Goal: Task Accomplishment & Management: Manage account settings

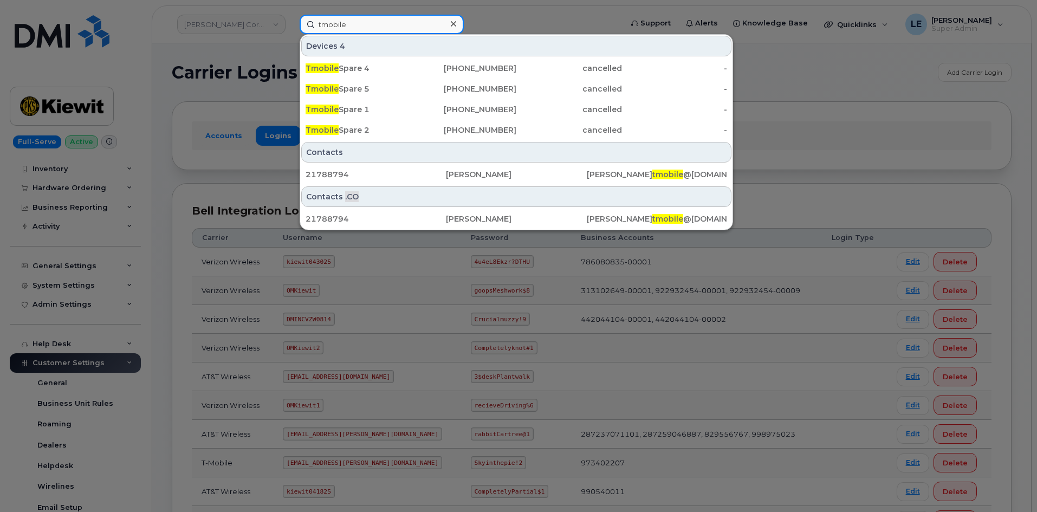
click at [410, 26] on input "tmobile" at bounding box center [382, 25] width 164 height 20
click at [409, 26] on input "tmobile" at bounding box center [382, 25] width 164 height 20
paste input "KAYLA.SISK@KIEWIT.COM"
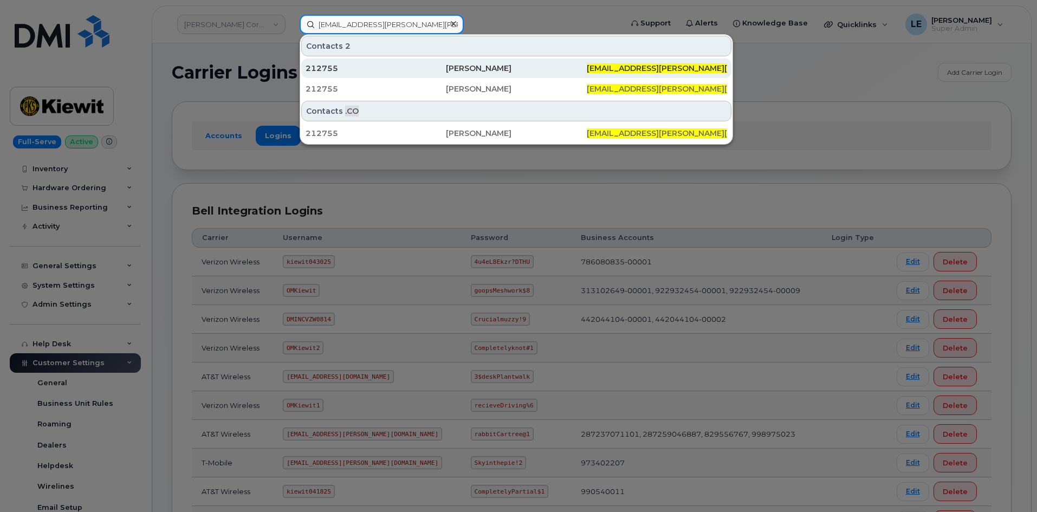
type input "KAYLA.SISK@KIEWIT.COM"
click at [425, 62] on div "212755" at bounding box center [376, 69] width 140 height 20
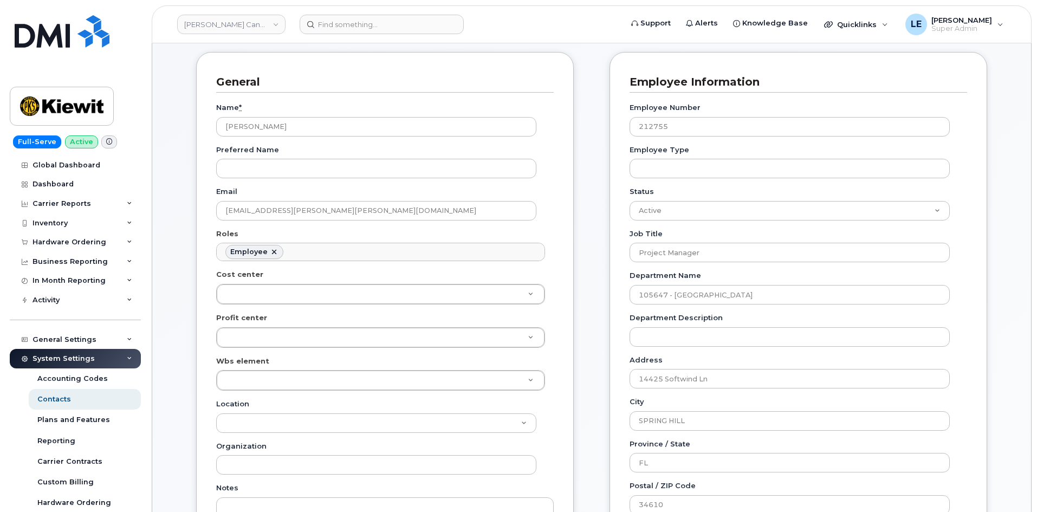
scroll to position [108, 0]
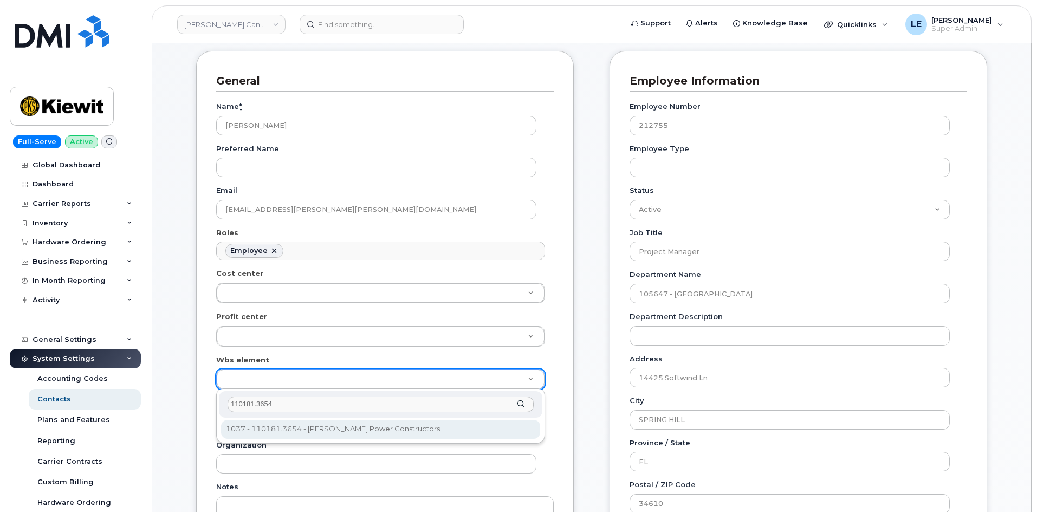
type input "110181.3654"
type input "36095249"
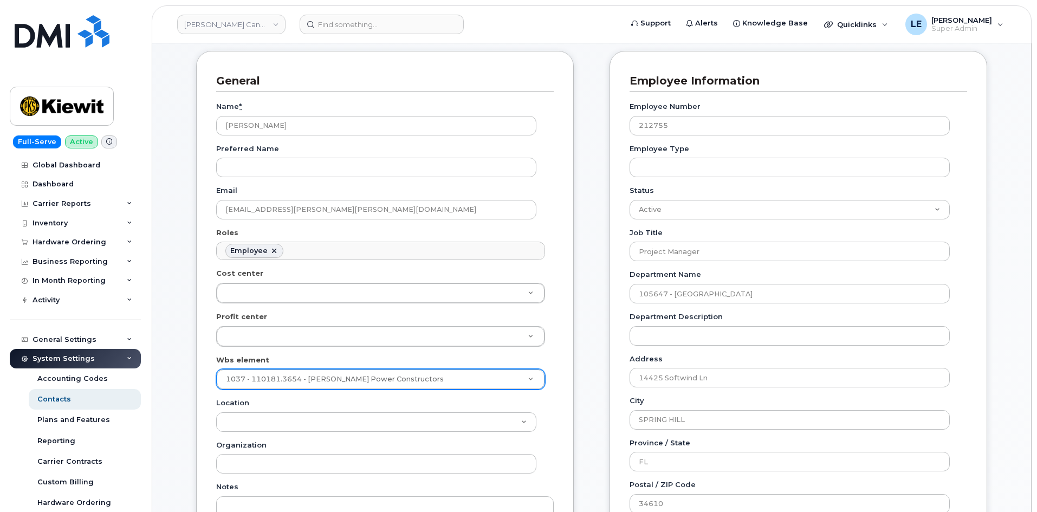
click at [210, 393] on div "General Name * Kayla Sisk Preferred Name Email KAYLA.SISK@KIEWIT.COM Roles Empl…" at bounding box center [385, 348] width 378 height 594
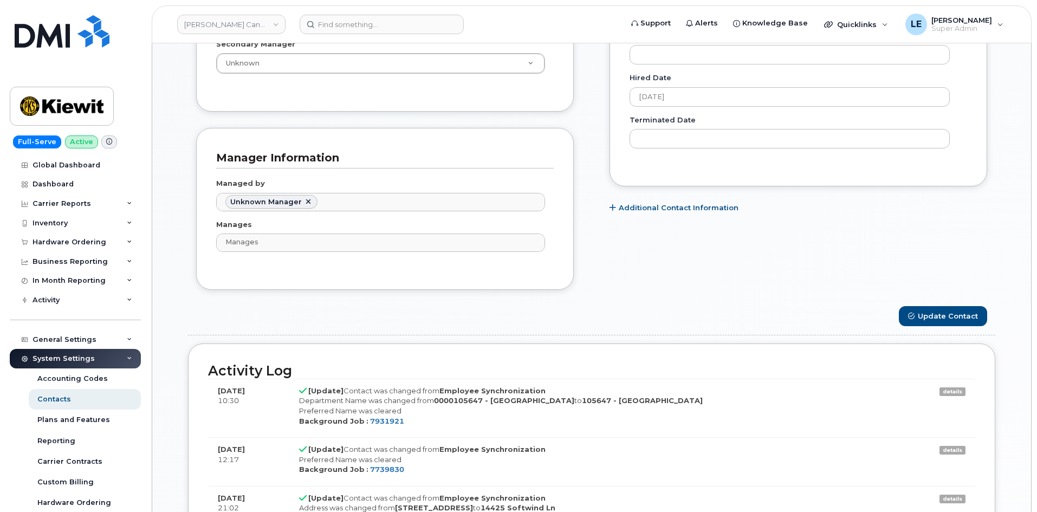
scroll to position [650, 0]
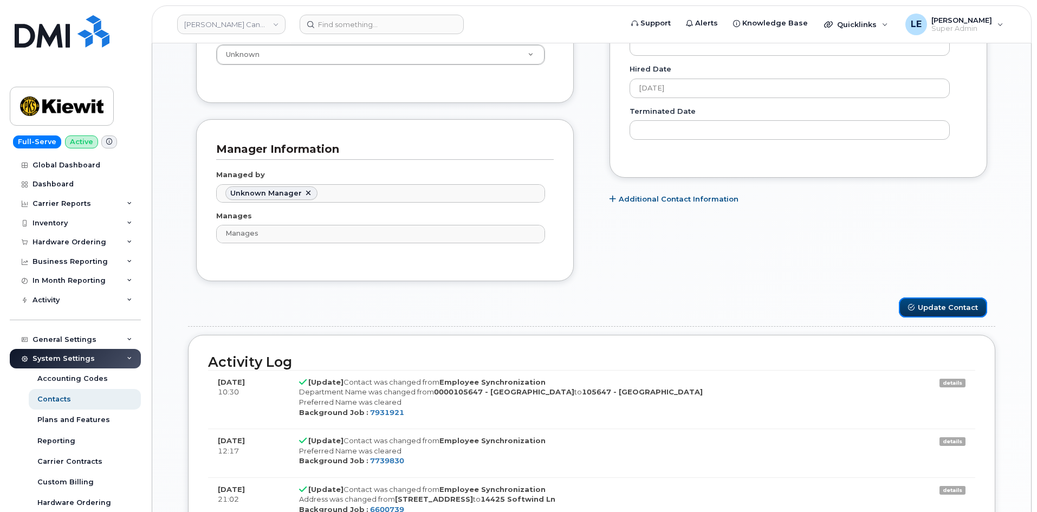
click at [971, 310] on button "Update Contact" at bounding box center [943, 308] width 88 height 20
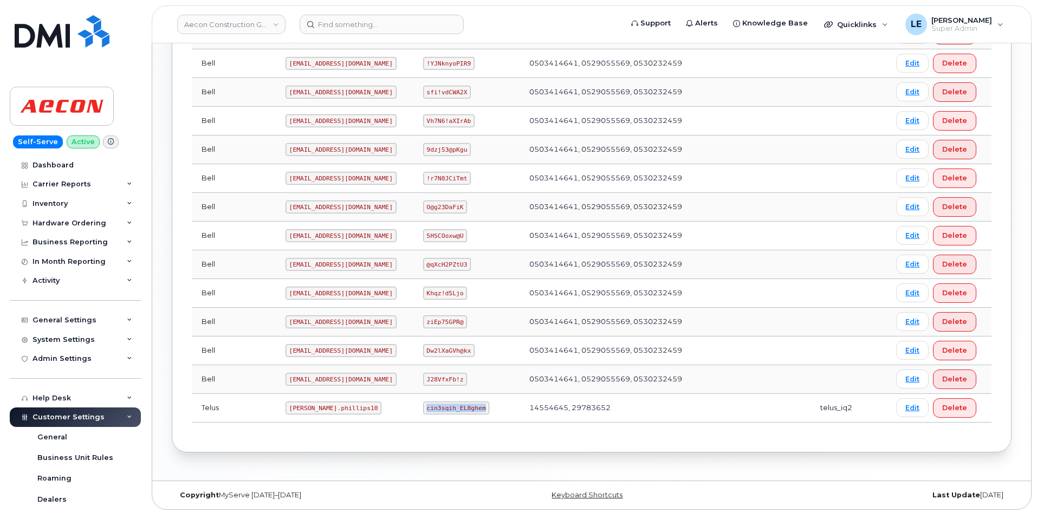
scroll to position [271, 0]
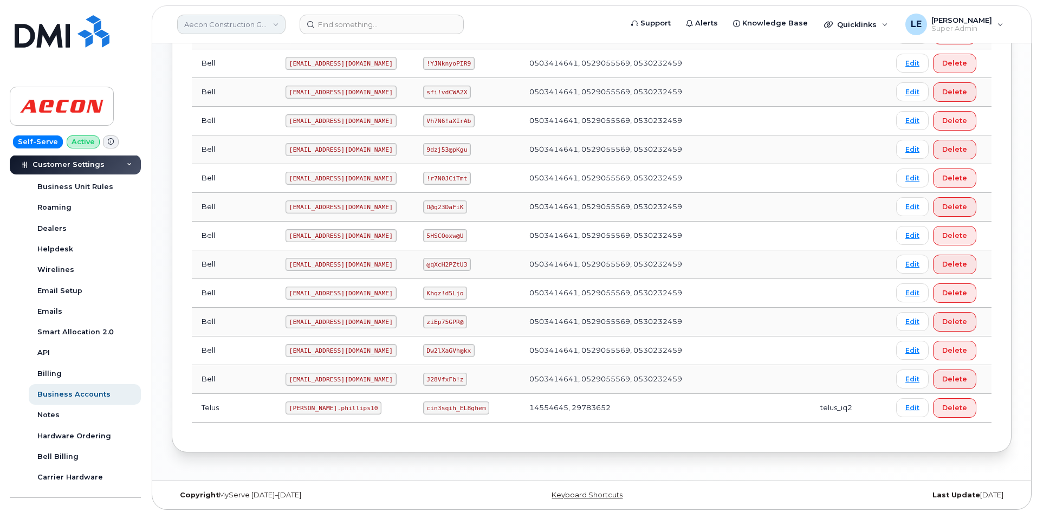
click at [218, 30] on link "Aecon Construction Group Inc" at bounding box center [231, 25] width 108 height 20
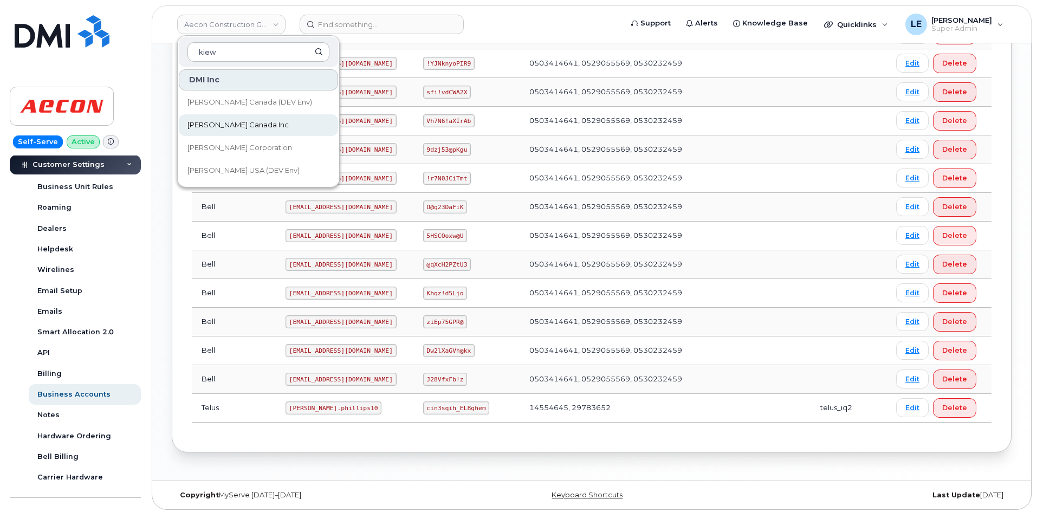
type input "kiew"
click at [270, 130] on link "[PERSON_NAME] Canada Inc" at bounding box center [258, 125] width 159 height 22
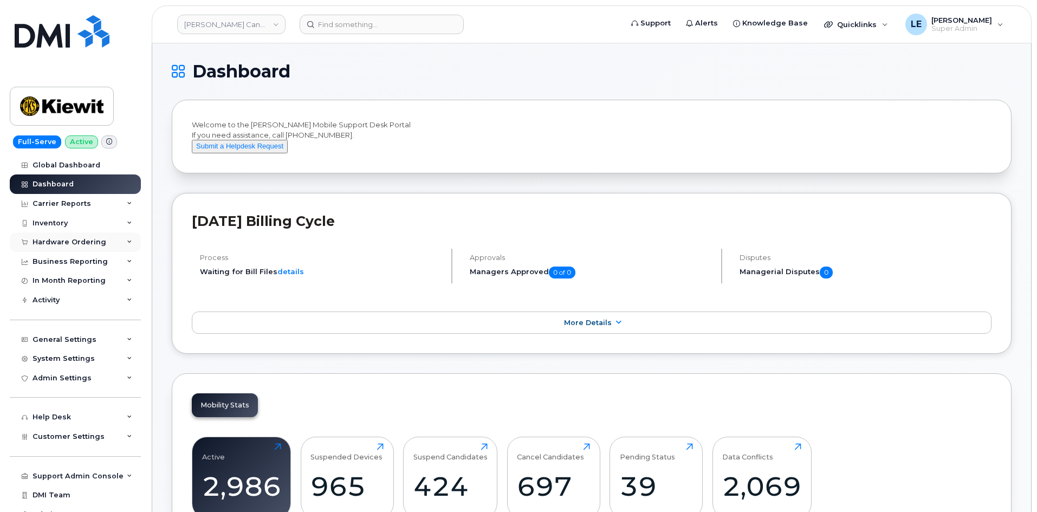
click at [77, 244] on div "Hardware Ordering" at bounding box center [70, 242] width 74 height 9
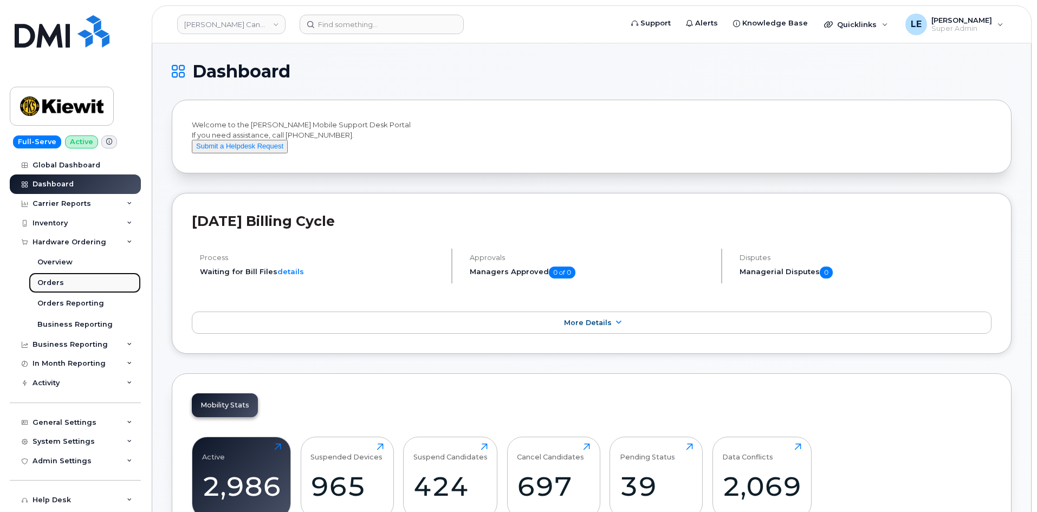
click at [83, 287] on link "Orders" at bounding box center [85, 283] width 112 height 21
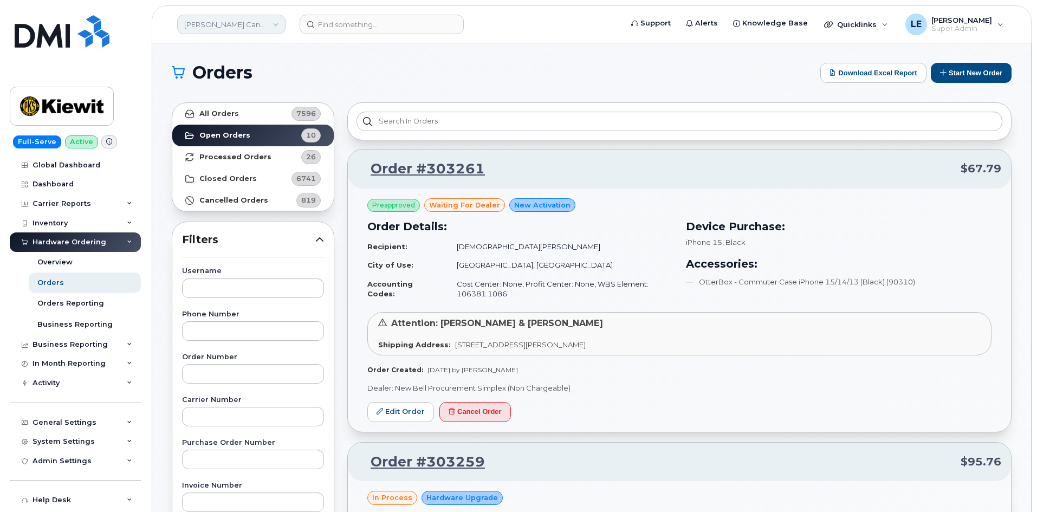
click at [201, 26] on link "[PERSON_NAME] Canada Inc" at bounding box center [231, 25] width 108 height 20
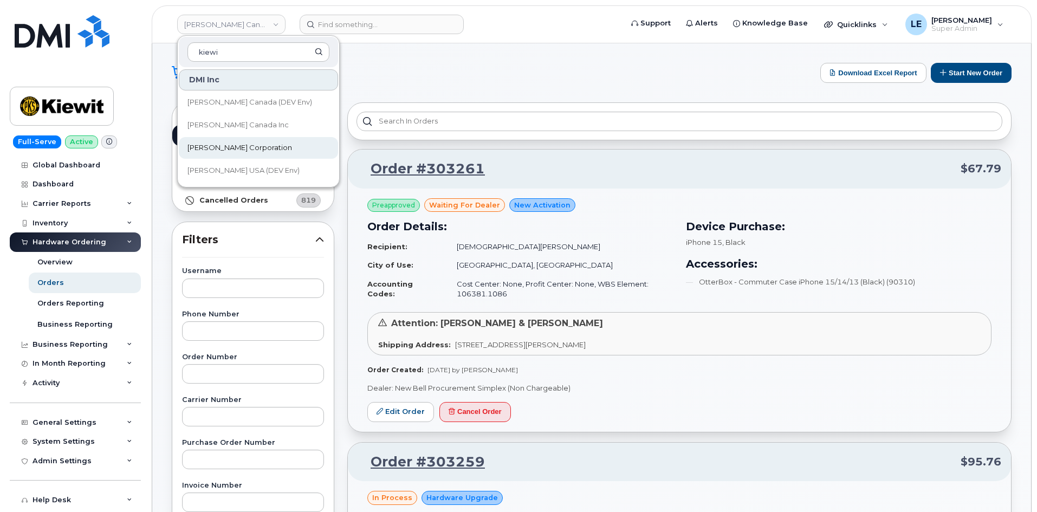
type input "kiewi"
click at [280, 148] on link "Kiewit Corporation" at bounding box center [258, 148] width 159 height 22
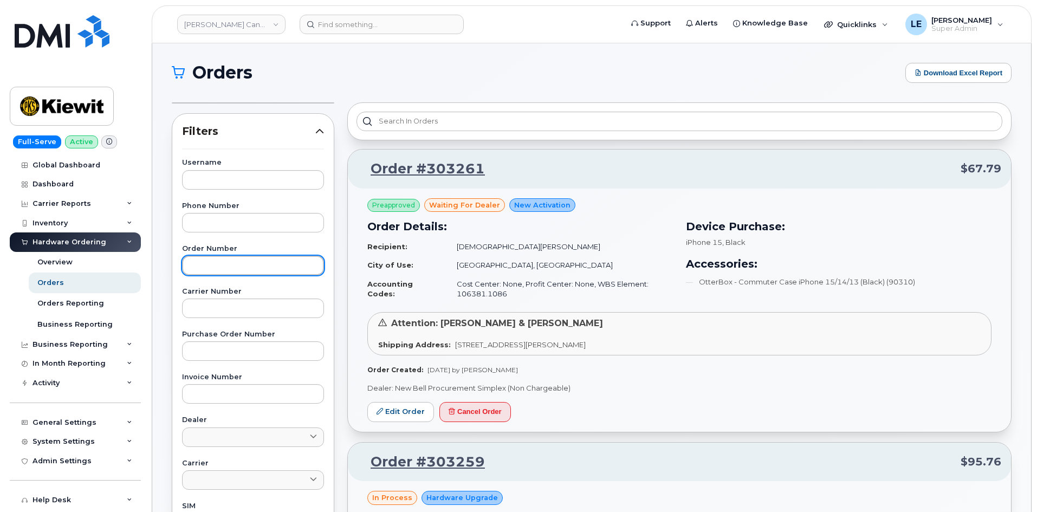
click at [248, 266] on input "text" at bounding box center [253, 266] width 142 height 20
paste input "303235"
type input "303235"
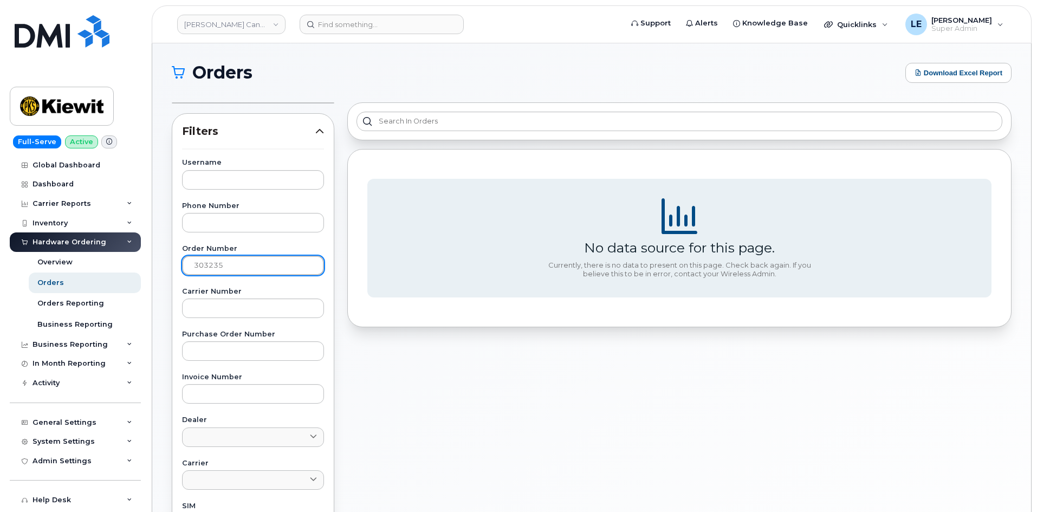
click at [277, 267] on input "303235" at bounding box center [253, 266] width 142 height 20
click at [341, 111] on div "No data source for this page. Currently, there is no data to present on this pa…" at bounding box center [679, 422] width 677 height 653
click at [264, 261] on input "303235" at bounding box center [253, 266] width 142 height 20
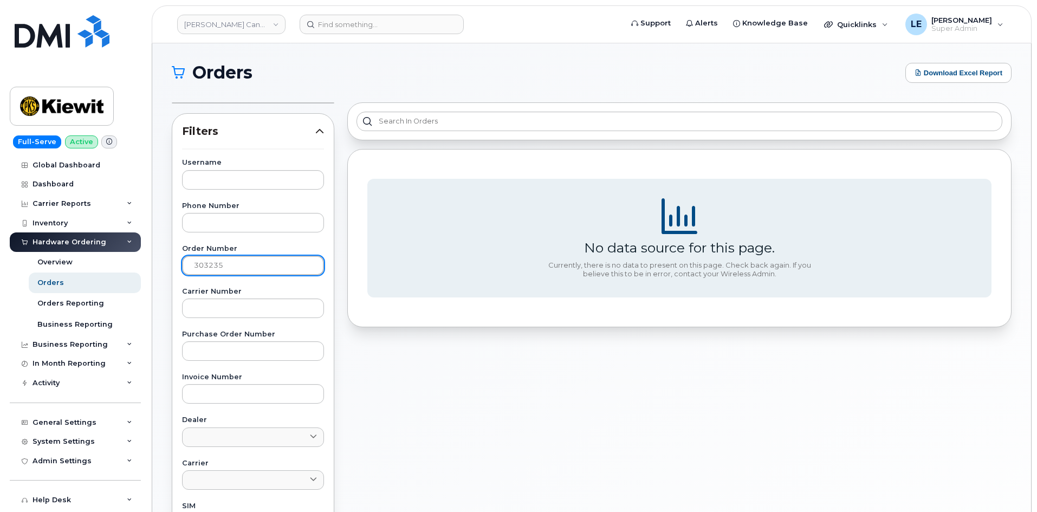
click at [264, 261] on input "303235" at bounding box center [253, 266] width 142 height 20
click at [343, 227] on div "No data source for this page. Currently, there is no data to present on this pa…" at bounding box center [679, 422] width 677 height 653
click at [332, 125] on div "Filters Username Phone Number Order Number Carrier Number Purchase Order Number…" at bounding box center [253, 427] width 163 height 629
click at [322, 126] on p "Filters" at bounding box center [253, 132] width 142 height 16
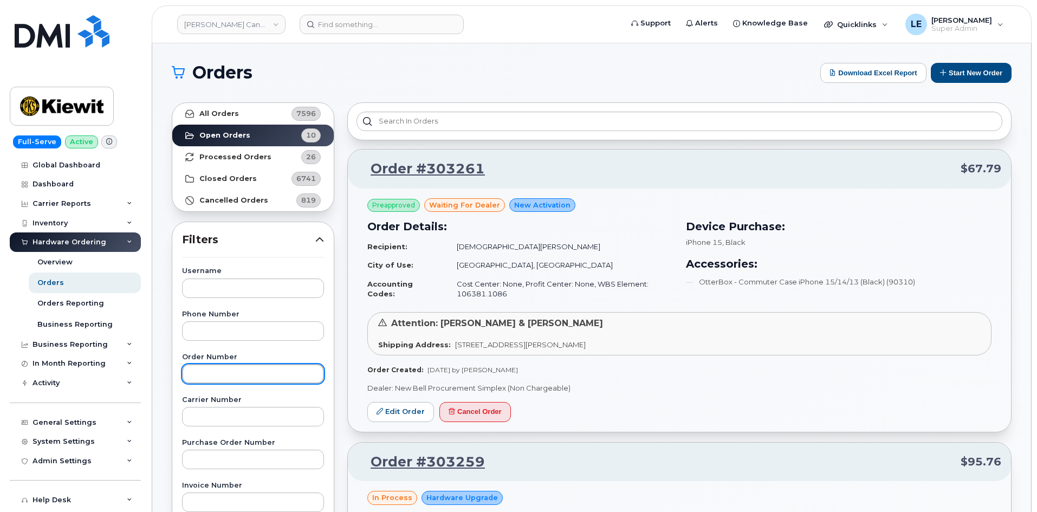
click at [241, 377] on input "text" at bounding box center [253, 374] width 142 height 20
paste input "303235"
type input "303235"
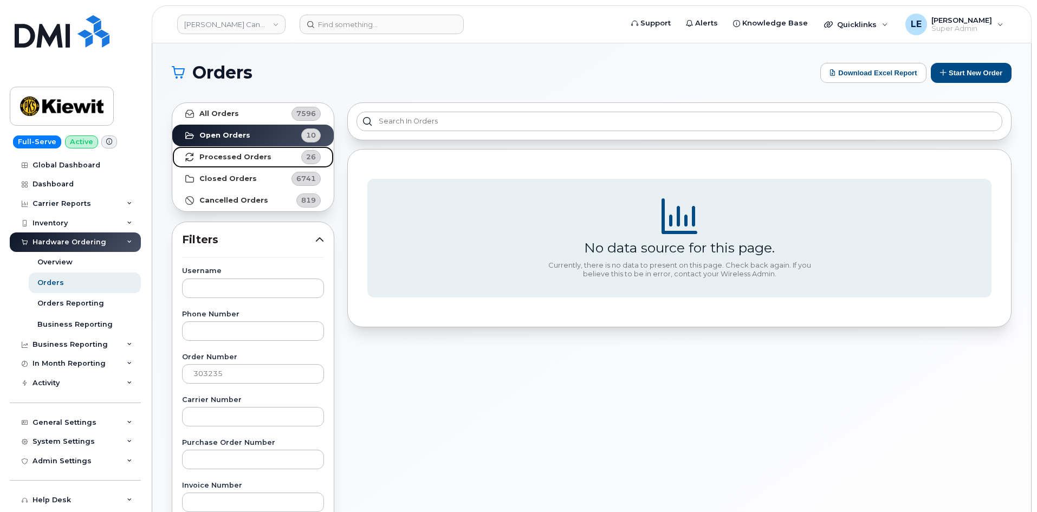
click at [258, 152] on link "Processed Orders 26" at bounding box center [253, 157] width 162 height 22
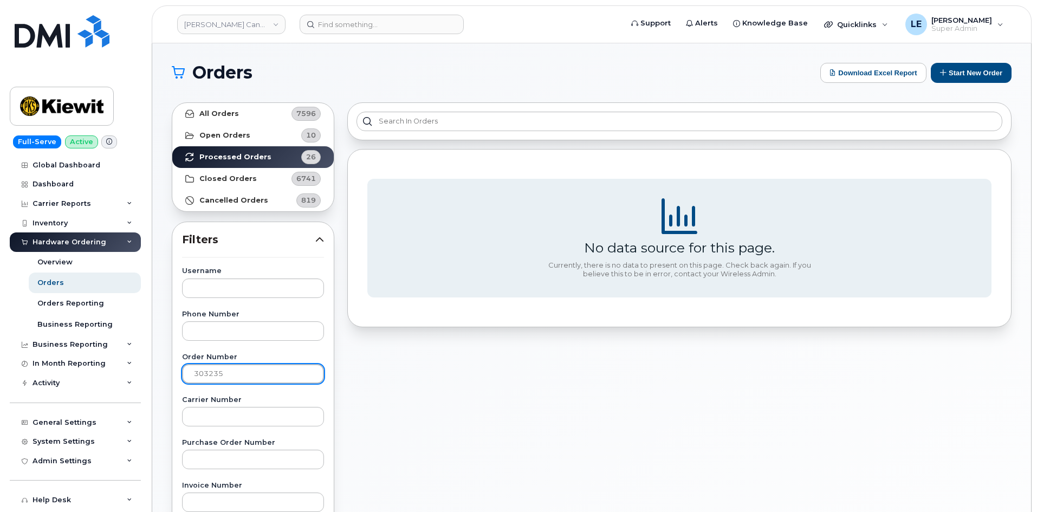
click at [229, 379] on input "303235" at bounding box center [253, 374] width 142 height 20
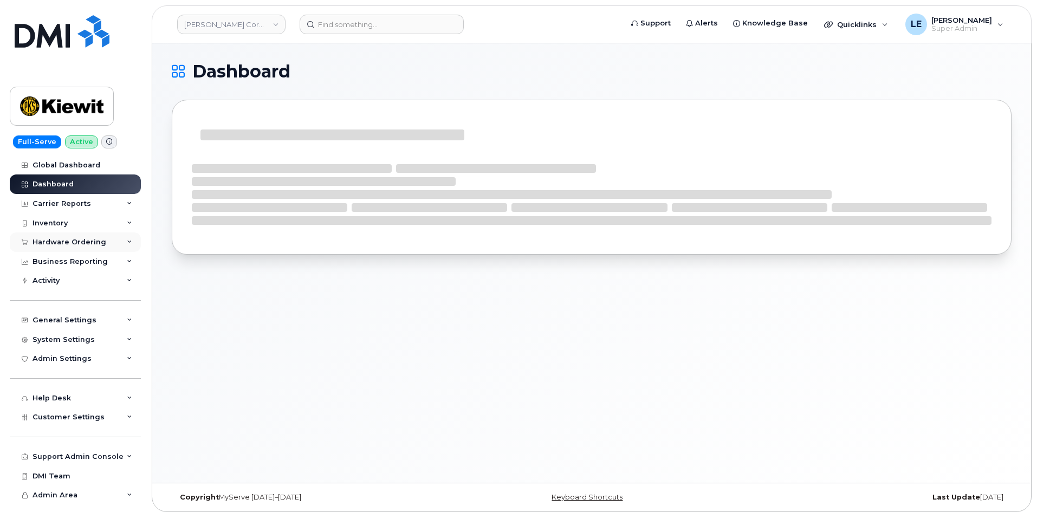
click at [105, 247] on div "Hardware Ordering" at bounding box center [75, 243] width 131 height 20
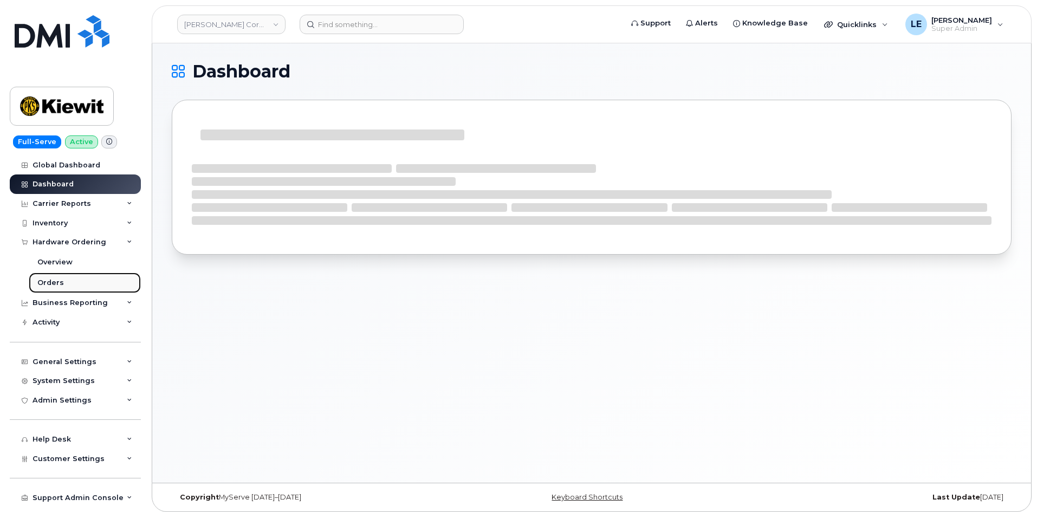
click at [62, 286] on link "Orders" at bounding box center [85, 283] width 112 height 21
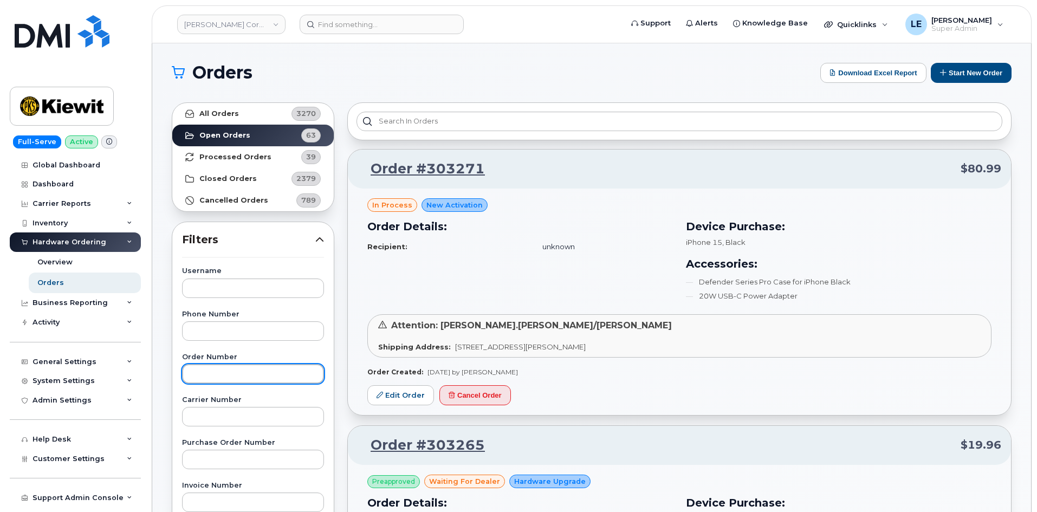
click at [227, 371] on input "text" at bounding box center [253, 374] width 142 height 20
paste input "303235"
type input "303235"
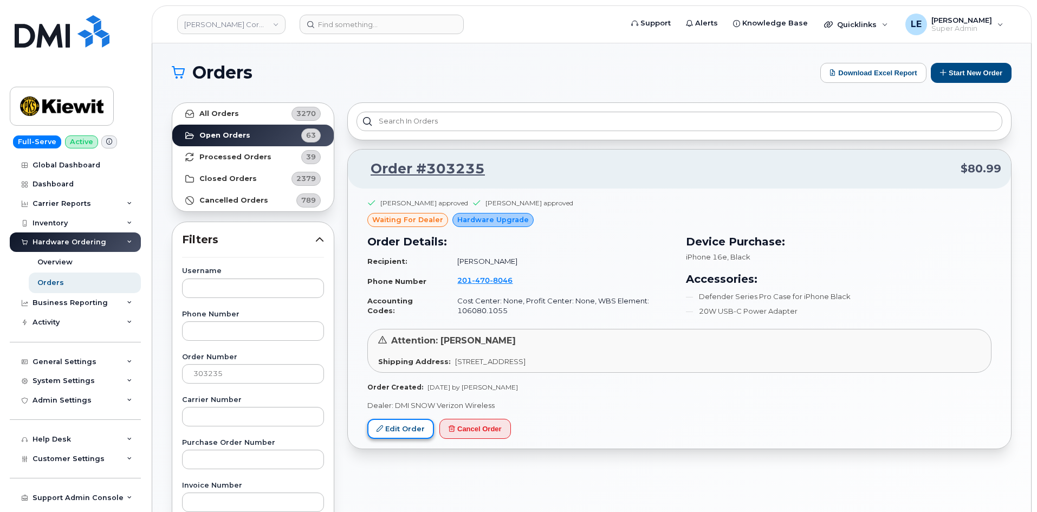
click at [397, 435] on link "Edit Order" at bounding box center [400, 429] width 67 height 20
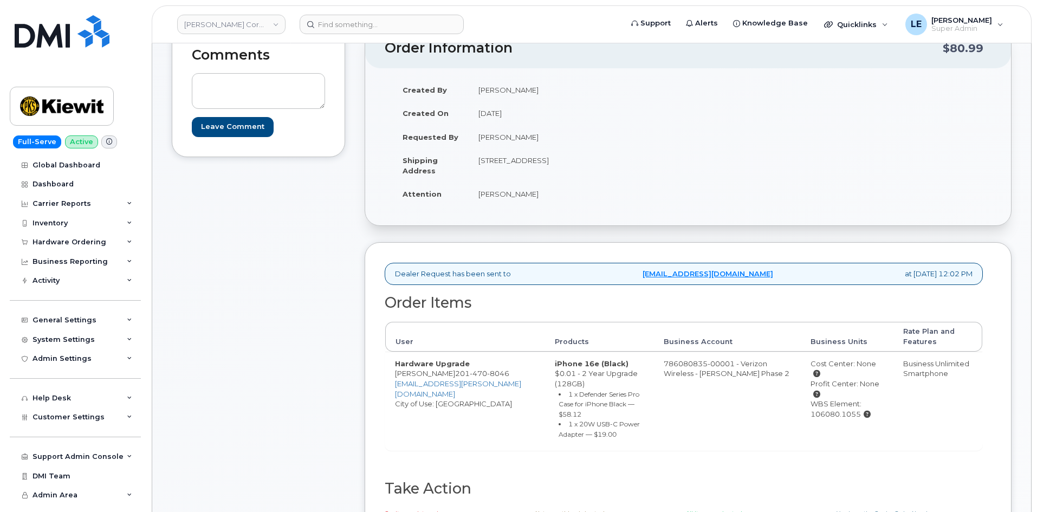
scroll to position [163, 0]
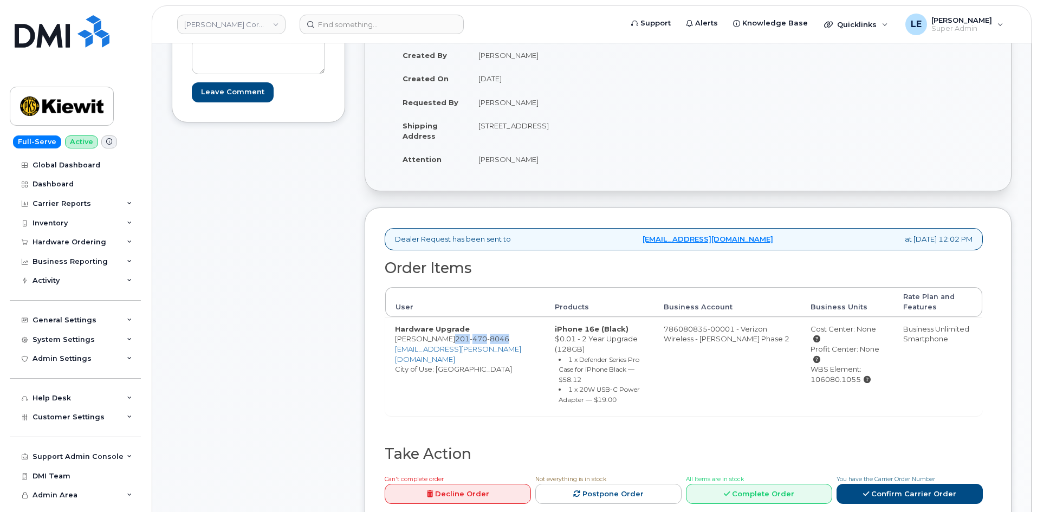
drag, startPoint x: 456, startPoint y: 340, endPoint x: 460, endPoint y: 345, distance: 6.3
click at [460, 345] on td "Hardware Upgrade NATINAEL ZAGA 201 470 8046 NATINAEL.ZAGA@KIEWIT.COM City of Us…" at bounding box center [465, 366] width 160 height 99
copy span "201 470 8046"
click at [898, 484] on link "Confirm Carrier Order" at bounding box center [910, 494] width 146 height 20
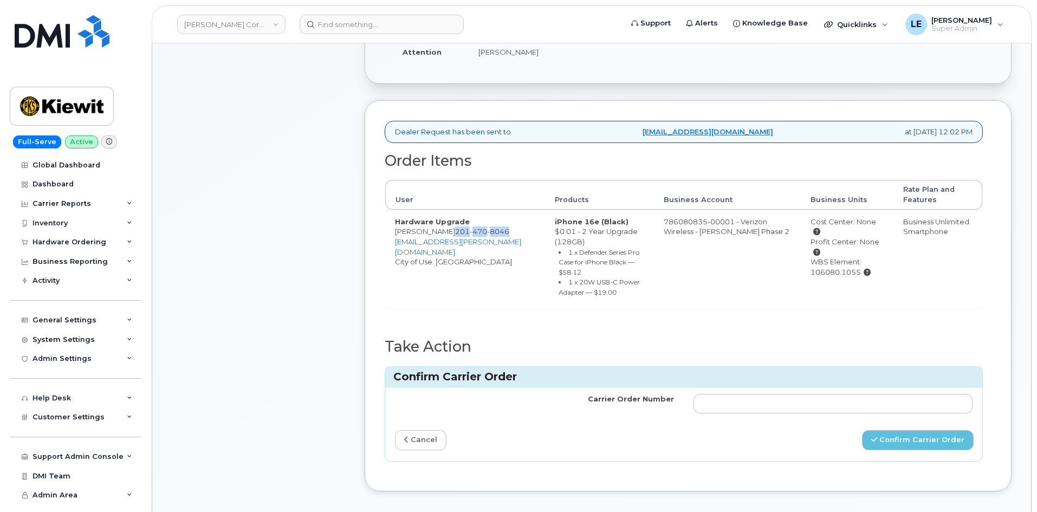
scroll to position [271, 0]
click at [721, 411] on div "Carrier Order Number cancel Confirm Carrier Order" at bounding box center [683, 422] width 597 height 73
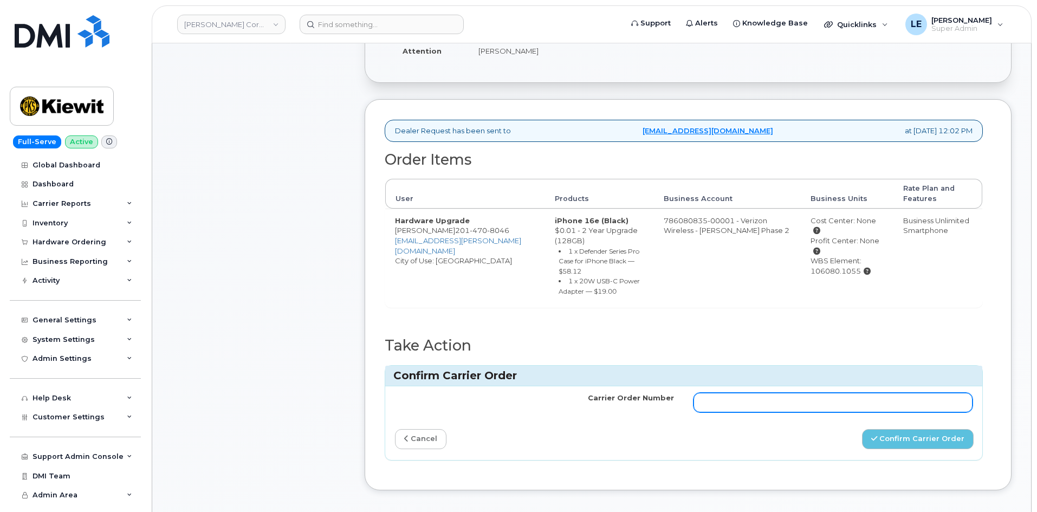
click at [723, 395] on input "Carrier Order Number" at bounding box center [833, 403] width 279 height 20
paste input "MB1000507261239"
type input "MB1000507261239"
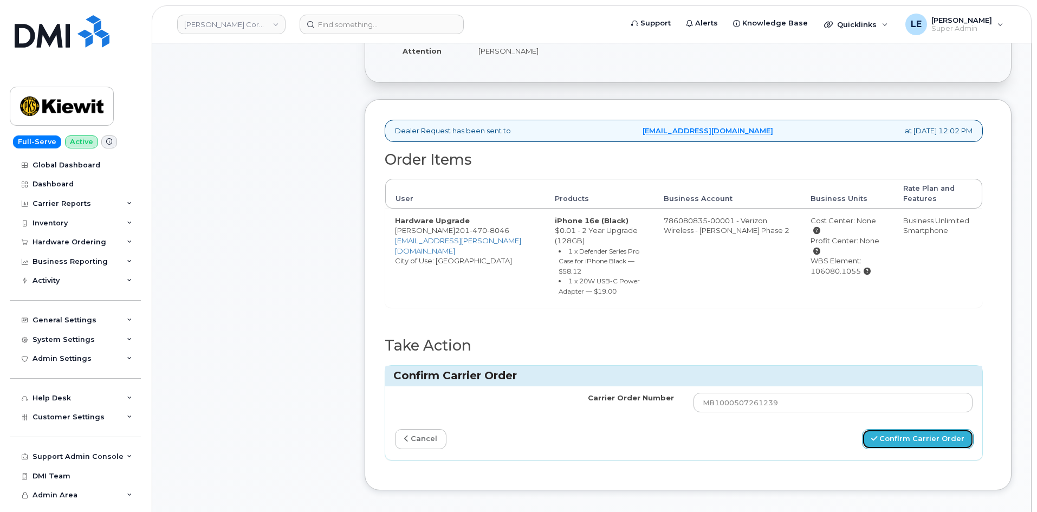
click at [890, 429] on button "Confirm Carrier Order" at bounding box center [918, 439] width 112 height 20
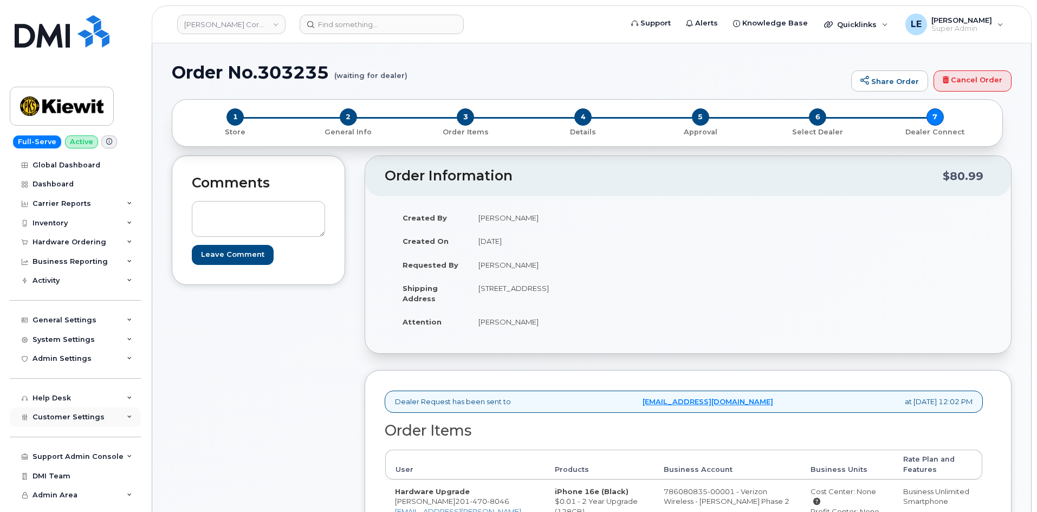
click at [61, 418] on span "Customer Settings" at bounding box center [69, 417] width 72 height 8
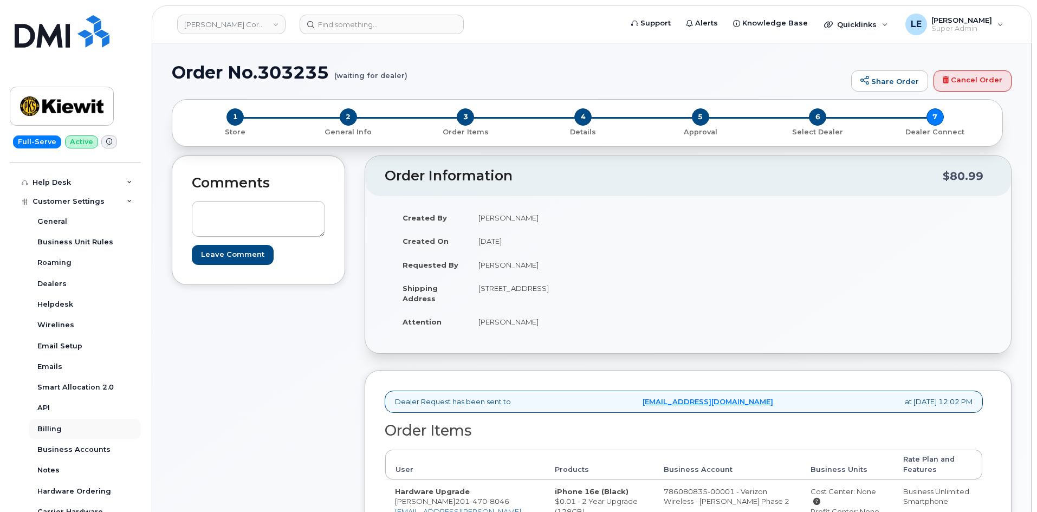
scroll to position [217, 0]
click at [79, 452] on div "Business Accounts" at bounding box center [73, 449] width 73 height 10
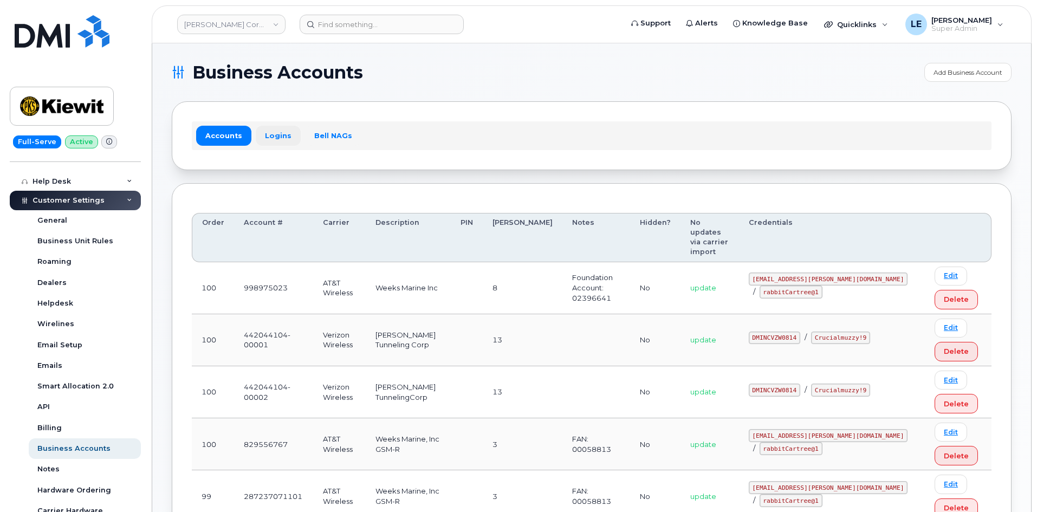
click at [285, 132] on link "Logins" at bounding box center [278, 136] width 45 height 20
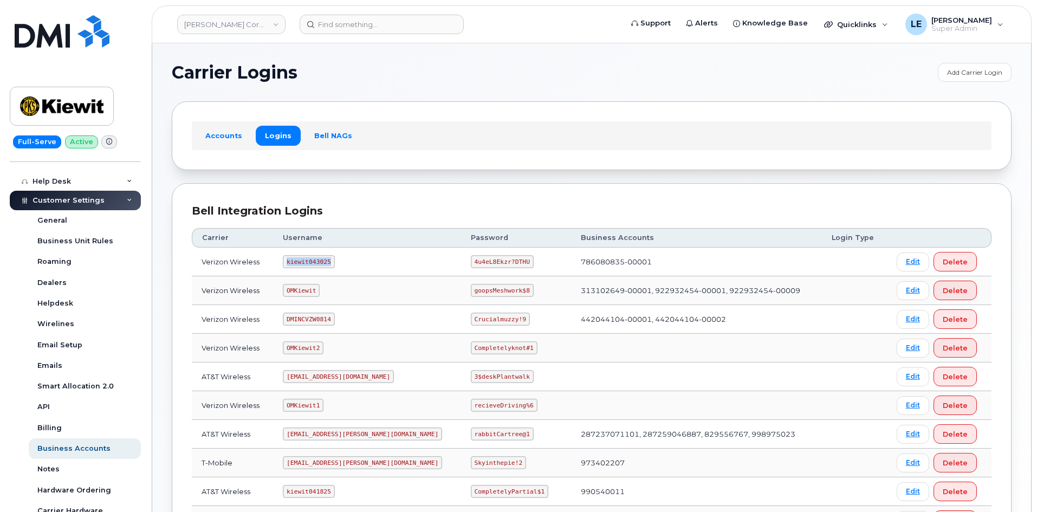
drag, startPoint x: 294, startPoint y: 262, endPoint x: 333, endPoint y: 261, distance: 39.0
click at [333, 261] on code "kiewit043025" at bounding box center [308, 261] width 51 height 13
copy code "kiewit043025"
drag, startPoint x: 440, startPoint y: 261, endPoint x: 490, endPoint y: 262, distance: 50.4
click at [490, 262] on code "4u4eL8Ekzr?DTHU" at bounding box center [502, 261] width 63 height 13
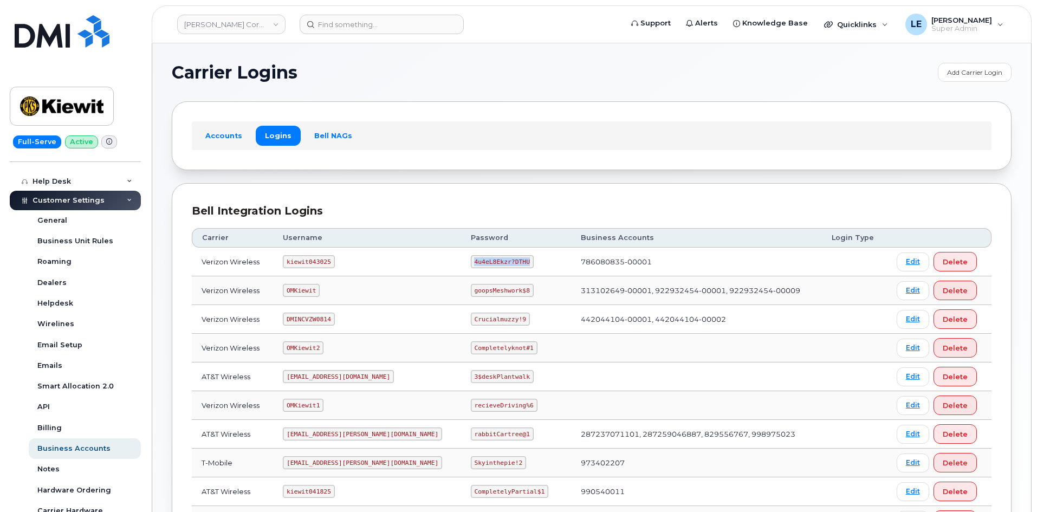
copy code "4u4eL8Ekzr?DTHU"
click at [521, 202] on div "Bell Integration Logins Carrier Username Password Business Accounts Login Type …" at bounding box center [592, 417] width 840 height 468
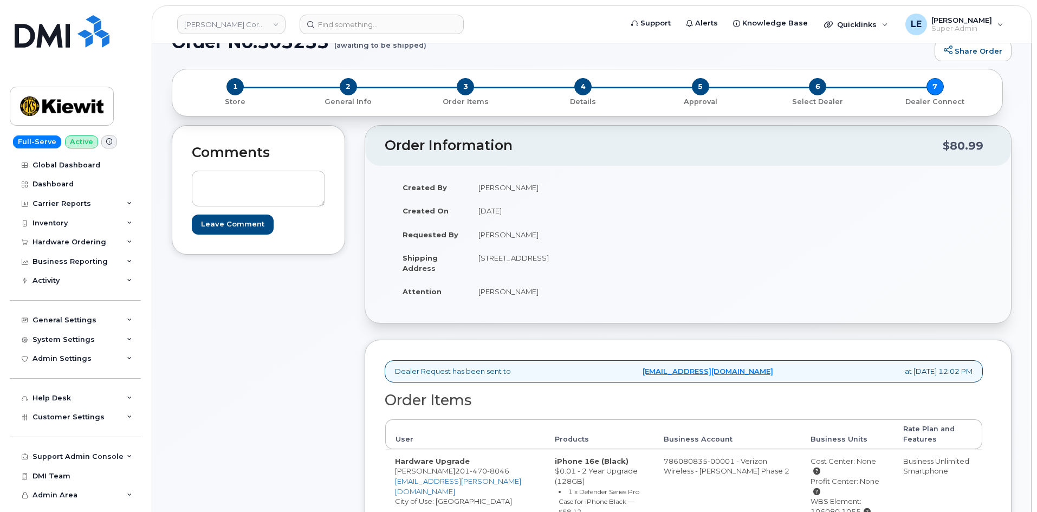
scroll to position [54, 0]
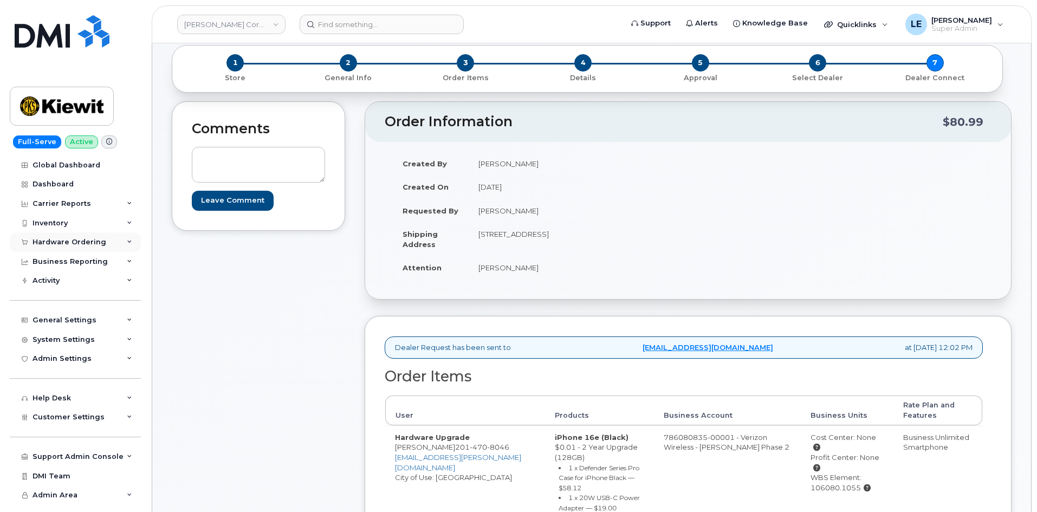
click at [81, 237] on div "Hardware Ordering" at bounding box center [75, 243] width 131 height 20
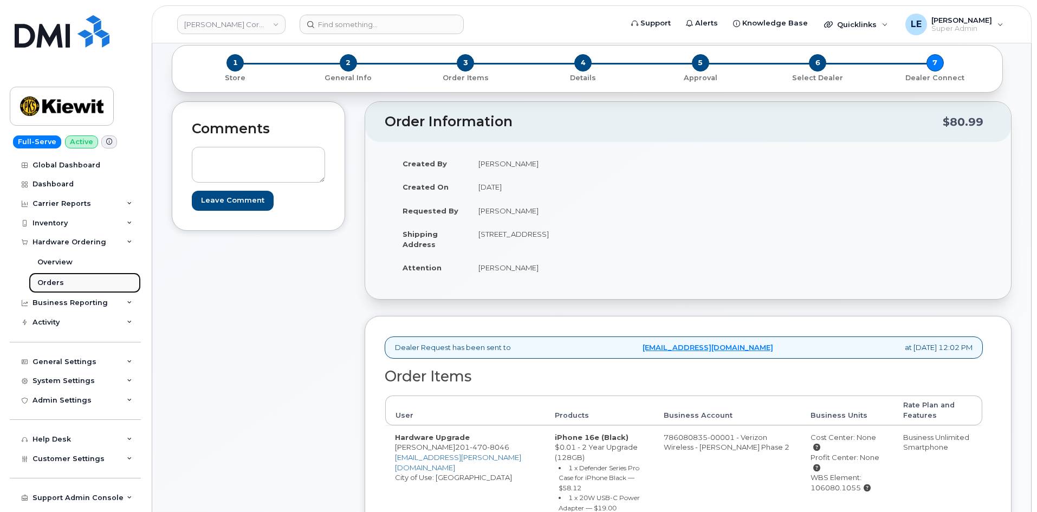
click at [67, 280] on link "Orders" at bounding box center [85, 283] width 112 height 21
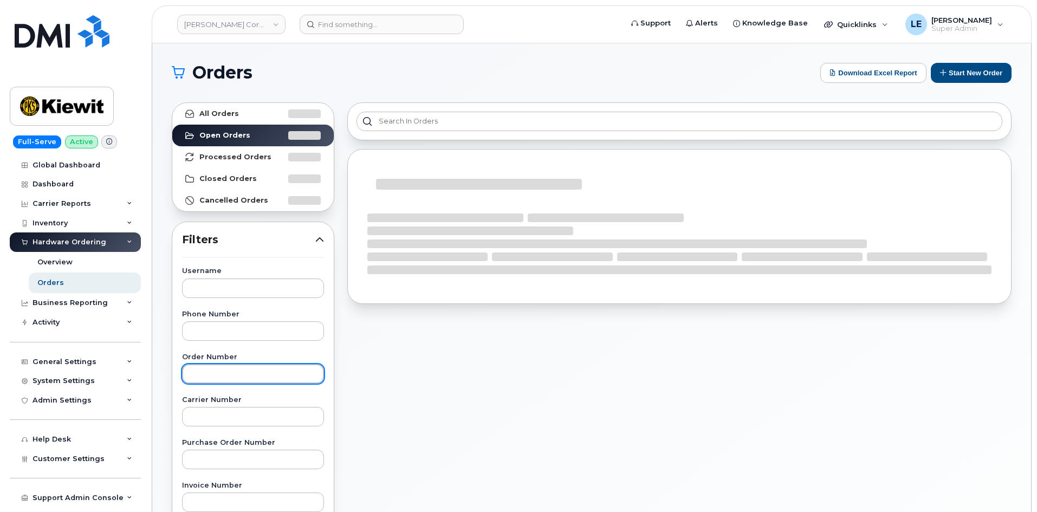
click at [209, 364] on input "text" at bounding box center [253, 374] width 142 height 20
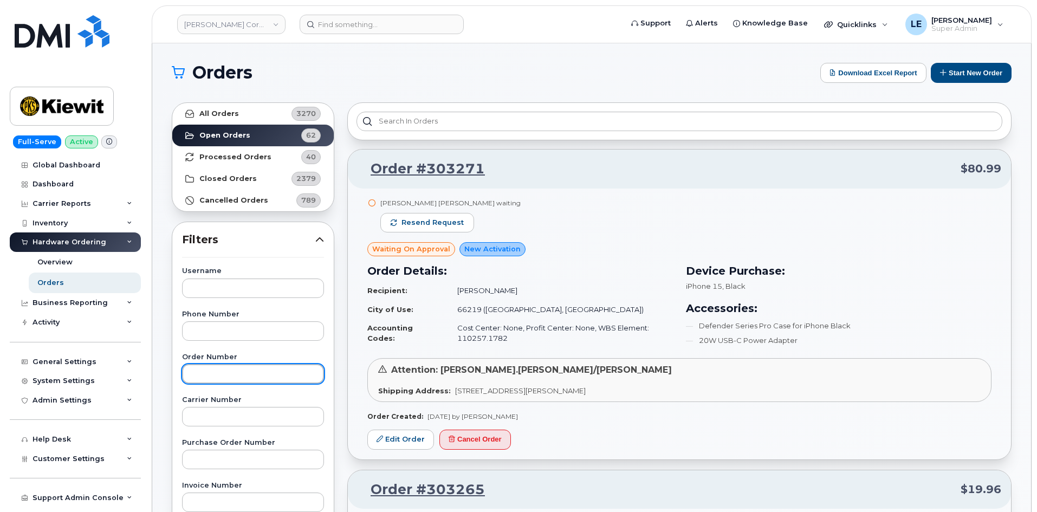
paste input "303184"
type input "303184"
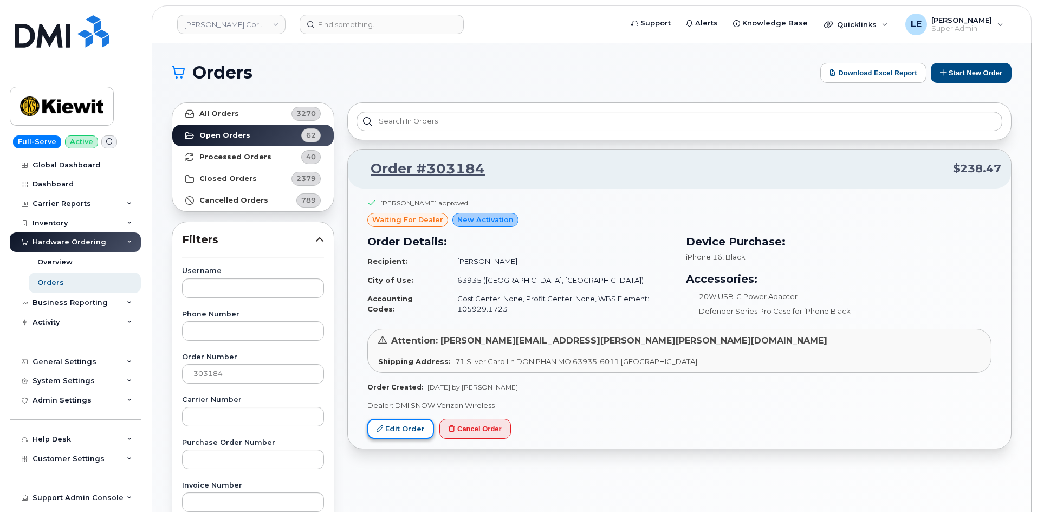
click at [398, 430] on link "Edit Order" at bounding box center [400, 429] width 67 height 20
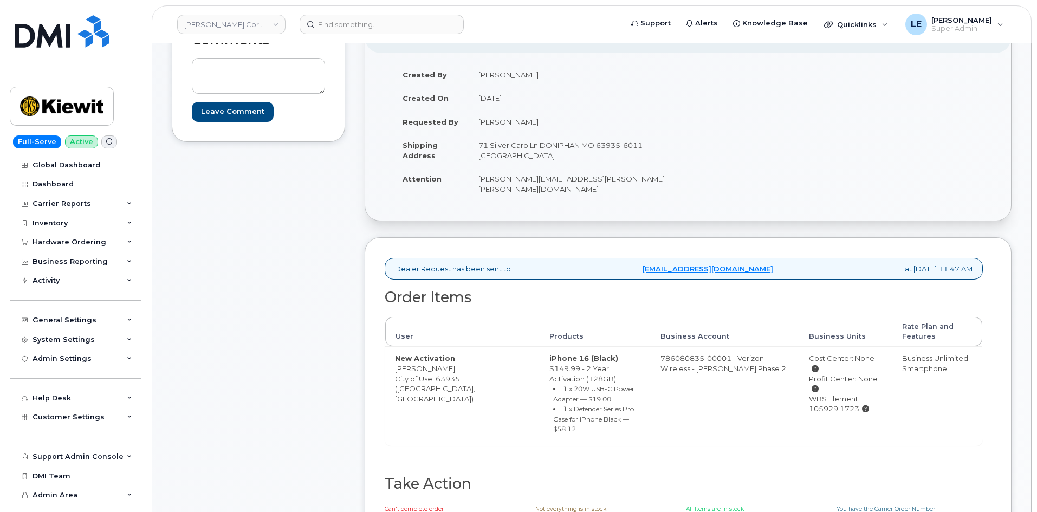
scroll to position [163, 0]
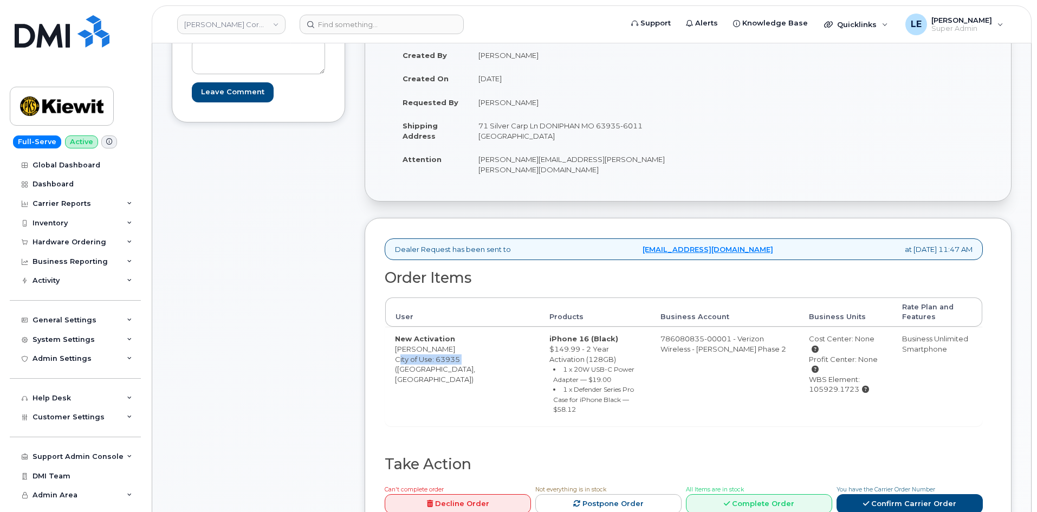
drag, startPoint x: 395, startPoint y: 350, endPoint x: 463, endPoint y: 352, distance: 68.3
click at [463, 352] on td "New Activation Cody Barnes City of Use: 63935 (Doniphan, MO)" at bounding box center [462, 376] width 154 height 99
drag, startPoint x: 453, startPoint y: 364, endPoint x: 390, endPoint y: 343, distance: 66.2
click at [390, 343] on td "New Activation Cody Barnes City of Use: 63935 (Doniphan, MO)" at bounding box center [462, 376] width 154 height 99
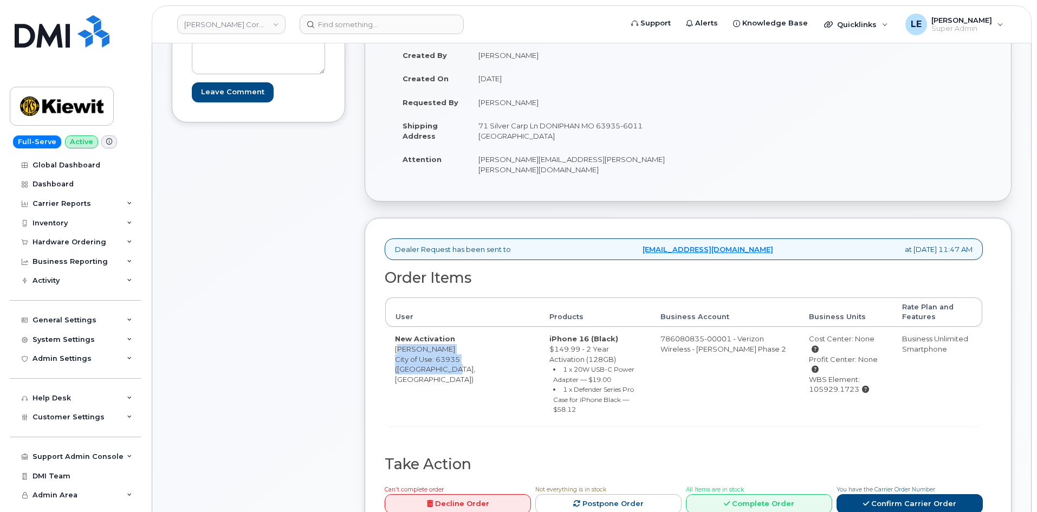
click at [390, 343] on td "New Activation Cody Barnes City of Use: 63935 (Doniphan, MO)" at bounding box center [462, 376] width 154 height 99
click at [395, 333] on td "New Activation Cody Barnes City of Use: 63935 (Doniphan, MO)" at bounding box center [462, 376] width 154 height 99
drag, startPoint x: 396, startPoint y: 330, endPoint x: 462, endPoint y: 350, distance: 69.8
click at [462, 350] on td "New Activation Cody Barnes City of Use: 63935 (Doniphan, MO)" at bounding box center [462, 376] width 154 height 99
click at [461, 352] on td "New Activation Cody Barnes City of Use: 63935 (Doniphan, MO)" at bounding box center [462, 376] width 154 height 99
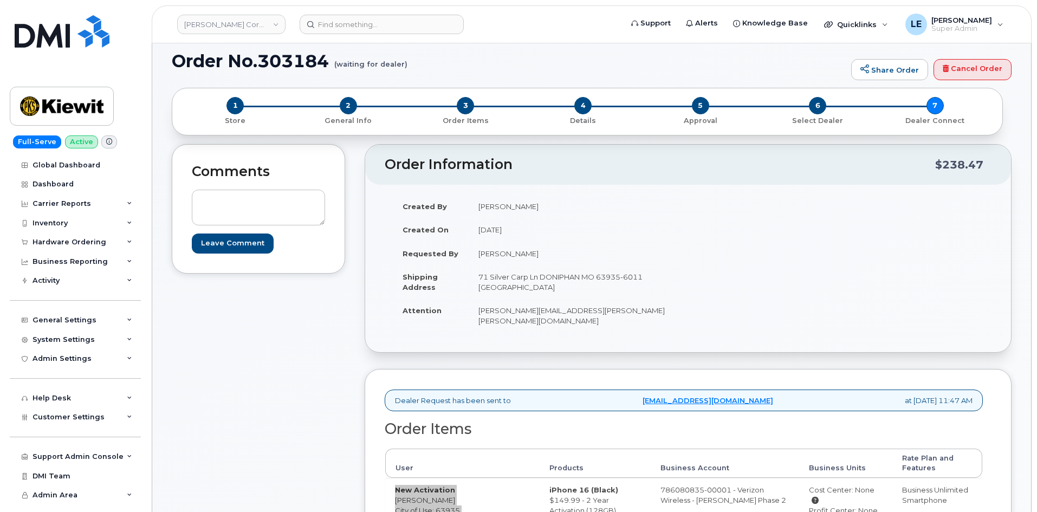
scroll to position [0, 0]
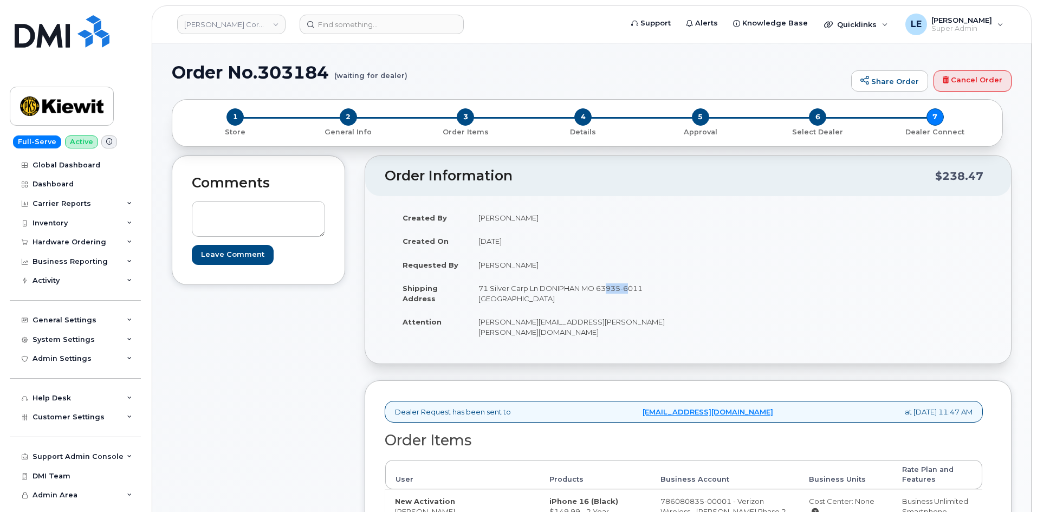
drag, startPoint x: 599, startPoint y: 289, endPoint x: 623, endPoint y: 289, distance: 23.3
click at [623, 289] on td "71 Silver Carp Ln DONIPHAN MO 63935-6011 UNITED STATES" at bounding box center [574, 293] width 211 height 34
copy td "63935"
click at [485, 326] on td "CODY.BARNES@KIEWIT.COM" at bounding box center [574, 327] width 211 height 34
click at [481, 299] on td "71 Silver Carp Ln DONIPHAN MO 63935-6011 UNITED STATES" at bounding box center [574, 293] width 211 height 34
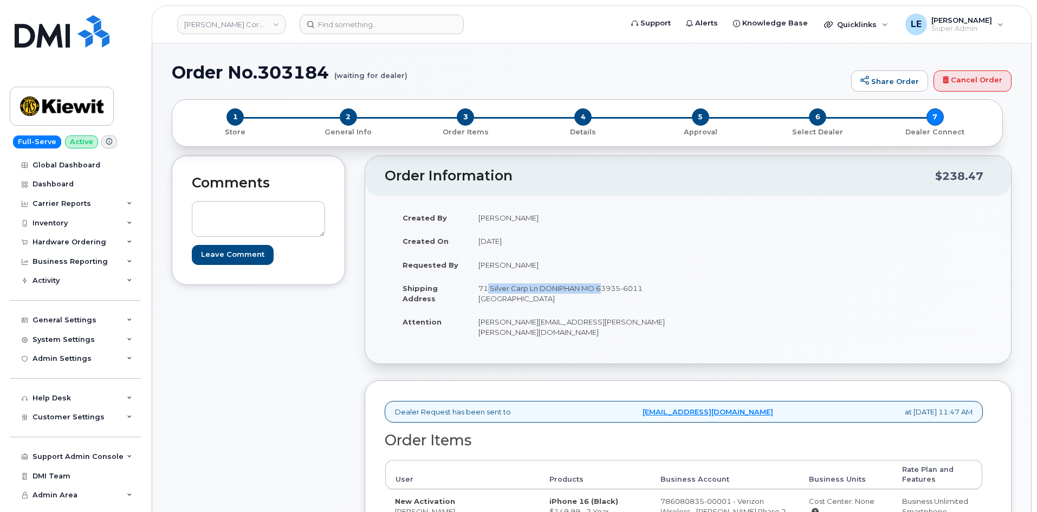
drag, startPoint x: 479, startPoint y: 290, endPoint x: 596, endPoint y: 289, distance: 116.5
click at [596, 289] on td "71 Silver Carp Ln DONIPHAN MO 63935-6011 UNITED STATES" at bounding box center [574, 293] width 211 height 34
copy td "71 Silver Carp Ln DONIPHAN MO"
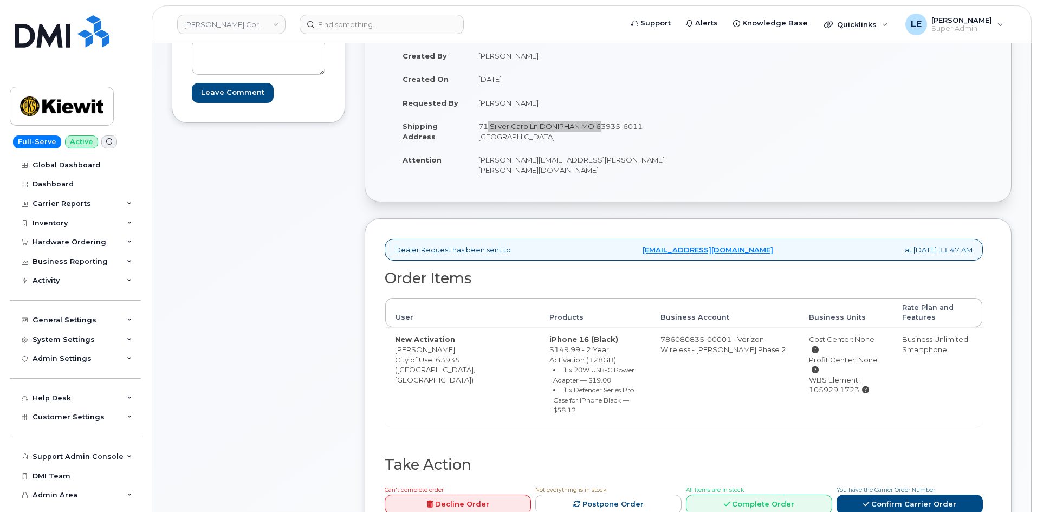
scroll to position [163, 0]
drag, startPoint x: 395, startPoint y: 340, endPoint x: 444, endPoint y: 339, distance: 48.8
click at [444, 339] on td "New Activation Cody Barnes City of Use: 63935 (Doniphan, MO)" at bounding box center [462, 376] width 154 height 99
copy td "Cody Barnes"
drag, startPoint x: 788, startPoint y: 360, endPoint x: 835, endPoint y: 359, distance: 47.2
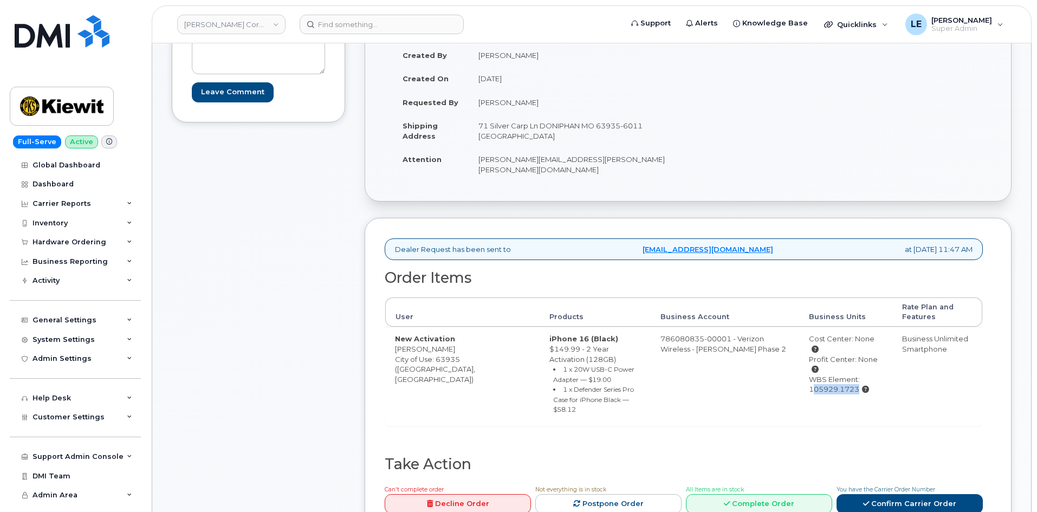
click at [835, 375] on div "WBS Element: 105929.1723" at bounding box center [846, 385] width 74 height 20
copy div "105929.172"
drag, startPoint x: 598, startPoint y: 127, endPoint x: 622, endPoint y: 128, distance: 23.3
click at [622, 128] on td "71 Silver Carp Ln DONIPHAN MO 63935-6011 UNITED STATES" at bounding box center [574, 131] width 211 height 34
copy td "63935"
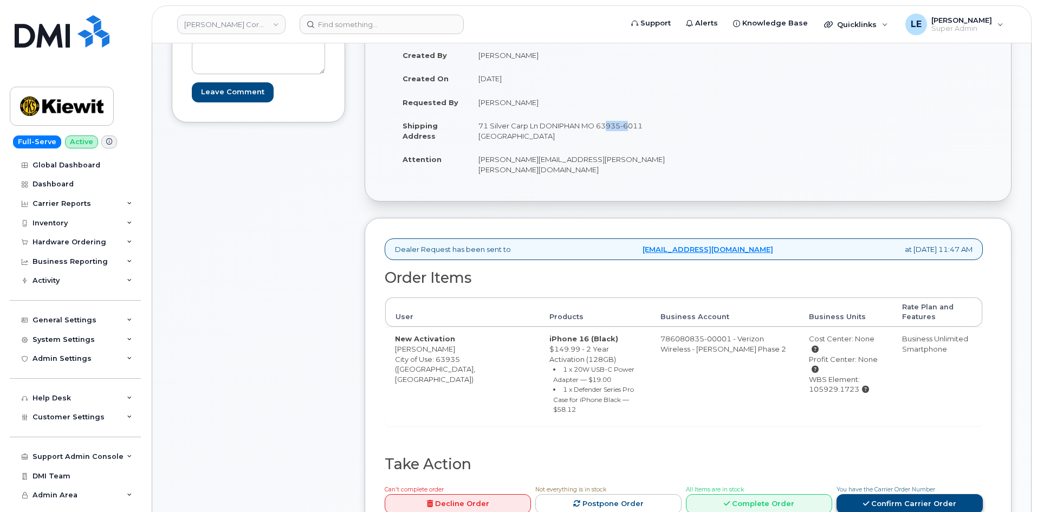
click at [930, 494] on link "Confirm Carrier Order" at bounding box center [910, 504] width 146 height 20
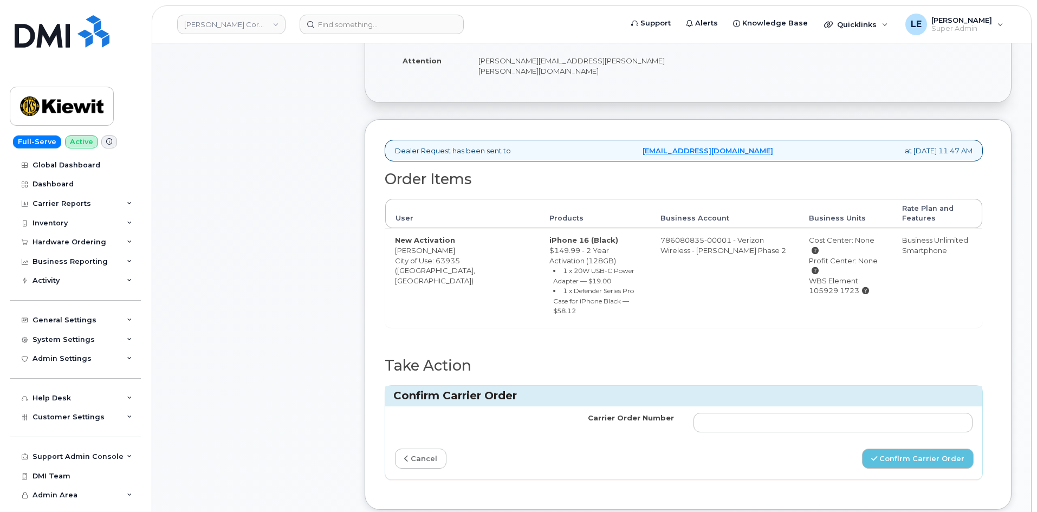
scroll to position [271, 0]
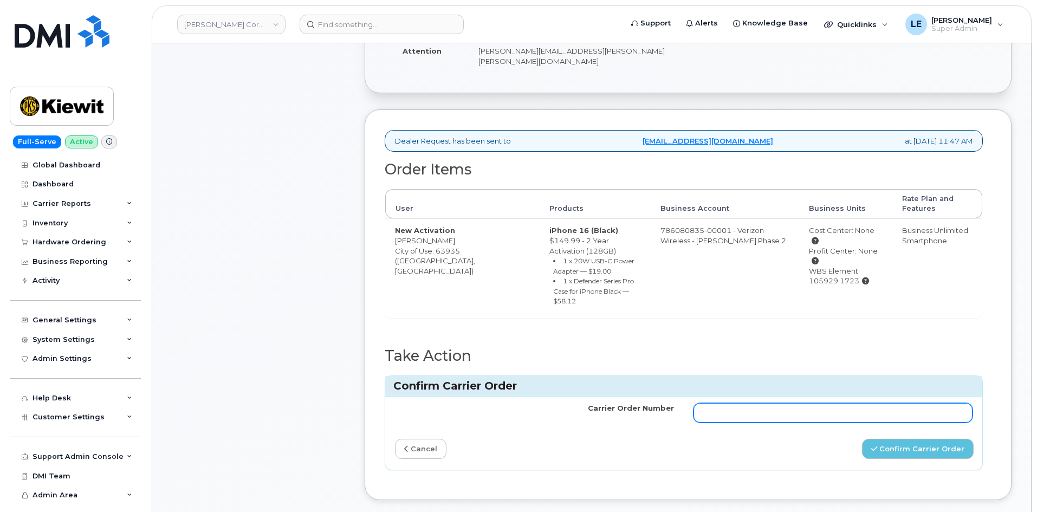
click at [714, 403] on input "Carrier Order Number" at bounding box center [833, 413] width 279 height 20
paste input "MB1000507270103"
type input "MB1000507270103"
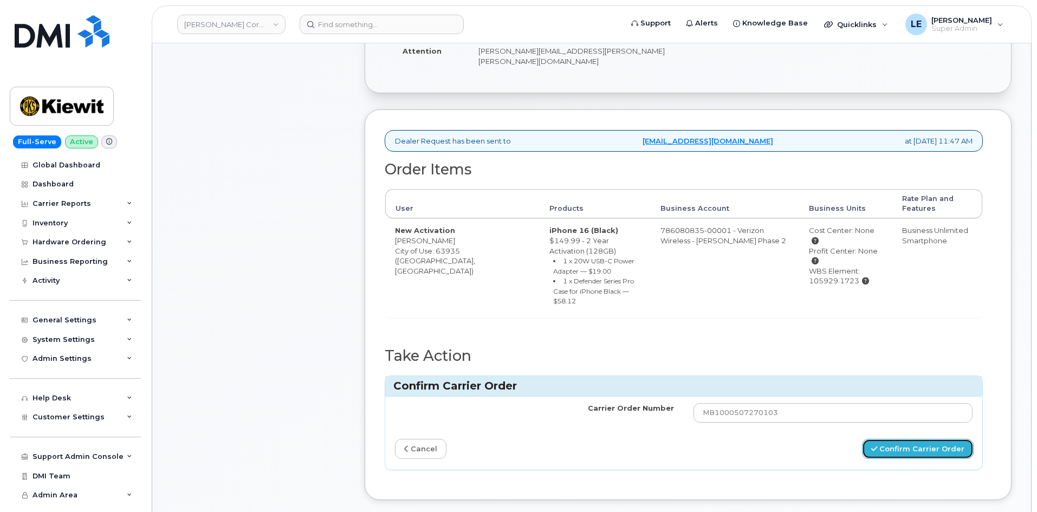
click at [910, 439] on button "Confirm Carrier Order" at bounding box center [918, 449] width 112 height 20
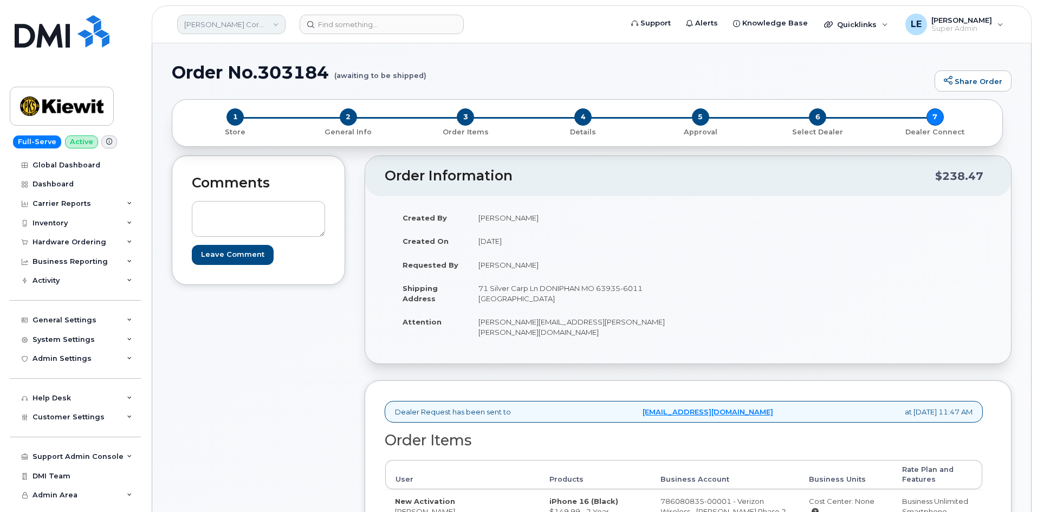
click at [257, 30] on link "[PERSON_NAME] Corporation" at bounding box center [231, 25] width 108 height 20
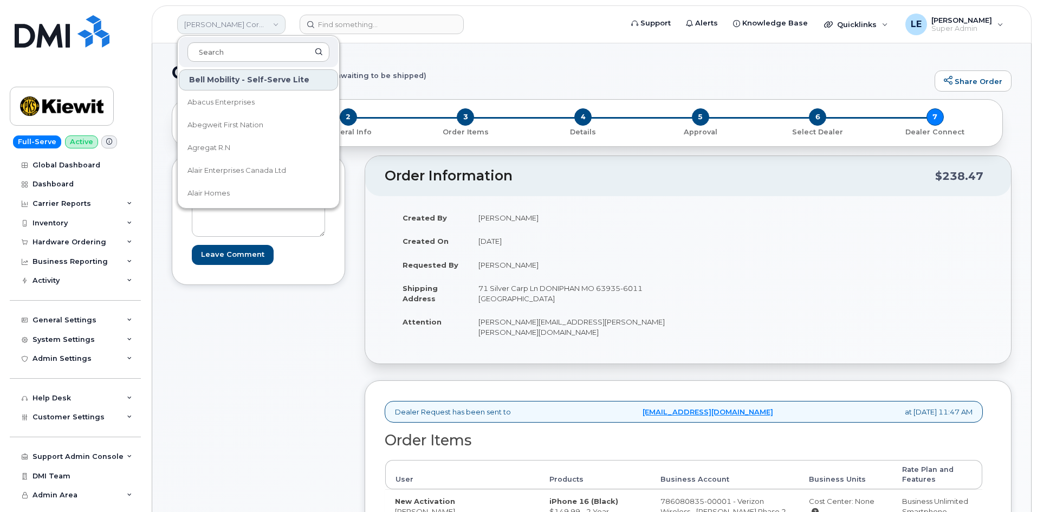
click at [257, 30] on link "[PERSON_NAME] Corporation" at bounding box center [231, 25] width 108 height 20
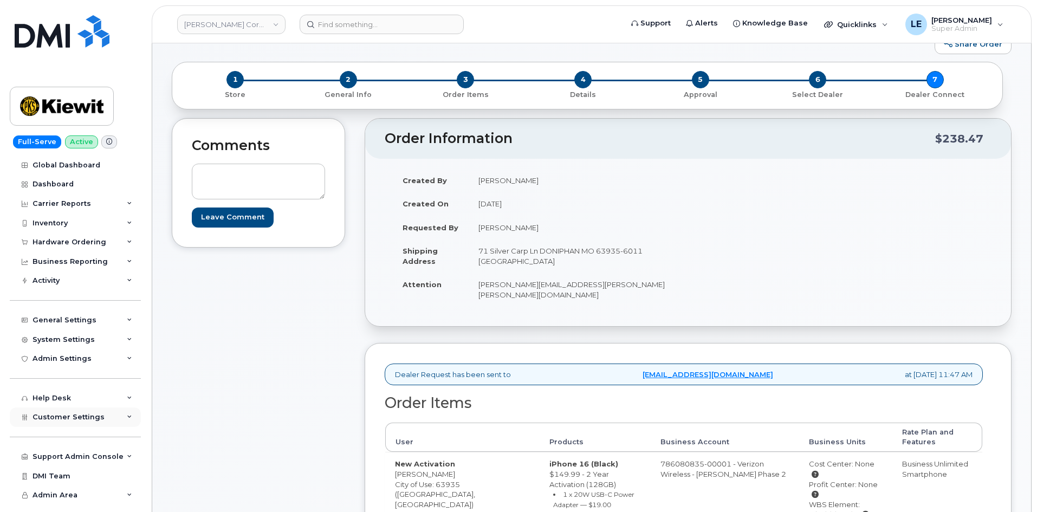
scroll to position [54, 0]
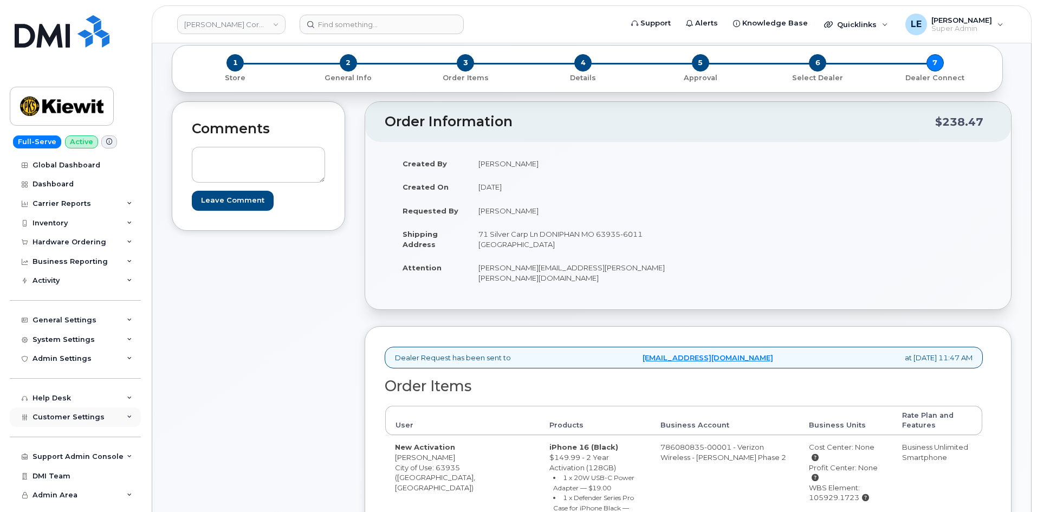
click at [78, 410] on div "Customer Settings" at bounding box center [75, 418] width 131 height 20
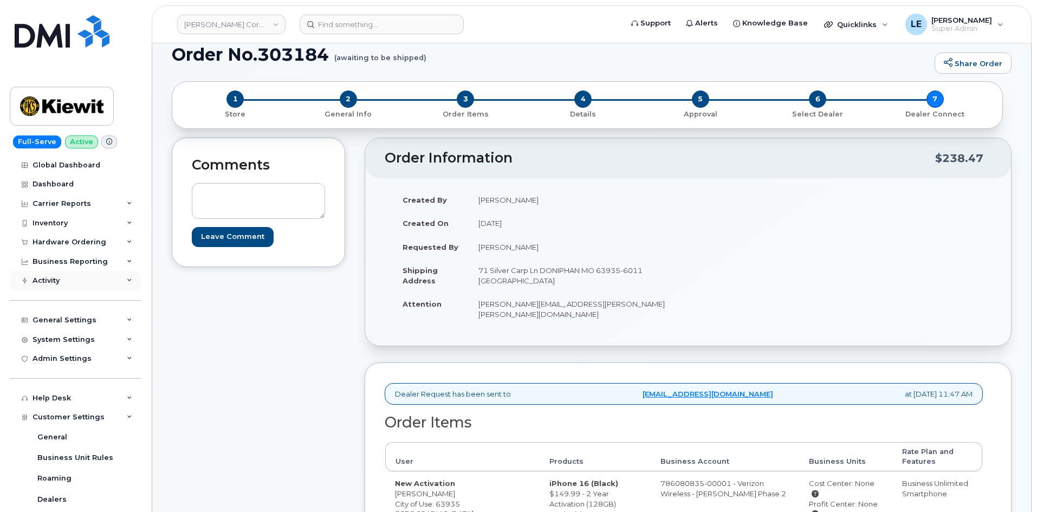
scroll to position [0, 0]
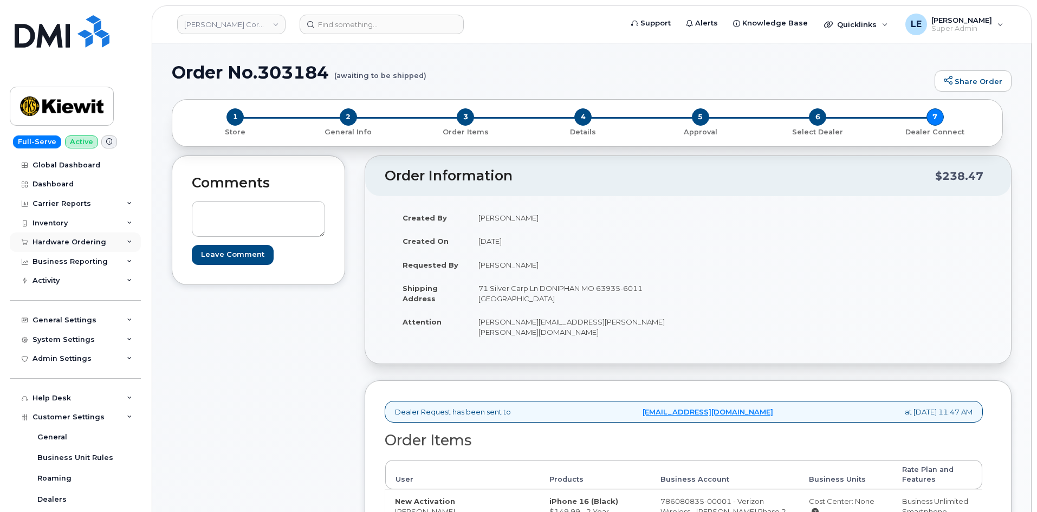
click at [81, 243] on div "Hardware Ordering" at bounding box center [70, 242] width 74 height 9
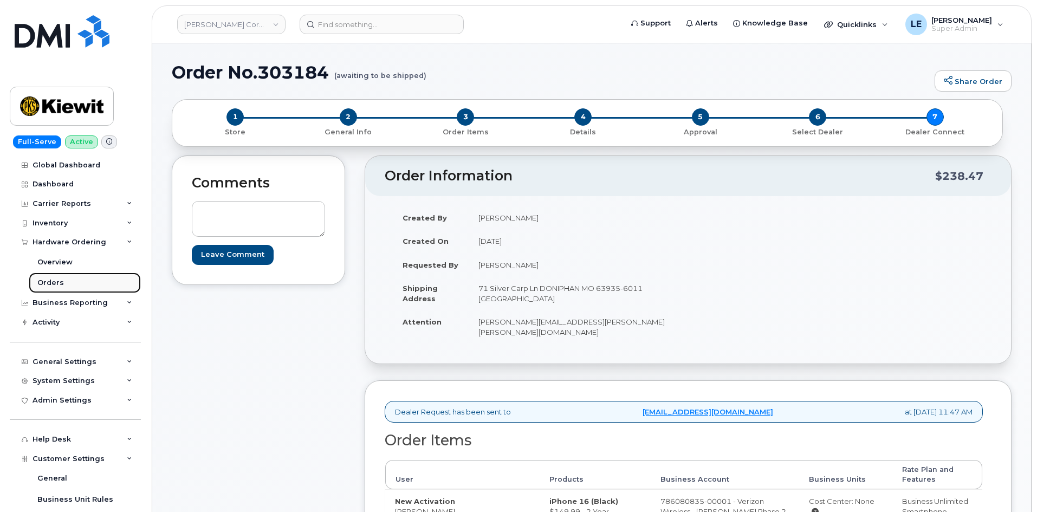
click at [74, 279] on link "Orders" at bounding box center [85, 283] width 112 height 21
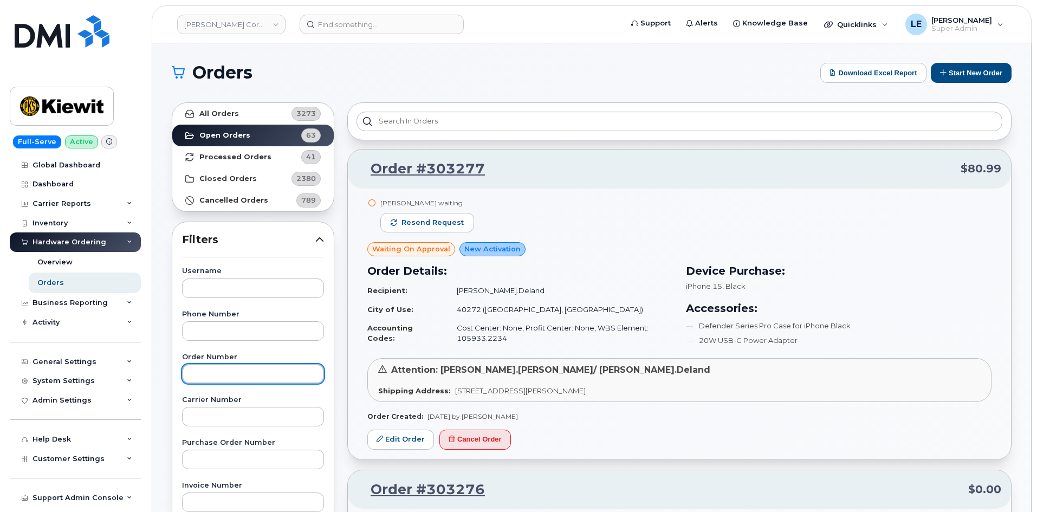
click at [208, 377] on input "text" at bounding box center [253, 374] width 142 height 20
paste input "303205"
type input "303205"
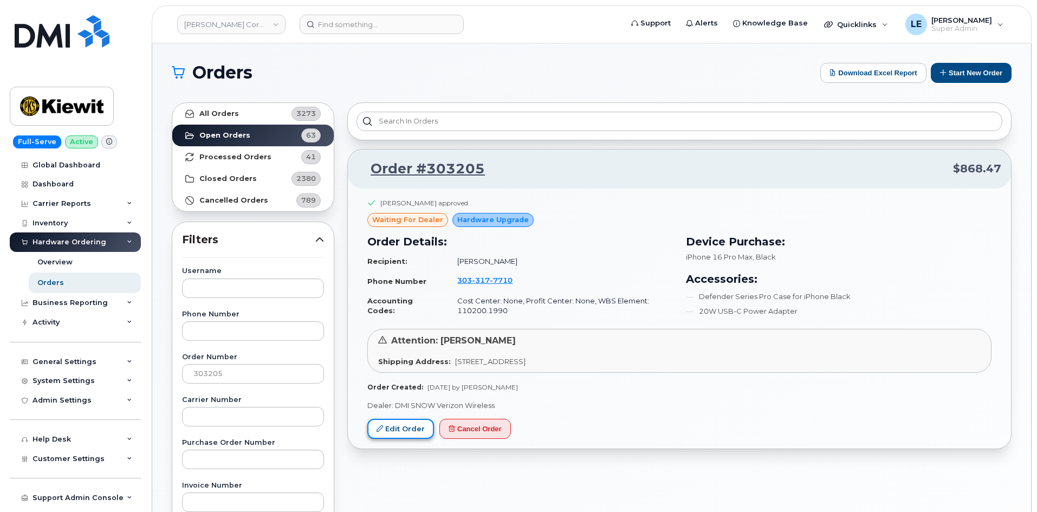
click at [398, 428] on link "Edit Order" at bounding box center [400, 429] width 67 height 20
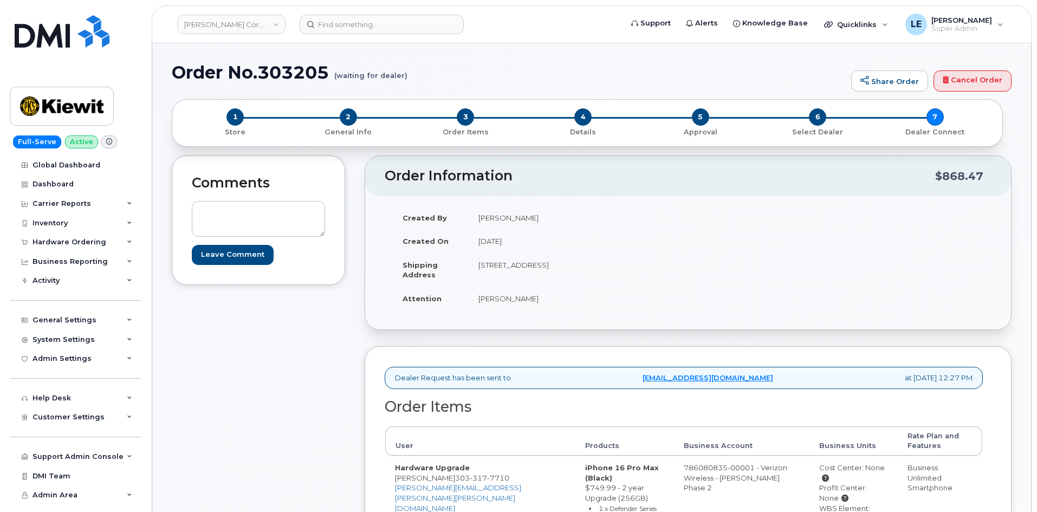
click at [298, 457] on div "Comments Leave Comment" at bounding box center [258, 430] width 173 height 548
click at [341, 24] on input at bounding box center [382, 25] width 164 height 20
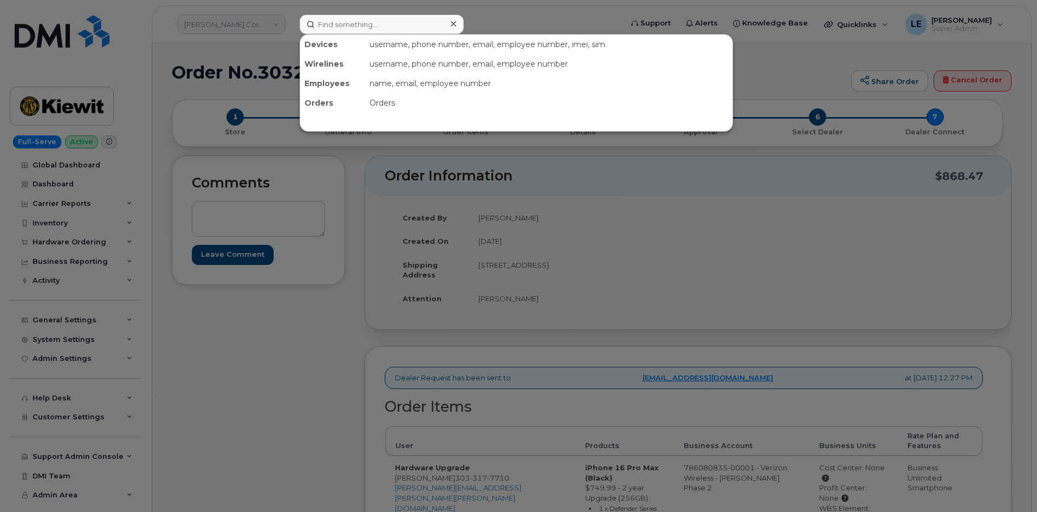
click at [485, 29] on div at bounding box center [518, 256] width 1037 height 512
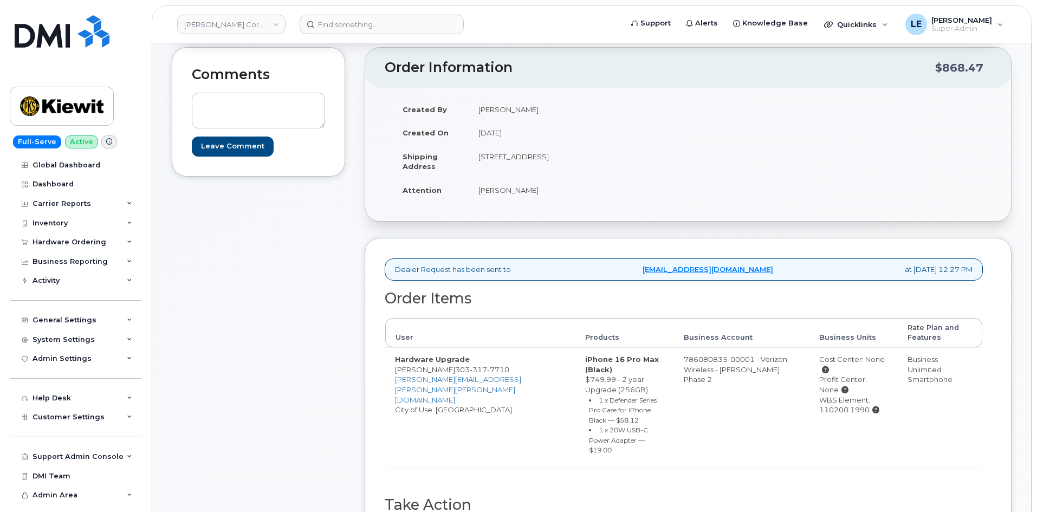
scroll to position [163, 0]
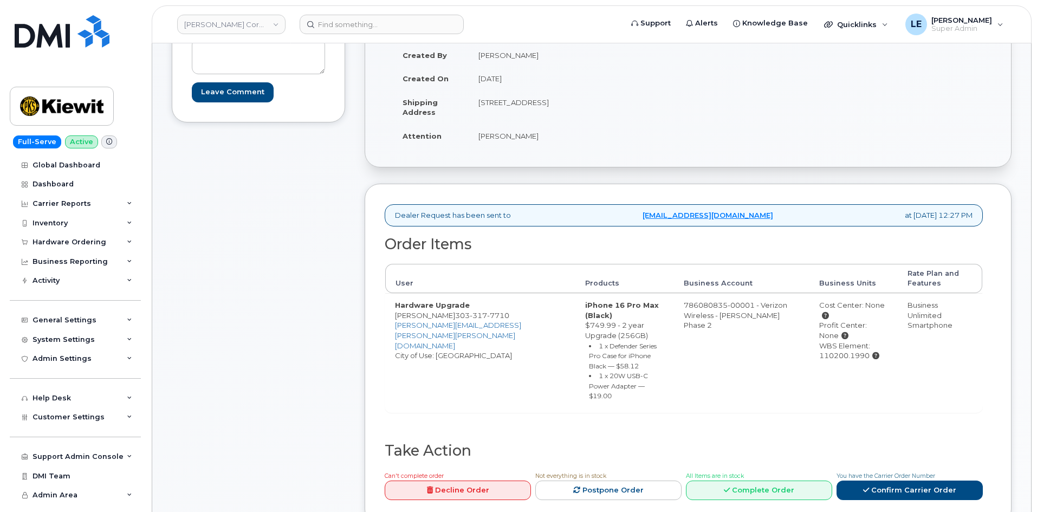
drag, startPoint x: 513, startPoint y: 306, endPoint x: 594, endPoint y: 323, distance: 82.5
click at [594, 323] on td "iPhone 16 Pro Max (Black) $749.99 - 2 year Upgrade (256GB) 1 x Defender Series …" at bounding box center [625, 352] width 98 height 119
click at [576, 315] on td "iPhone 16 Pro Max (Black) $749.99 - 2 year Upgrade (256GB) 1 x Defender Series …" at bounding box center [625, 352] width 98 height 119
drag, startPoint x: 561, startPoint y: 322, endPoint x: 514, endPoint y: 305, distance: 50.4
click at [576, 305] on td "iPhone 16 Pro Max (Black) $749.99 - 2 year Upgrade (256GB) 1 x Defender Series …" at bounding box center [625, 352] width 98 height 119
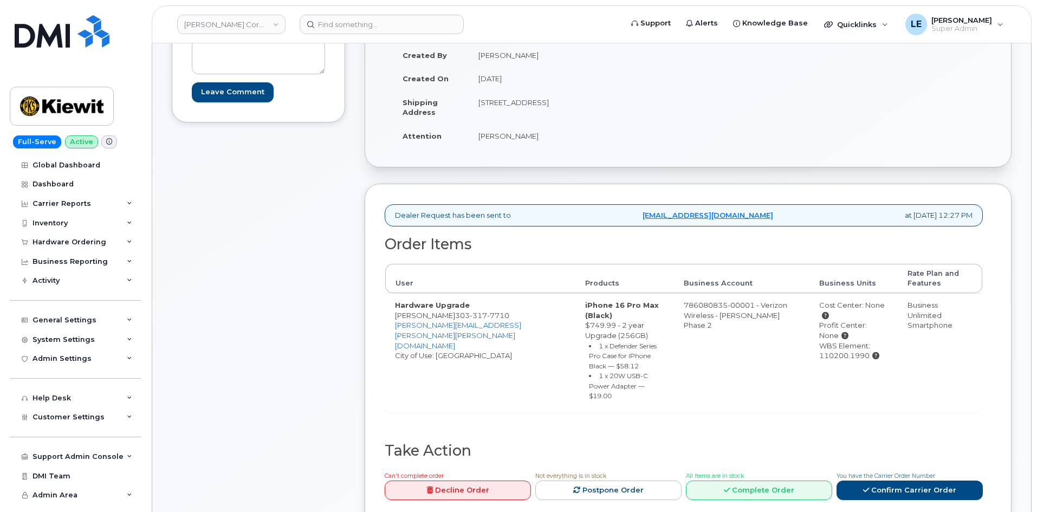
copy td "iPhone 16 Pro Max (Black) $749.99 - 2 year Upgrade (256GB)"
click at [342, 295] on div "Comments Leave Comment" at bounding box center [258, 267] width 173 height 548
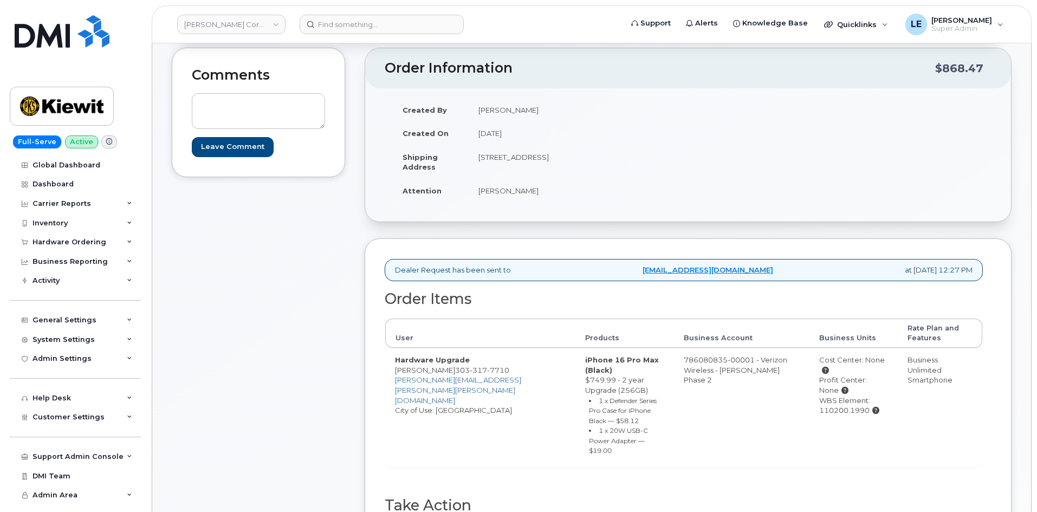
scroll to position [0, 0]
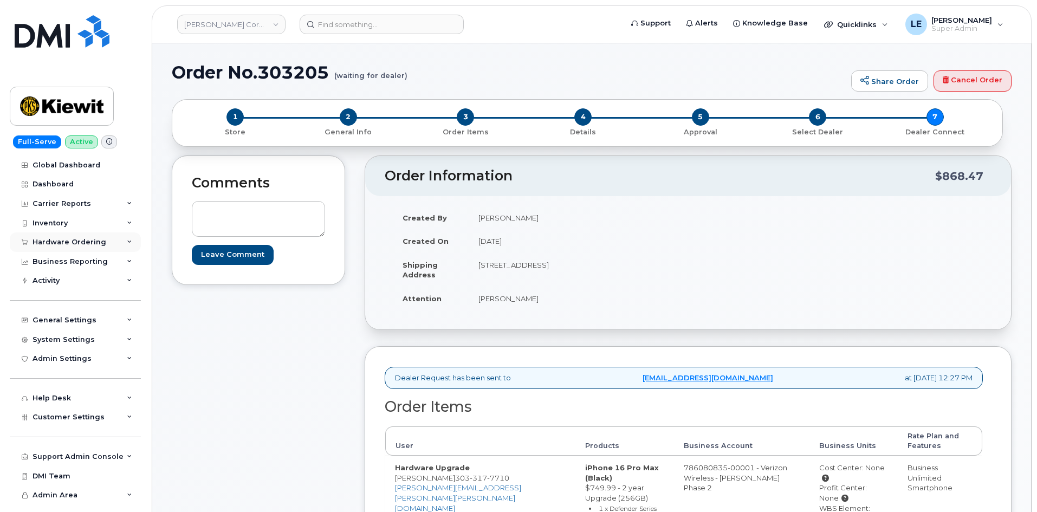
click at [102, 240] on div "Hardware Ordering" at bounding box center [75, 243] width 131 height 20
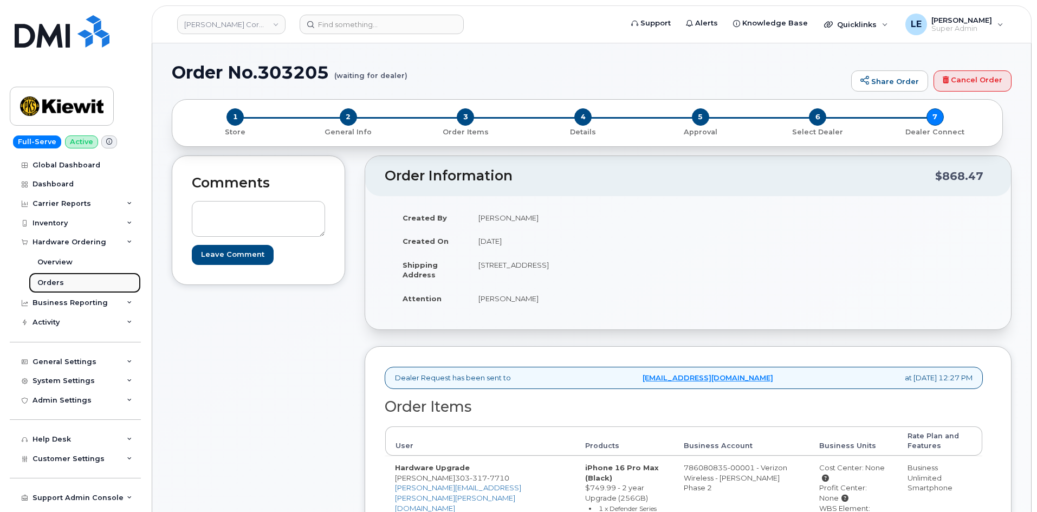
click at [82, 288] on link "Orders" at bounding box center [85, 283] width 112 height 21
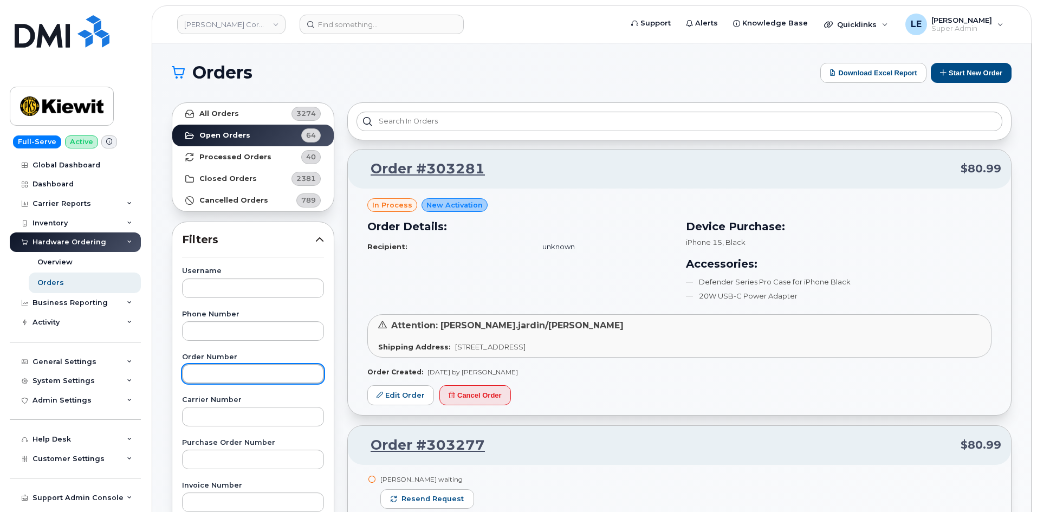
click at [232, 376] on input "text" at bounding box center [253, 374] width 142 height 20
paste input "303271"
type input "303271"
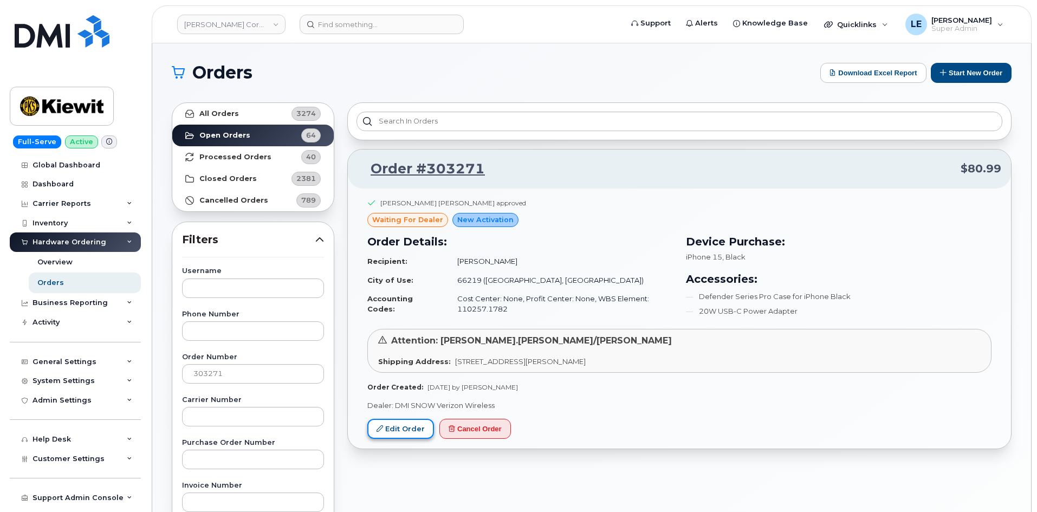
click at [399, 429] on link "Edit Order" at bounding box center [400, 429] width 67 height 20
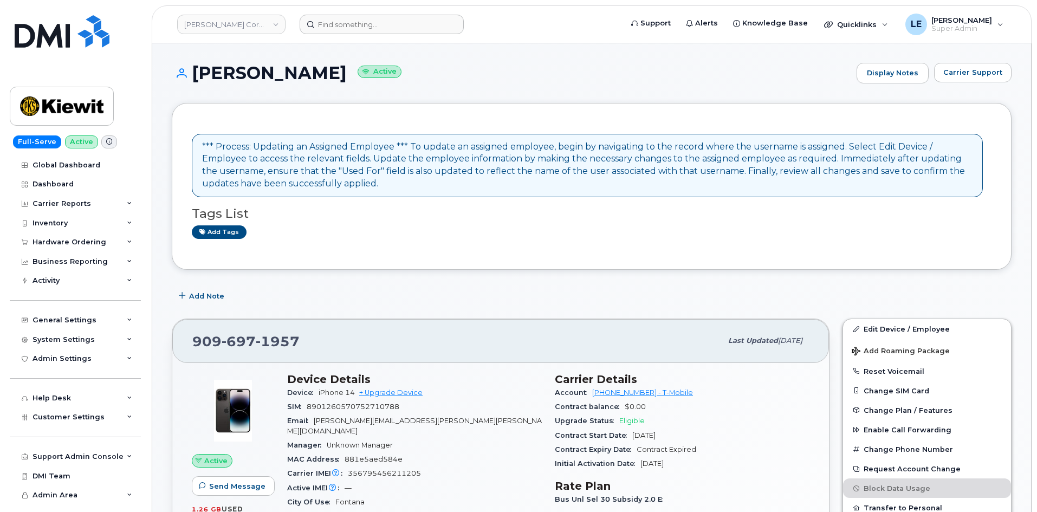
scroll to position [325, 0]
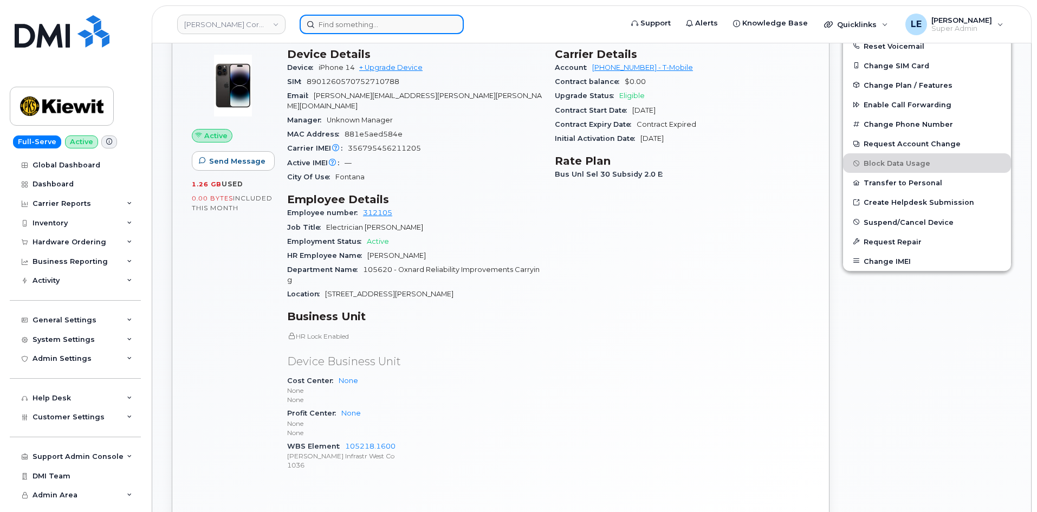
click at [331, 21] on input at bounding box center [382, 25] width 164 height 20
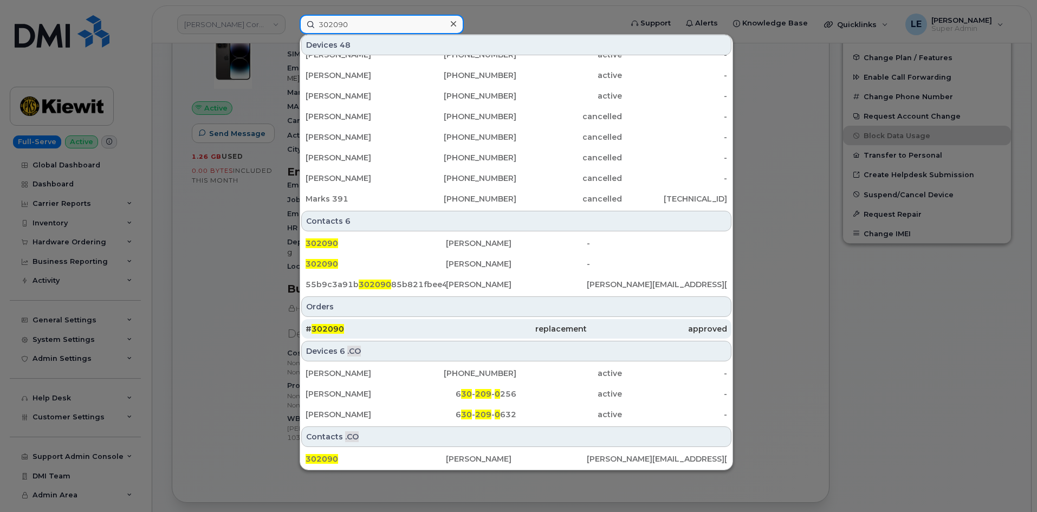
scroll to position [379, 0]
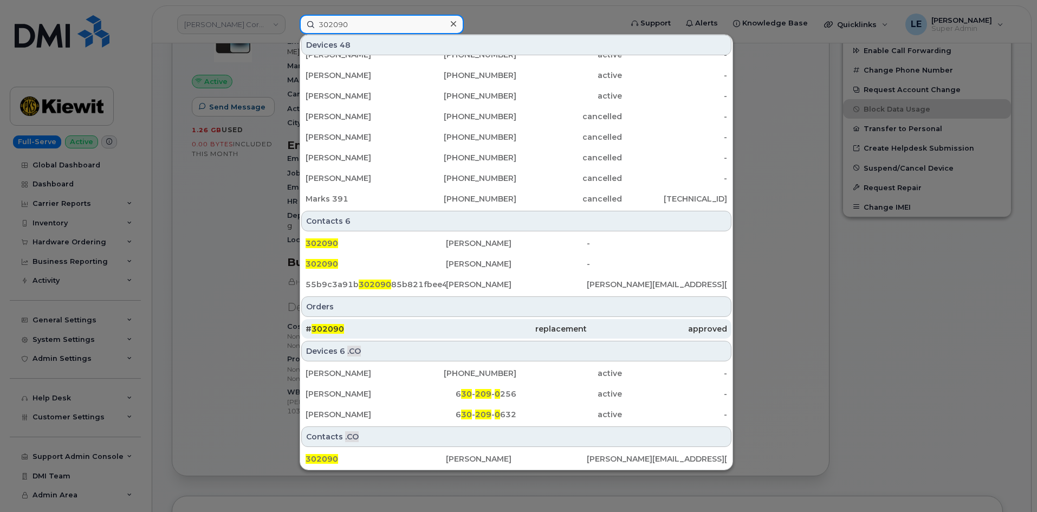
type input "302090"
drag, startPoint x: 376, startPoint y: 325, endPoint x: 350, endPoint y: 331, distance: 26.7
click at [376, 325] on div "# 302090" at bounding box center [376, 329] width 140 height 11
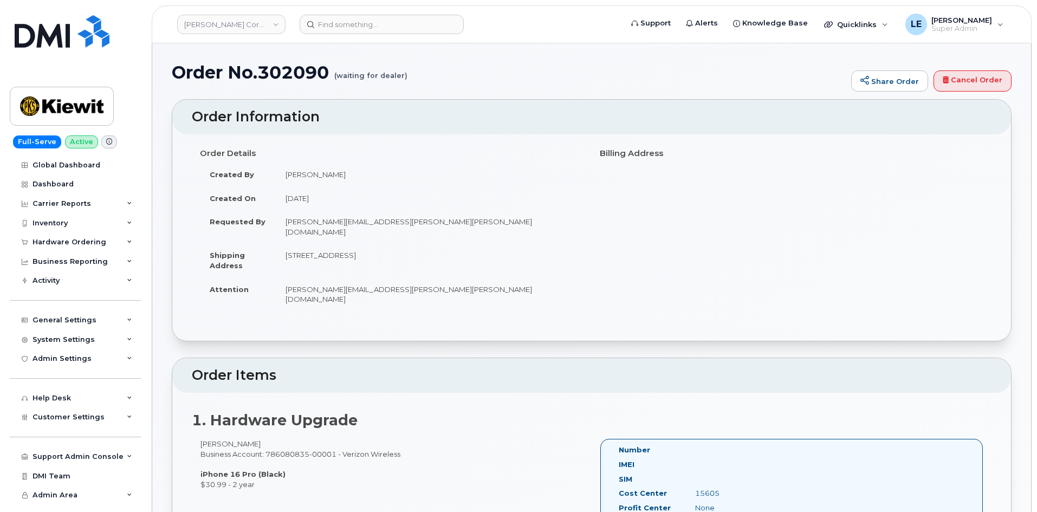
drag, startPoint x: 287, startPoint y: 248, endPoint x: 446, endPoint y: 248, distance: 158.3
click at [446, 248] on td "2200 Columbia House Blvd VANCOUVER WA 98661-7753 UNITED STATES" at bounding box center [430, 260] width 308 height 34
copy td "2200 Columbia House Blvd VANCOUVER WA"
click at [352, 243] on td "2200 Columbia House Blvd VANCOUVER WA 98661-7753 UNITED STATES" at bounding box center [430, 260] width 308 height 34
drag, startPoint x: 391, startPoint y: 245, endPoint x: 430, endPoint y: 245, distance: 39.0
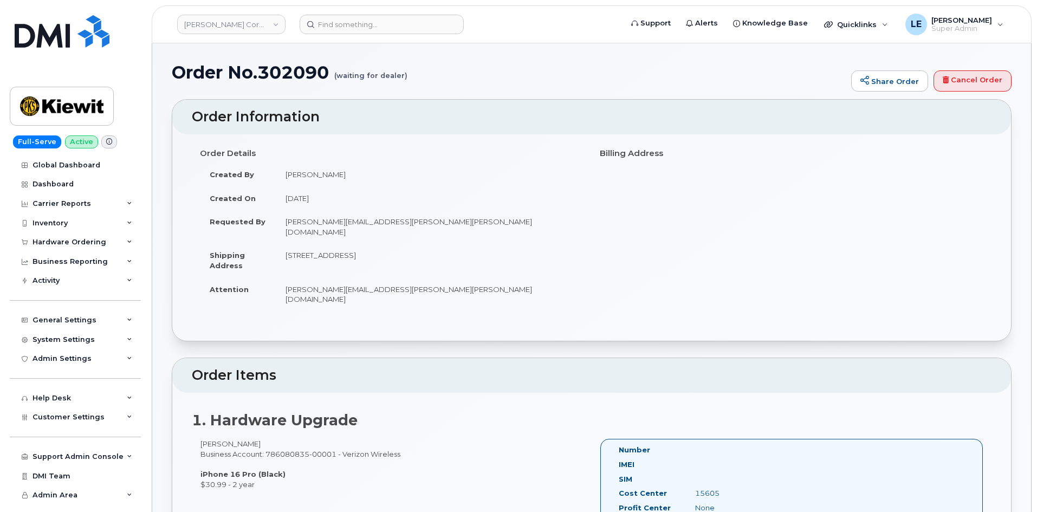
click at [430, 245] on td "2200 Columbia House Blvd VANCOUVER WA 98661-7753 UNITED STATES" at bounding box center [430, 260] width 308 height 34
copy td "VANCOUVER"
drag, startPoint x: 286, startPoint y: 279, endPoint x: 308, endPoint y: 282, distance: 22.4
click at [308, 282] on td "SCOTT.SHOCKMAN@KIEWIT.COM" at bounding box center [430, 295] width 308 height 34
copy td "SCOTT"
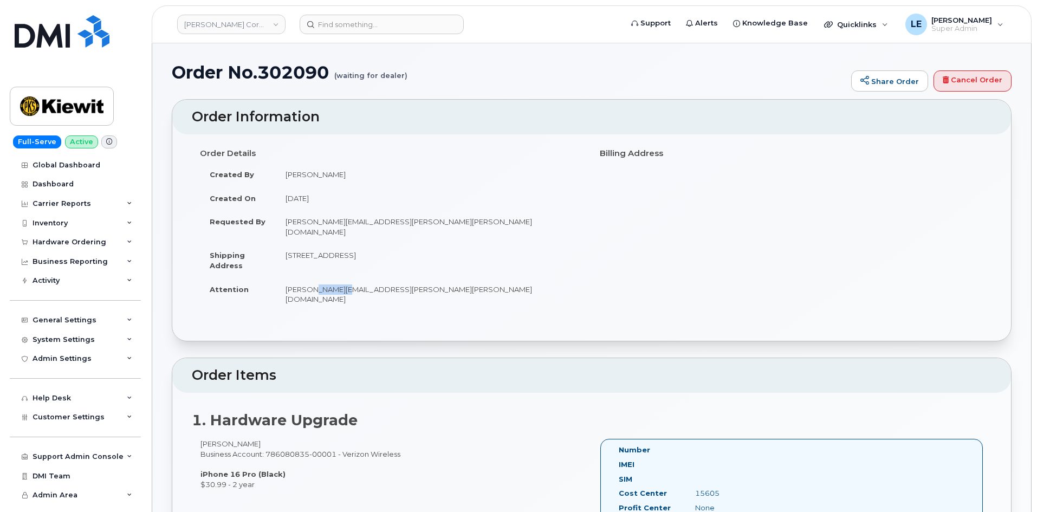
drag, startPoint x: 312, startPoint y: 279, endPoint x: 356, endPoint y: 281, distance: 44.0
click at [356, 281] on td "SCOTT.SHOCKMAN@KIEWIT.COM" at bounding box center [430, 295] width 308 height 34
copy td "SHOCKMAN"
drag, startPoint x: 450, startPoint y: 246, endPoint x: 471, endPoint y: 248, distance: 20.7
click at [471, 248] on td "2200 Columbia House Blvd VANCOUVER WA 98661-7753 UNITED STATES" at bounding box center [430, 260] width 308 height 34
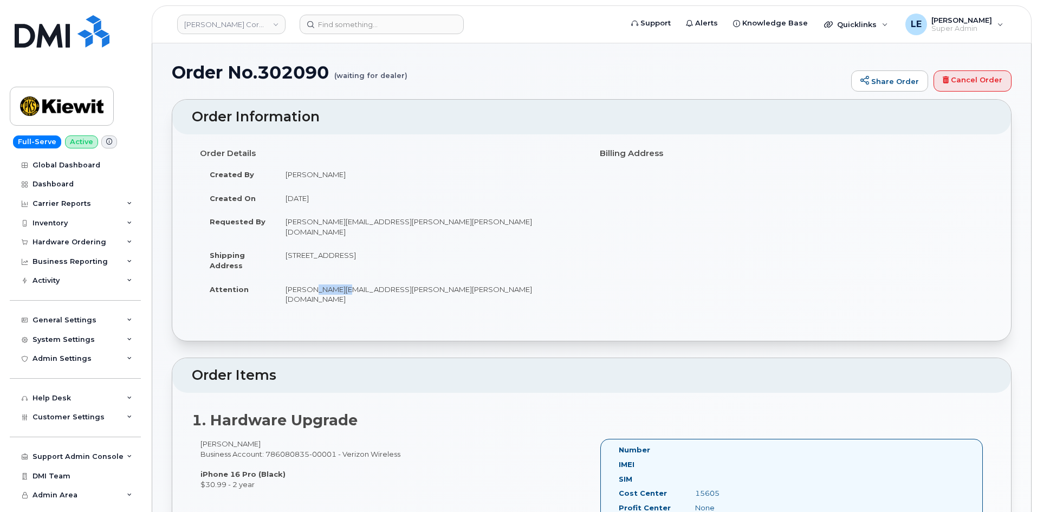
copy td "98661"
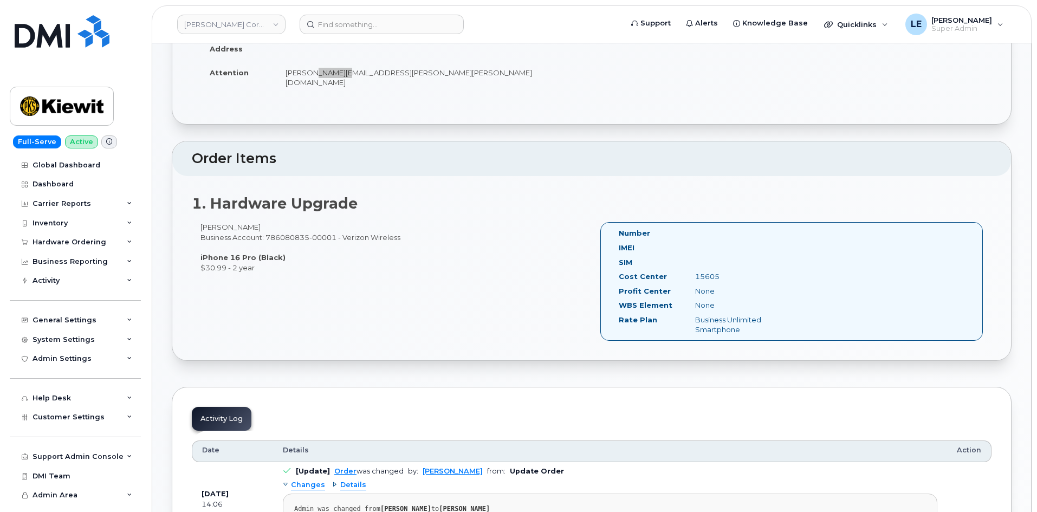
scroll to position [271, 0]
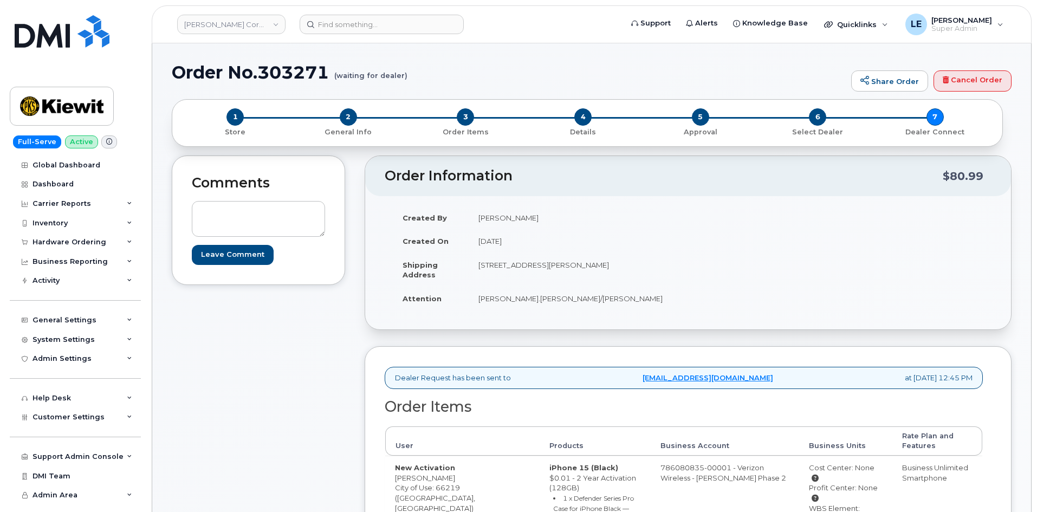
scroll to position [54, 0]
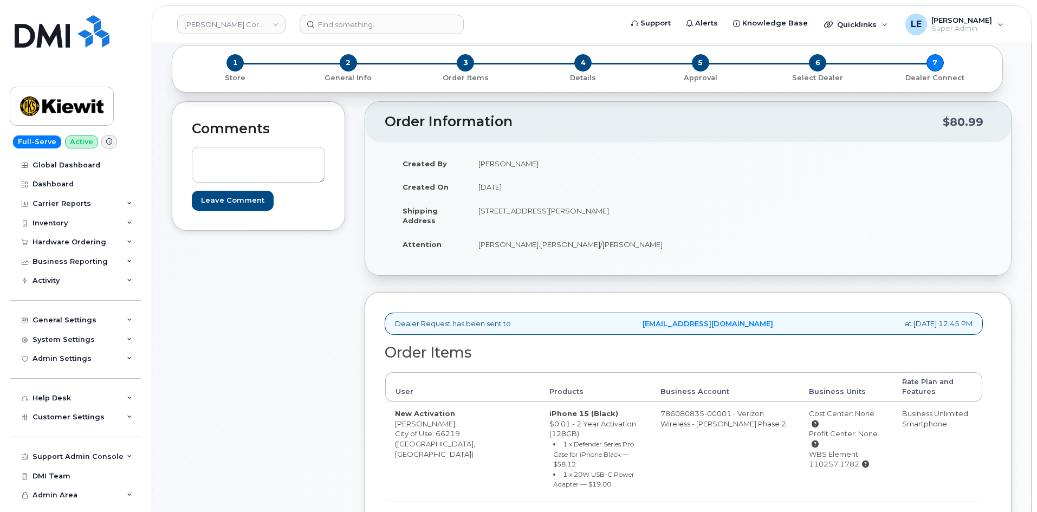
drag, startPoint x: 585, startPoint y: 211, endPoint x: 606, endPoint y: 210, distance: 21.2
click at [606, 210] on td "[STREET_ADDRESS][PERSON_NAME]" at bounding box center [574, 216] width 211 height 34
copy td "66219"
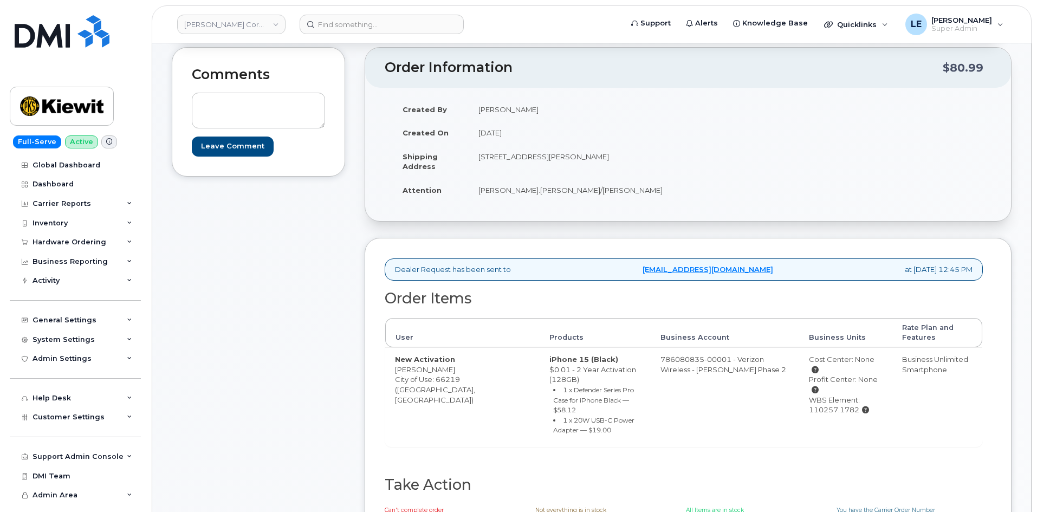
drag, startPoint x: 395, startPoint y: 372, endPoint x: 454, endPoint y: 368, distance: 59.7
click at [454, 367] on td "New Activation [PERSON_NAME] City of Use: 66219 ([GEOGRAPHIC_DATA], [GEOGRAPHIC…" at bounding box center [462, 396] width 154 height 99
copy td "[PERSON_NAME]"
drag, startPoint x: 784, startPoint y: 389, endPoint x: 836, endPoint y: 391, distance: 52.6
click at [836, 391] on td "Cost Center: None Profit Center: None WBS Element: 110257.1782" at bounding box center [845, 396] width 93 height 99
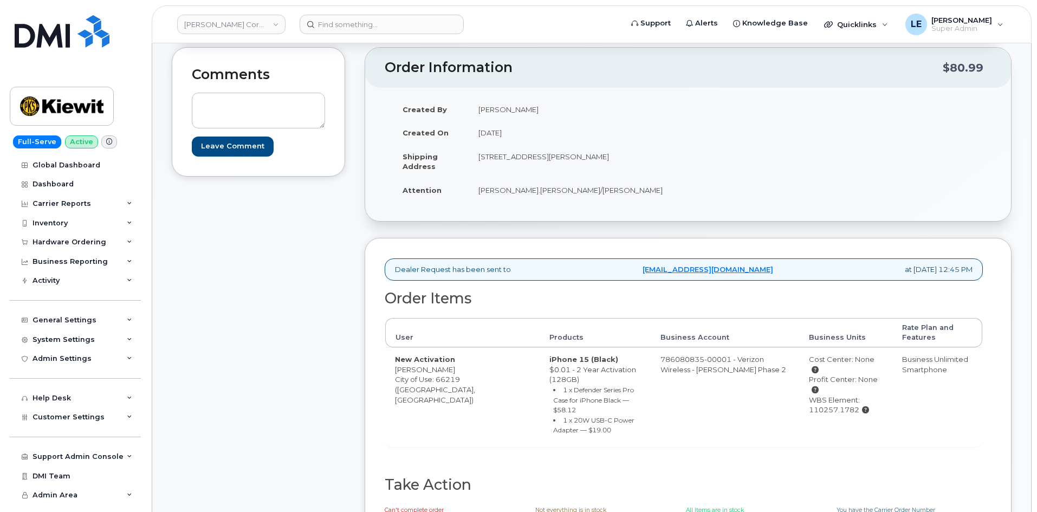
copy div "110257.1782"
drag, startPoint x: 477, startPoint y: 158, endPoint x: 579, endPoint y: 159, distance: 101.9
click at [579, 159] on td "[STREET_ADDRESS][PERSON_NAME]" at bounding box center [574, 162] width 211 height 34
copy td "[STREET_ADDRESS][PERSON_NAME]"
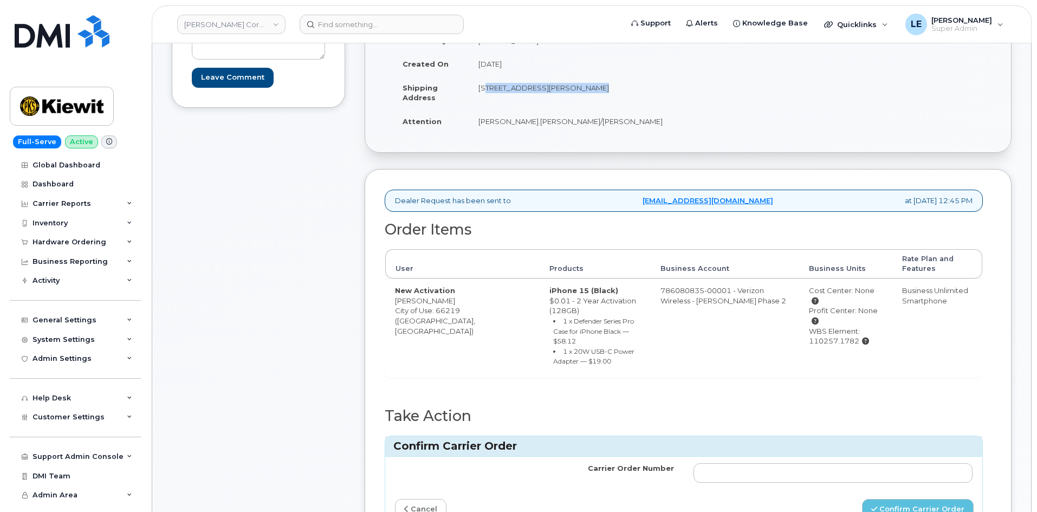
scroll to position [379, 0]
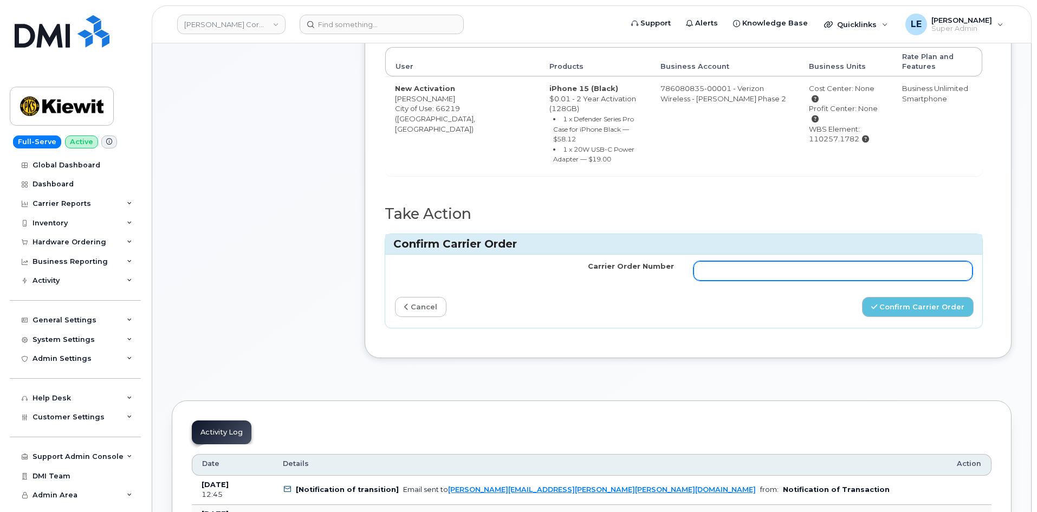
click at [738, 261] on input "Carrier Order Number" at bounding box center [833, 271] width 279 height 20
paste input "MB1000507274768"
type input "MB1000507274768"
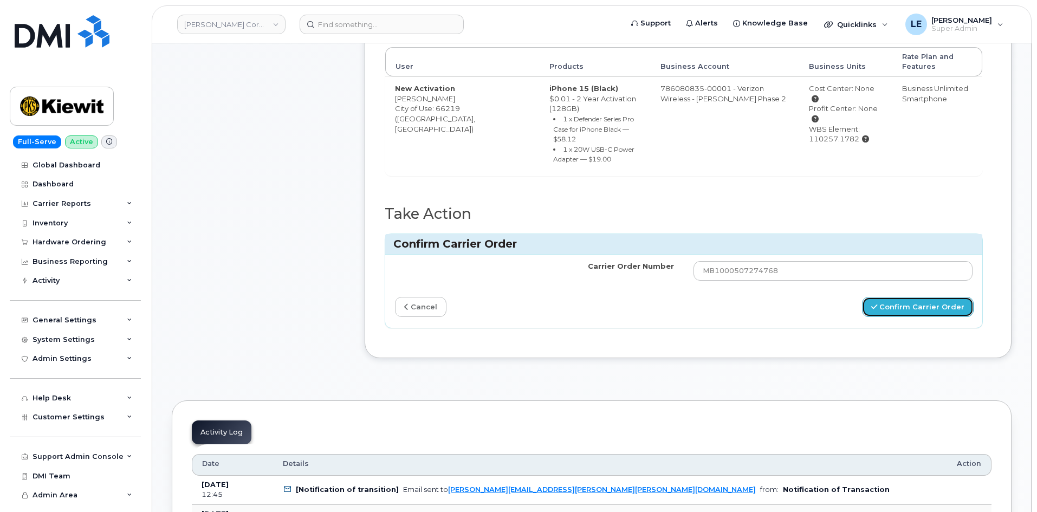
click at [897, 297] on button "Confirm Carrier Order" at bounding box center [918, 307] width 112 height 20
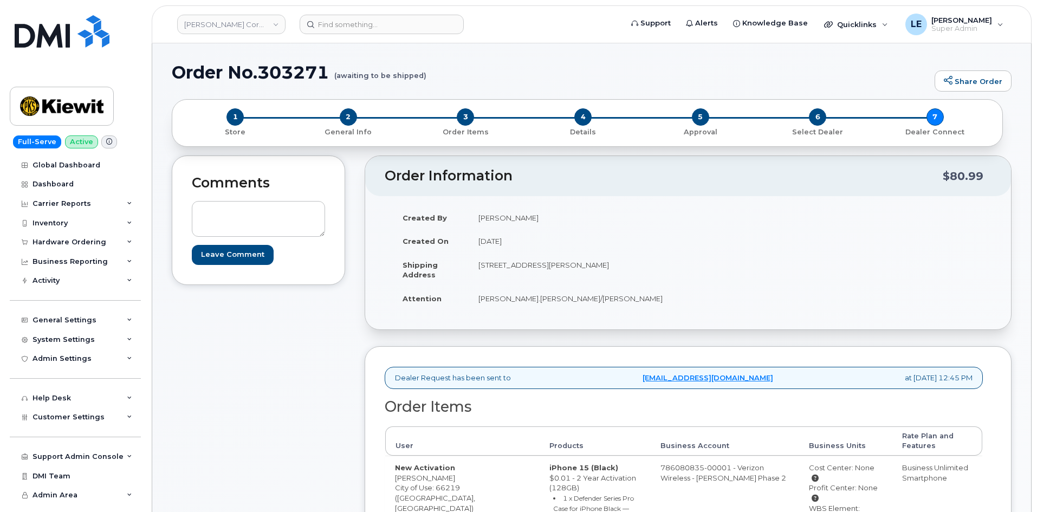
click at [262, 373] on div "Comments Leave Comment" at bounding box center [258, 435] width 173 height 559
click at [63, 238] on div "Hardware Ordering" at bounding box center [70, 242] width 74 height 9
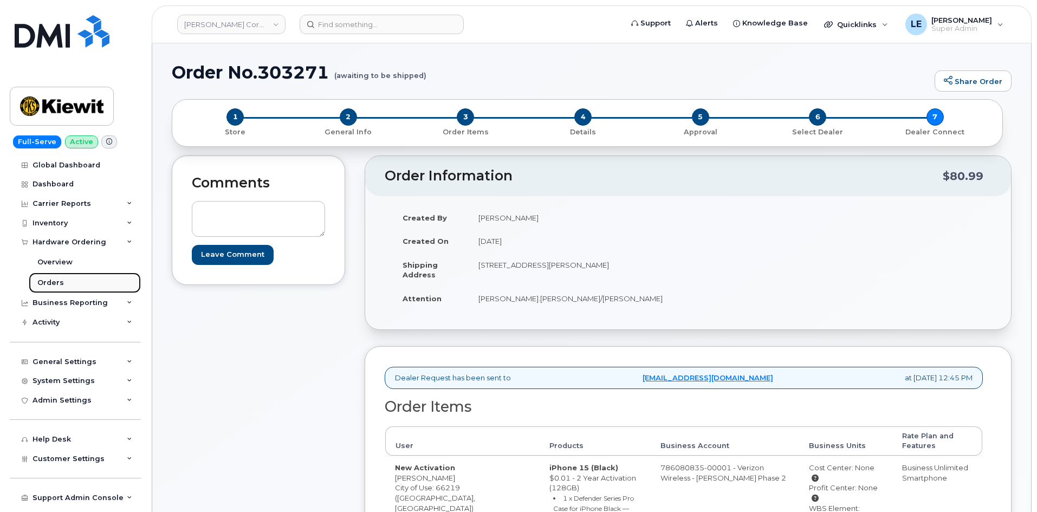
click at [82, 275] on link "Orders" at bounding box center [85, 283] width 112 height 21
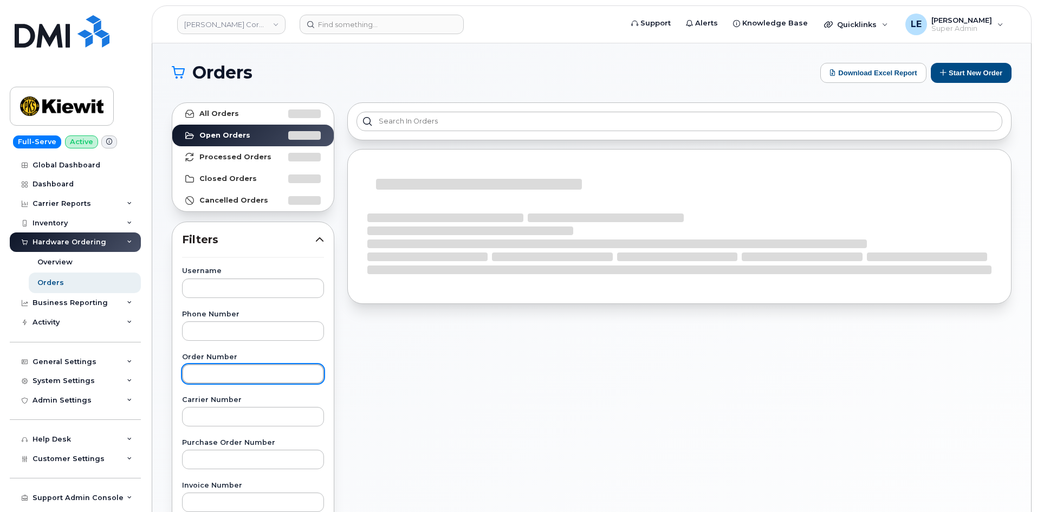
click at [225, 380] on input "text" at bounding box center [253, 374] width 142 height 20
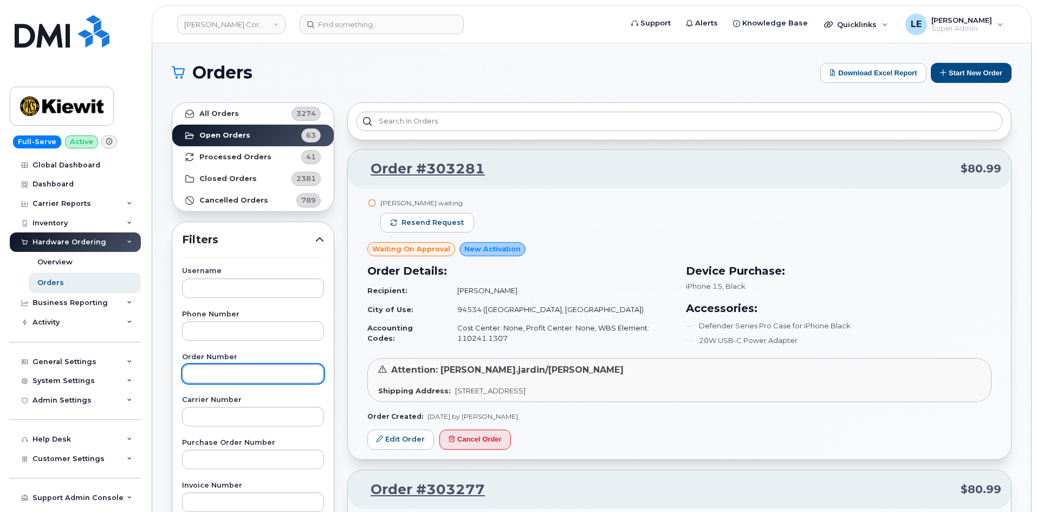
paste input "303178"
type input "303178"
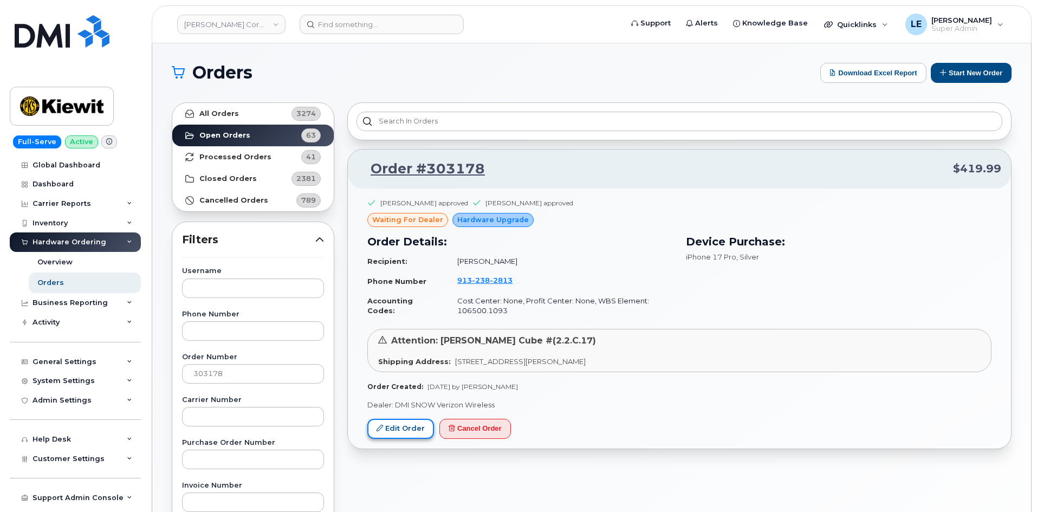
click at [392, 431] on link "Edit Order" at bounding box center [400, 429] width 67 height 20
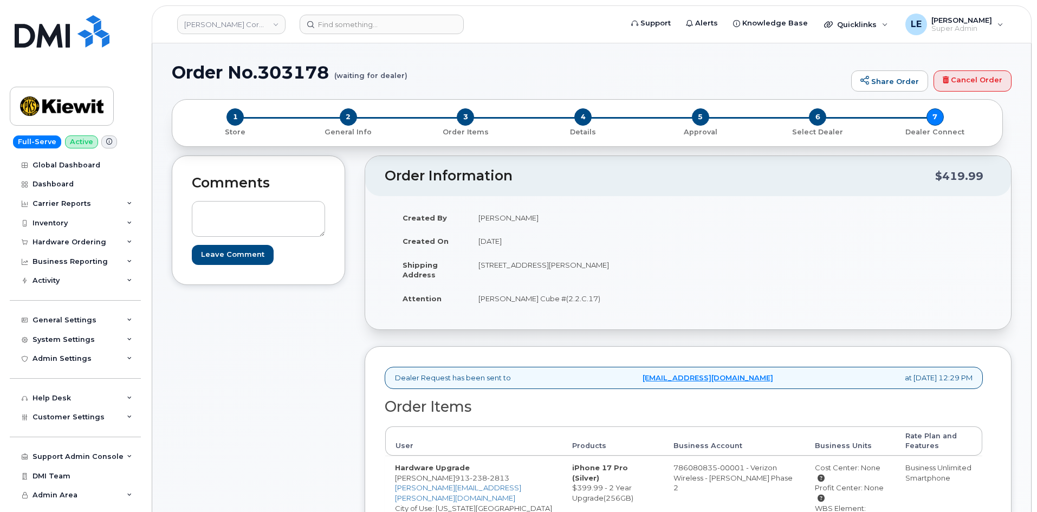
click at [339, 202] on div "Comments Leave Comment" at bounding box center [258, 221] width 173 height 130
click at [346, 196] on div "Comments Leave Comment Order Information $419.99 Created By [PERSON_NAME] Creat…" at bounding box center [592, 407] width 840 height 503
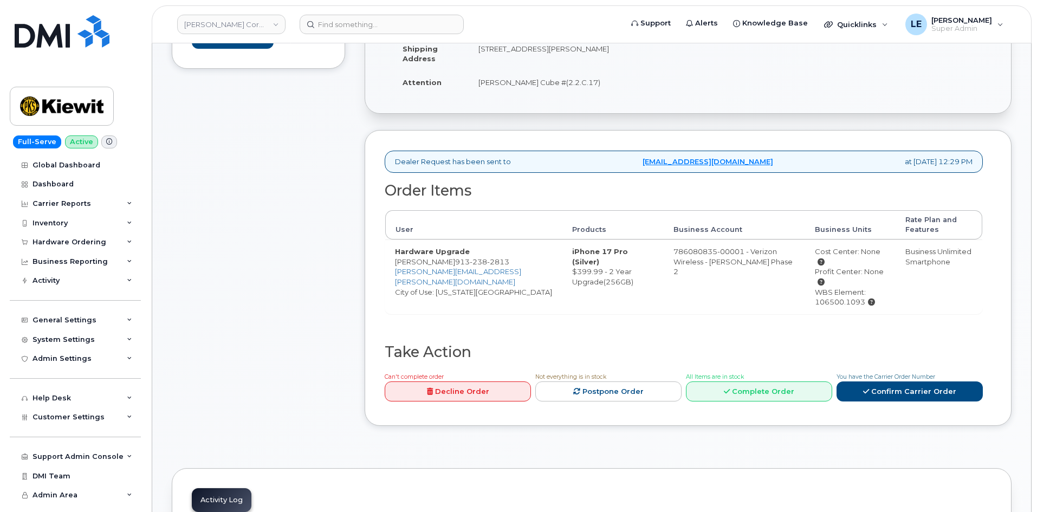
scroll to position [217, 0]
click at [946, 381] on link "Confirm Carrier Order" at bounding box center [910, 391] width 146 height 20
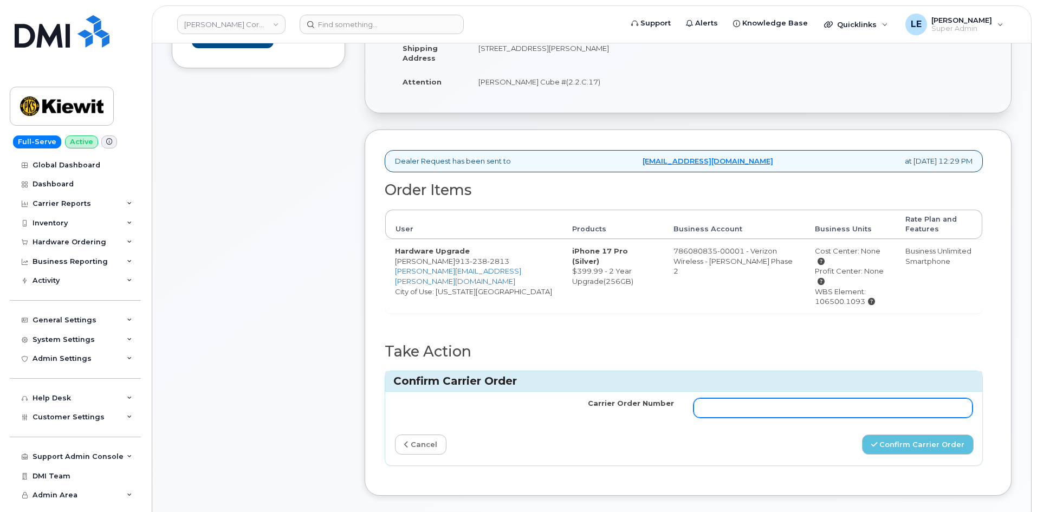
click at [713, 403] on input "Carrier Order Number" at bounding box center [833, 408] width 279 height 20
paste input "MB1000507275723"
type input "MB1000507275723"
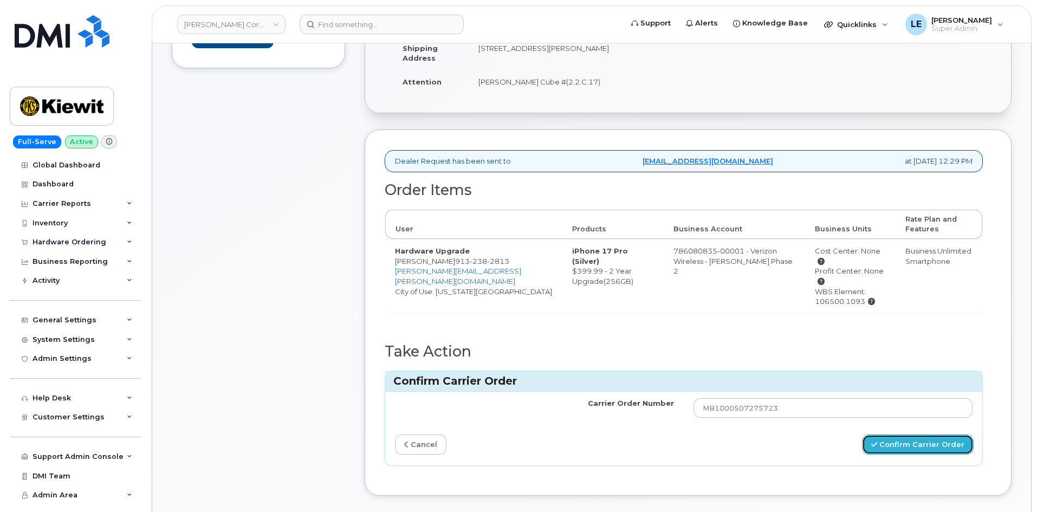
click at [904, 437] on button "Confirm Carrier Order" at bounding box center [918, 445] width 112 height 20
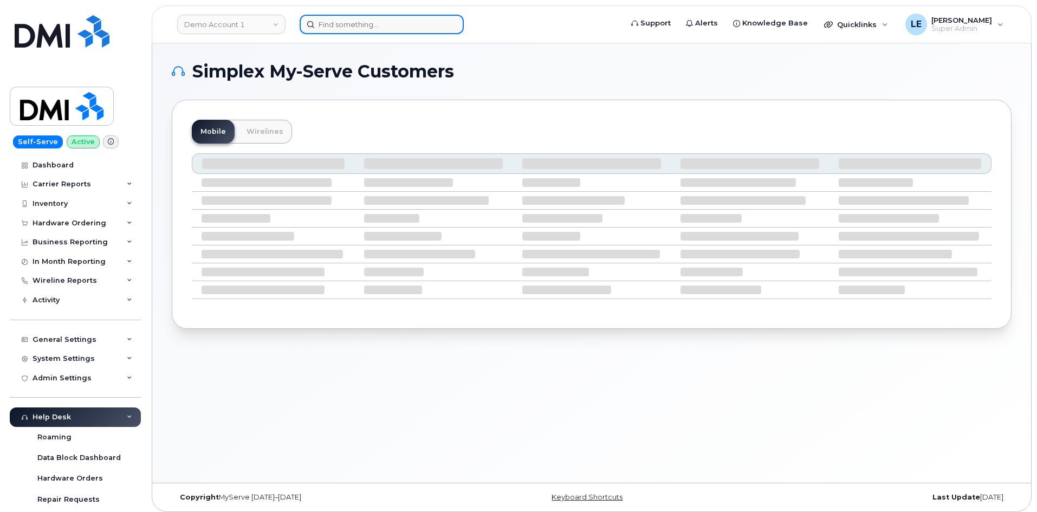
click at [345, 34] on input at bounding box center [382, 25] width 164 height 20
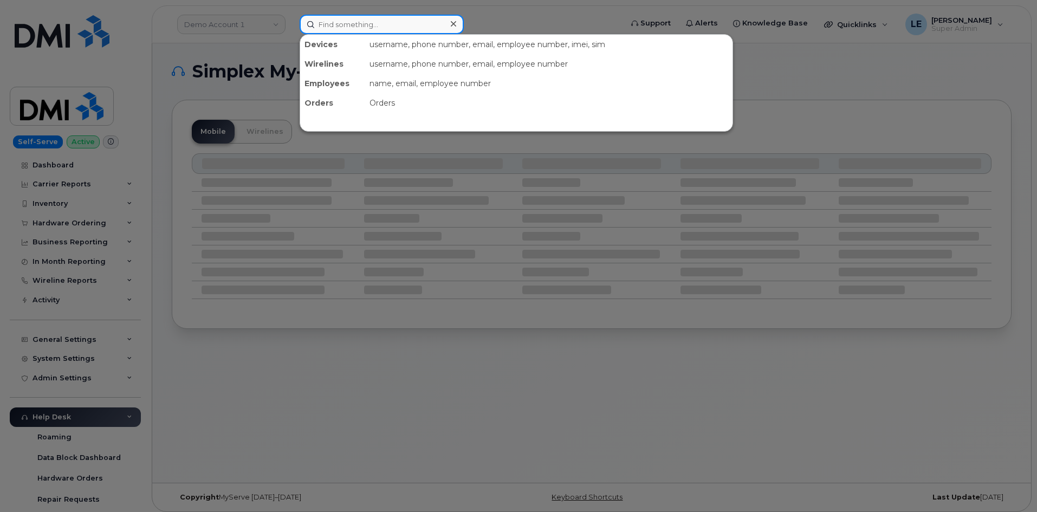
paste input "[PHONE_NUMBER]"
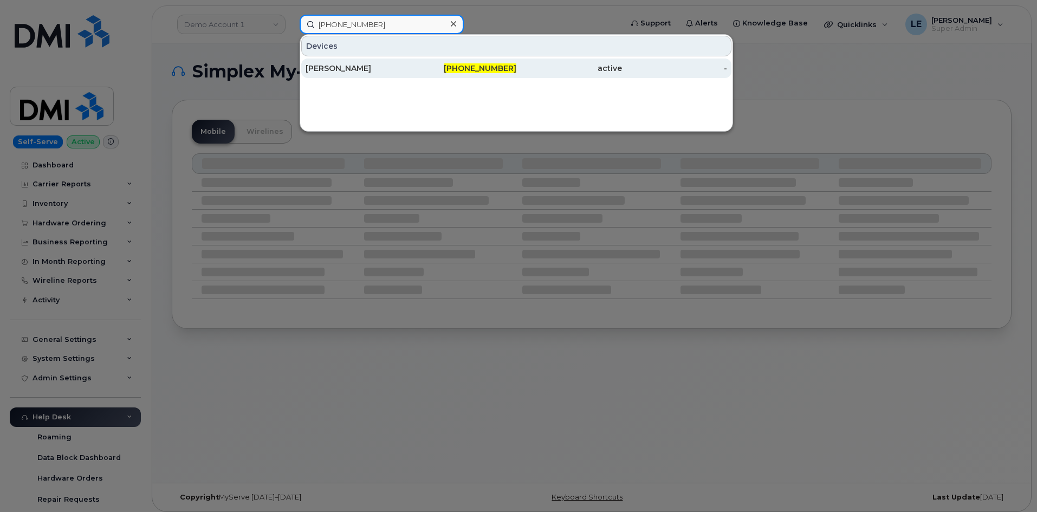
type input "430-324-2360"
click at [351, 71] on div "[PERSON_NAME]" at bounding box center [359, 68] width 106 height 11
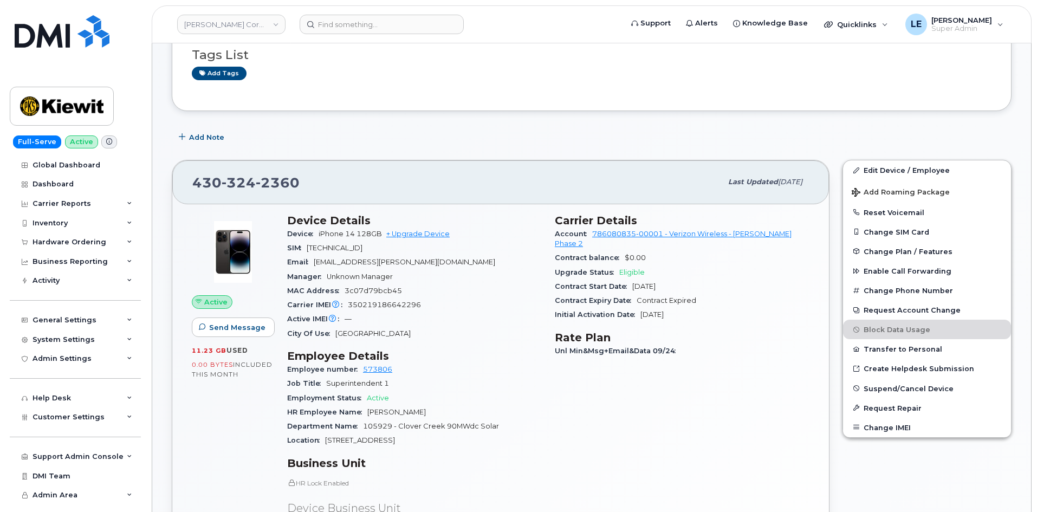
scroll to position [217, 0]
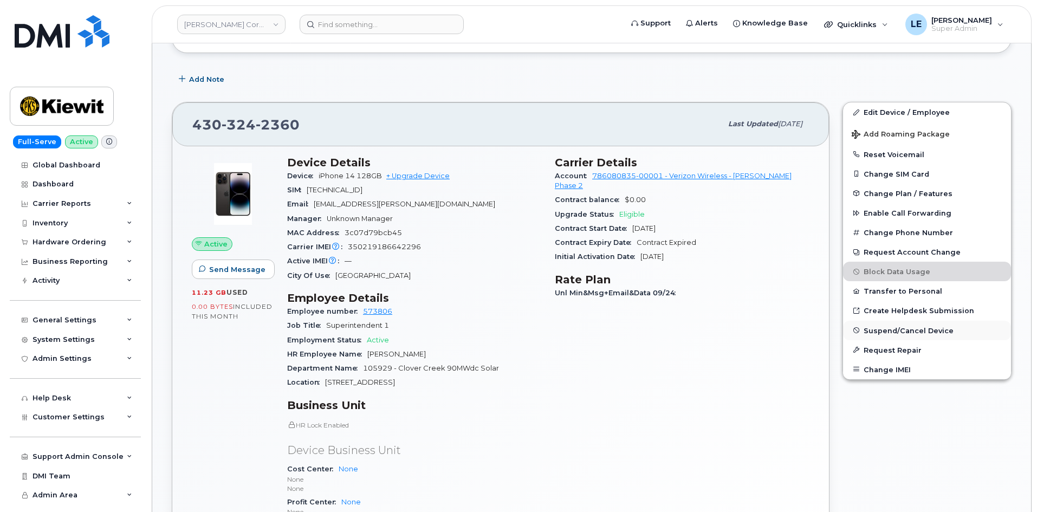
click at [904, 332] on span "Suspend/Cancel Device" at bounding box center [909, 330] width 90 height 8
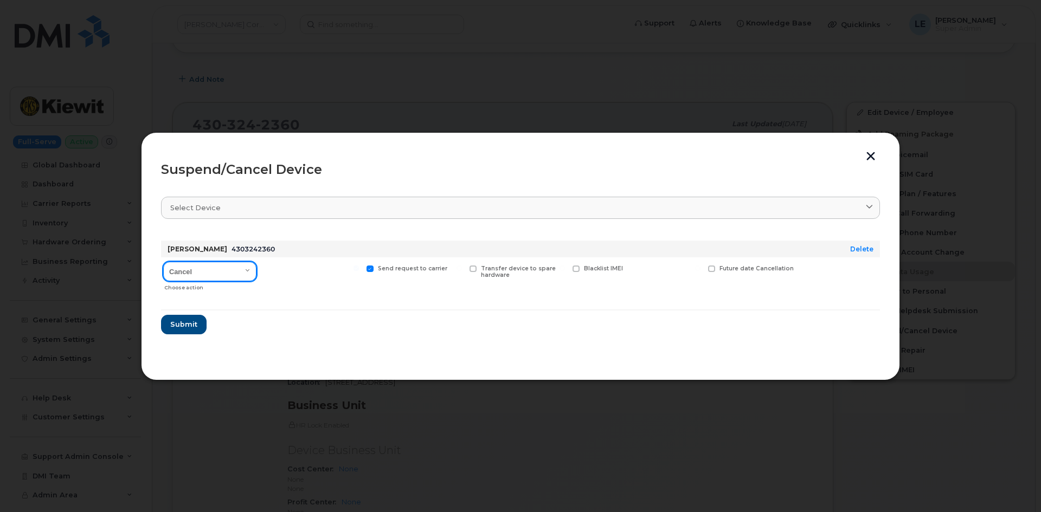
click at [254, 269] on select "Cancel Suspend - Reduced Rate Suspend - Full Rate Suspend - Lost Device/Stolen …" at bounding box center [209, 272] width 93 height 20
select select "[object Object]"
click at [163, 262] on select "Cancel Suspend - Reduced Rate Suspend - Full Rate Suspend - Lost Device/Stolen …" at bounding box center [209, 272] width 93 height 20
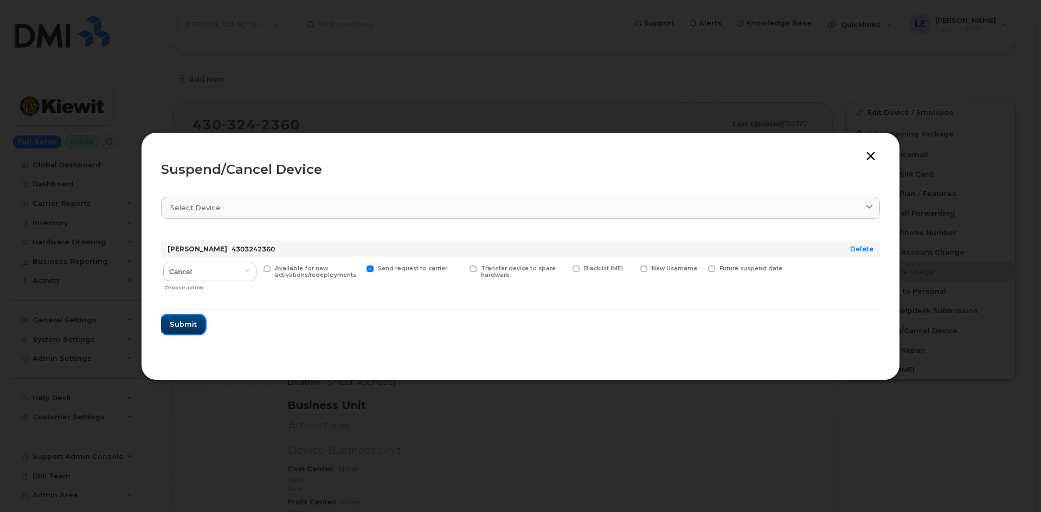
click at [195, 325] on span "Submit" at bounding box center [183, 324] width 27 height 10
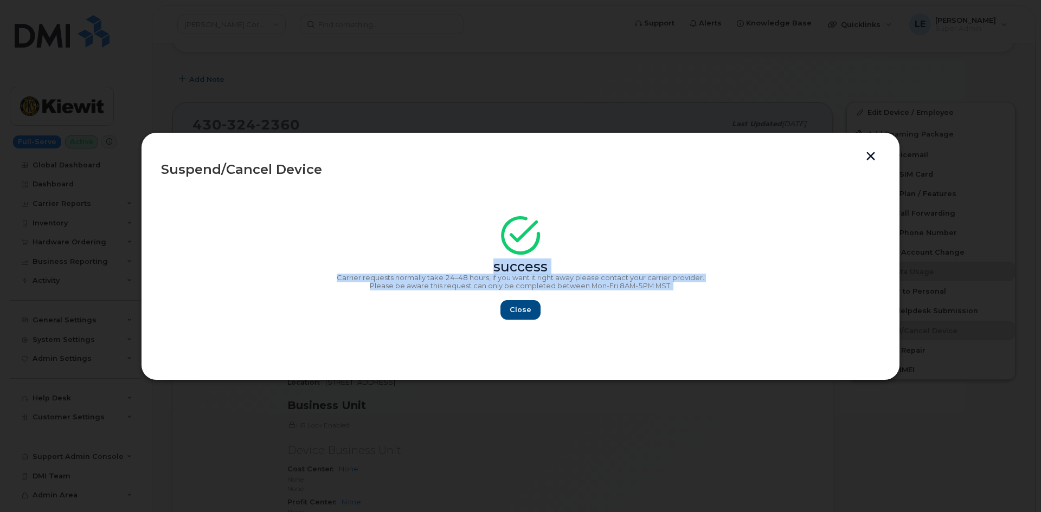
drag, startPoint x: 540, startPoint y: 277, endPoint x: 454, endPoint y: 260, distance: 87.8
click at [454, 260] on div "success Carrier requests normally take 24–48 hours, if you want it right away p…" at bounding box center [520, 271] width 719 height 97
copy div "success Carrier requests normally take 24–48 hours, if you want it right away p…"
click at [533, 317] on button "Close" at bounding box center [520, 310] width 39 height 20
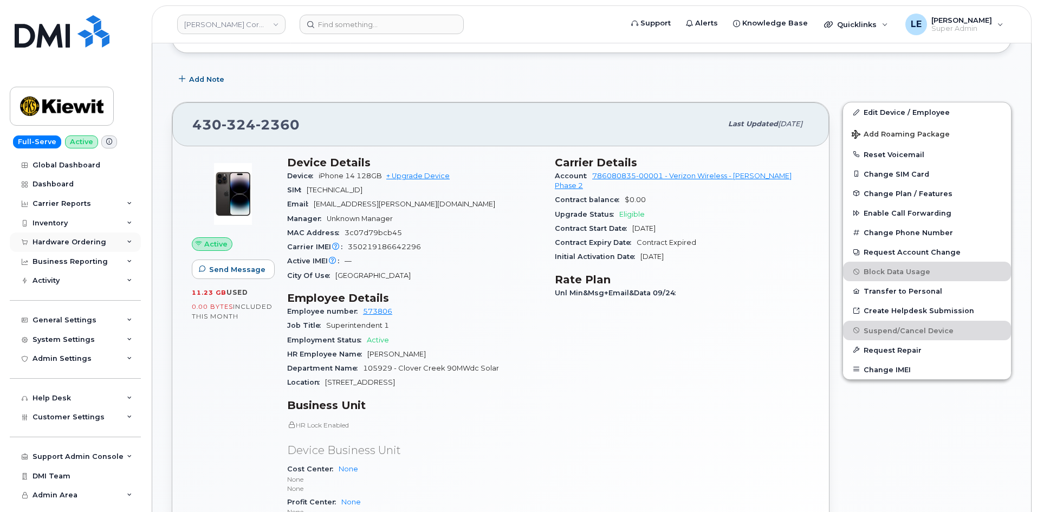
click at [89, 239] on div "Hardware Ordering" at bounding box center [70, 242] width 74 height 9
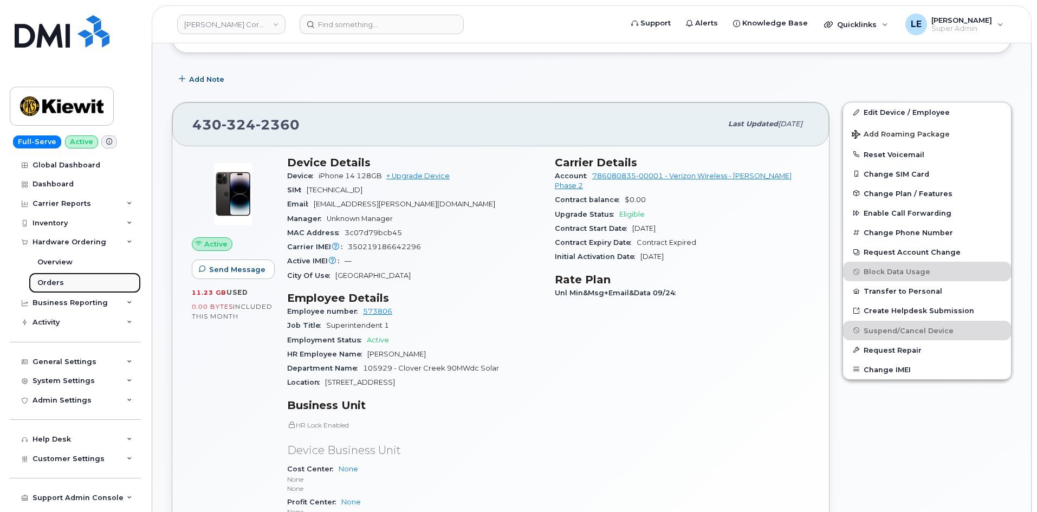
click at [87, 280] on link "Orders" at bounding box center [85, 283] width 112 height 21
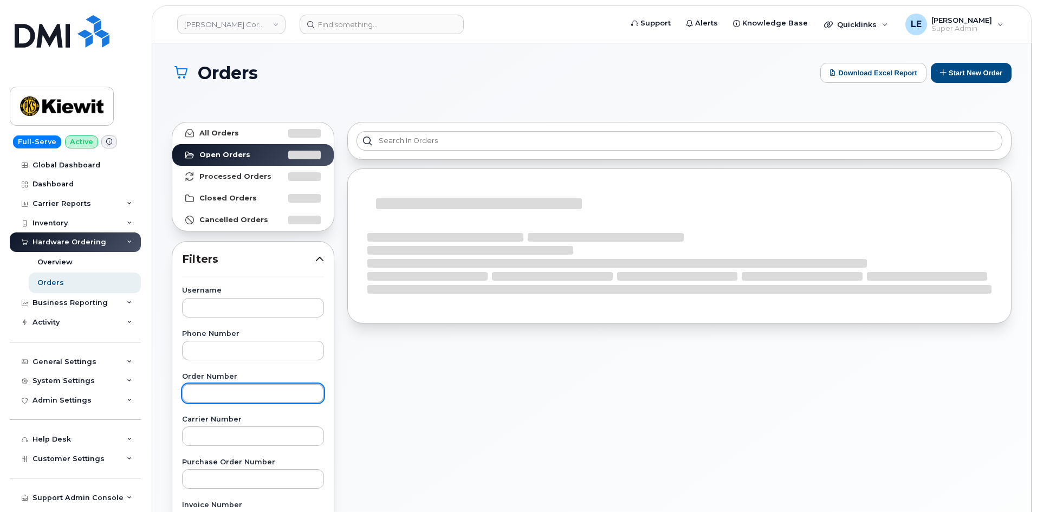
click at [228, 391] on input "text" at bounding box center [253, 394] width 142 height 20
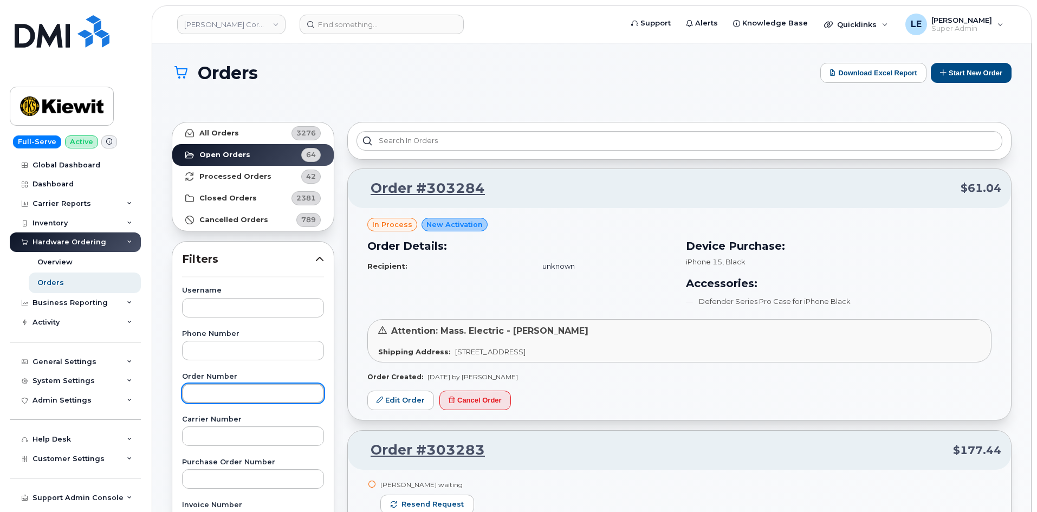
paste input "303281"
type input "303281"
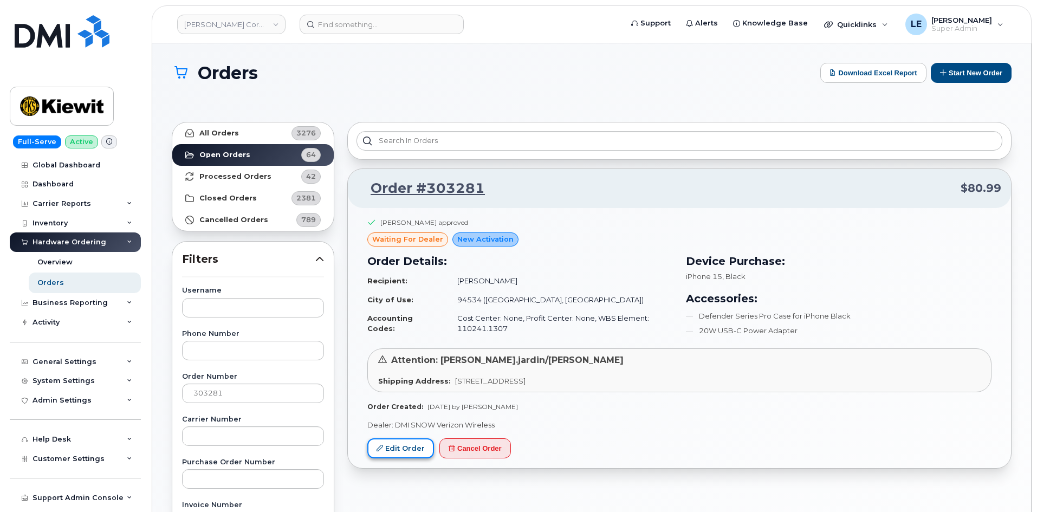
click at [398, 452] on link "Edit Order" at bounding box center [400, 448] width 67 height 20
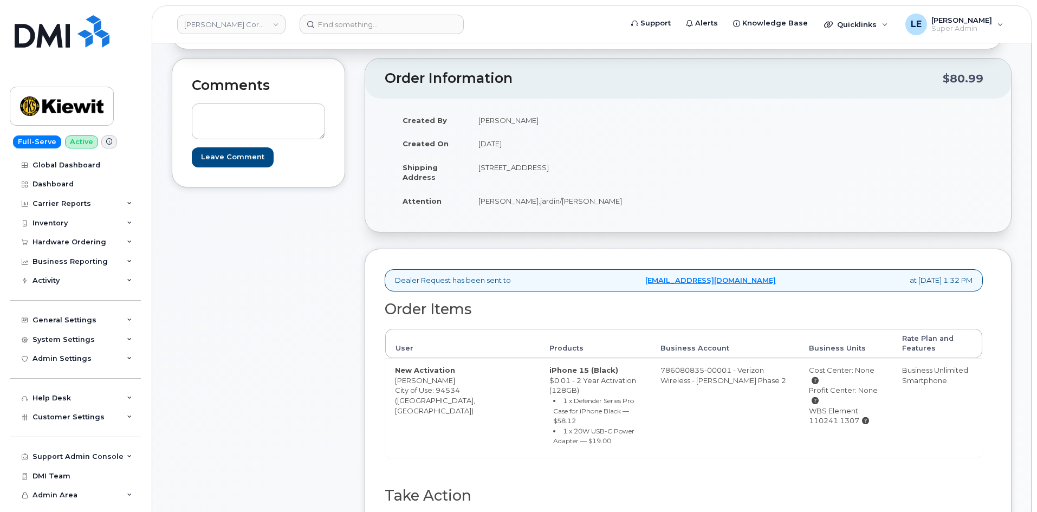
scroll to position [108, 0]
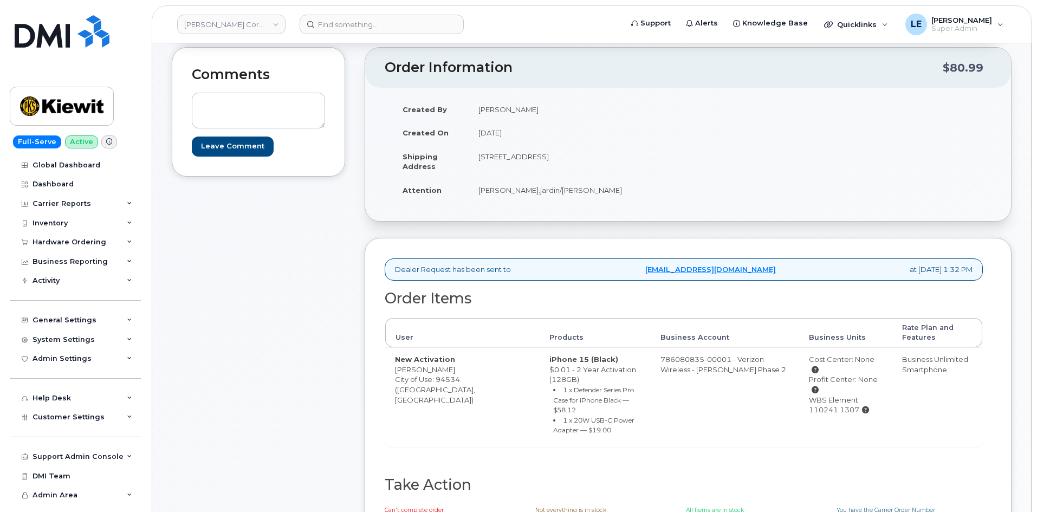
drag, startPoint x: 618, startPoint y: 157, endPoint x: 640, endPoint y: 158, distance: 22.3
click at [640, 158] on td "[STREET_ADDRESS]" at bounding box center [574, 162] width 211 height 34
copy td "94534"
drag, startPoint x: 395, startPoint y: 368, endPoint x: 451, endPoint y: 367, distance: 55.8
click at [451, 367] on td "New Activation Tamanna Patel City of Use: 94534 (Fairfield, CA)" at bounding box center [462, 396] width 154 height 99
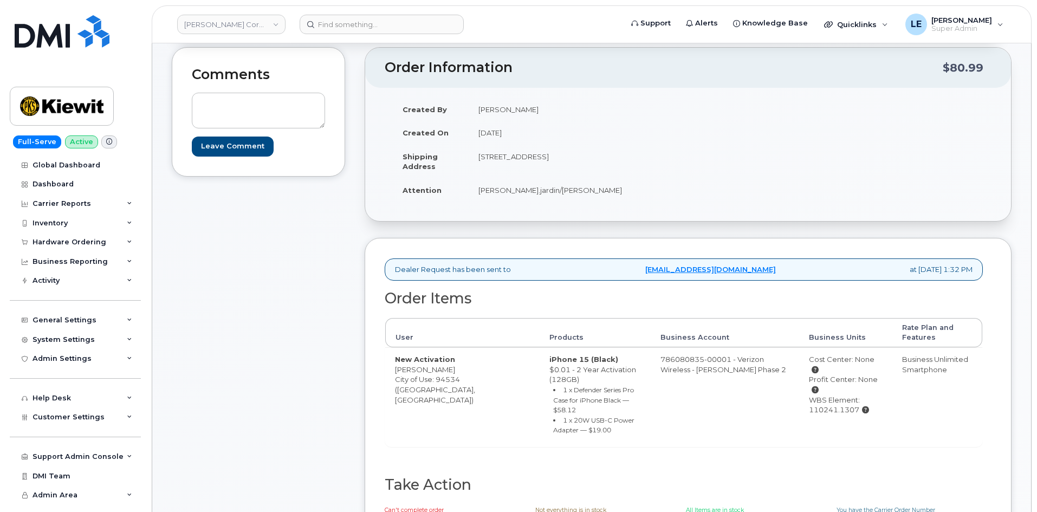
copy td "[PERSON_NAME]"
drag, startPoint x: 787, startPoint y: 389, endPoint x: 837, endPoint y: 392, distance: 50.0
click at [837, 395] on div "WBS Element: 110241.1307" at bounding box center [846, 405] width 74 height 20
copy div "110241.1307"
drag, startPoint x: 486, startPoint y: 157, endPoint x: 567, endPoint y: 159, distance: 81.9
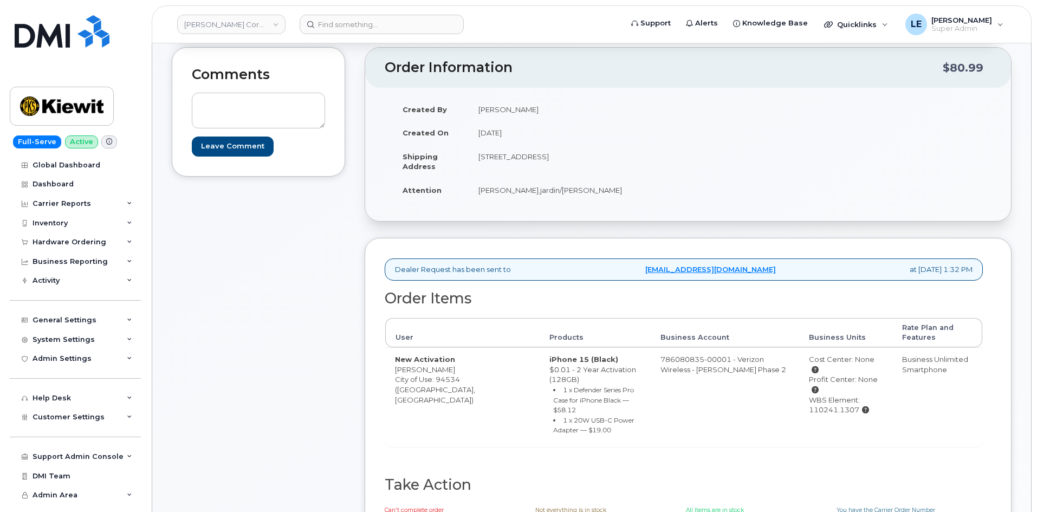
click at [567, 159] on td "4650 Business Center Dr., Fairfield, CA, 94534, USA" at bounding box center [574, 162] width 211 height 34
copy td "4650 Business Center Dr"
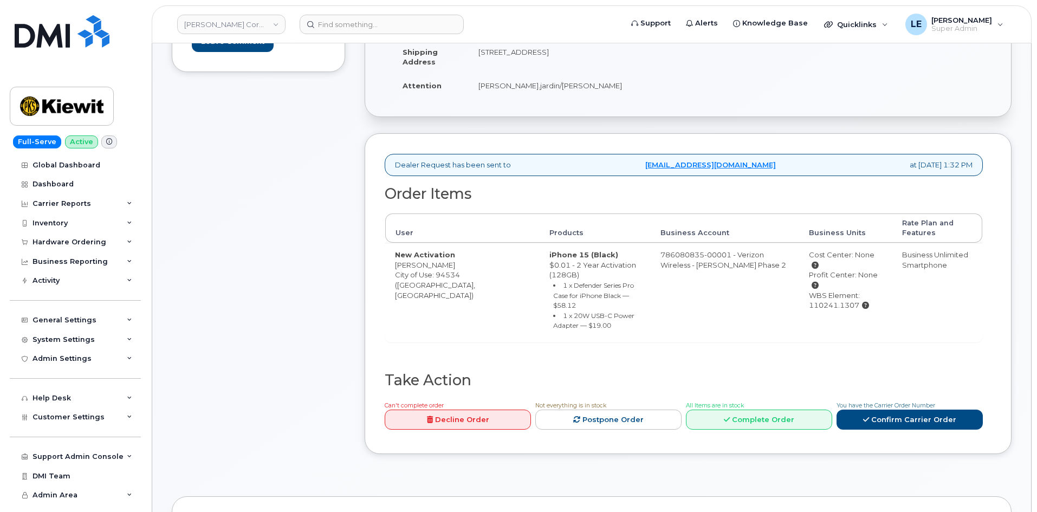
scroll to position [217, 0]
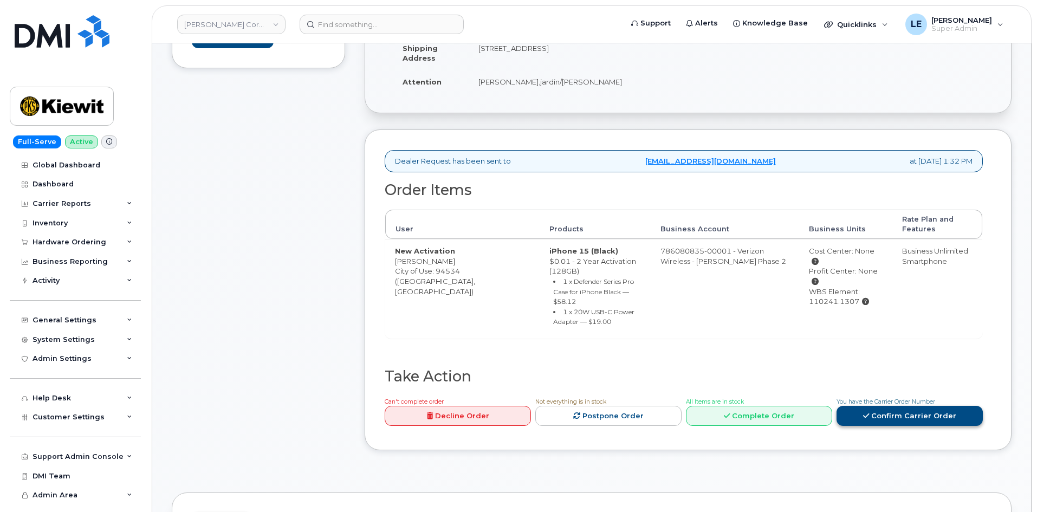
click at [873, 406] on link "Confirm Carrier Order" at bounding box center [910, 416] width 146 height 20
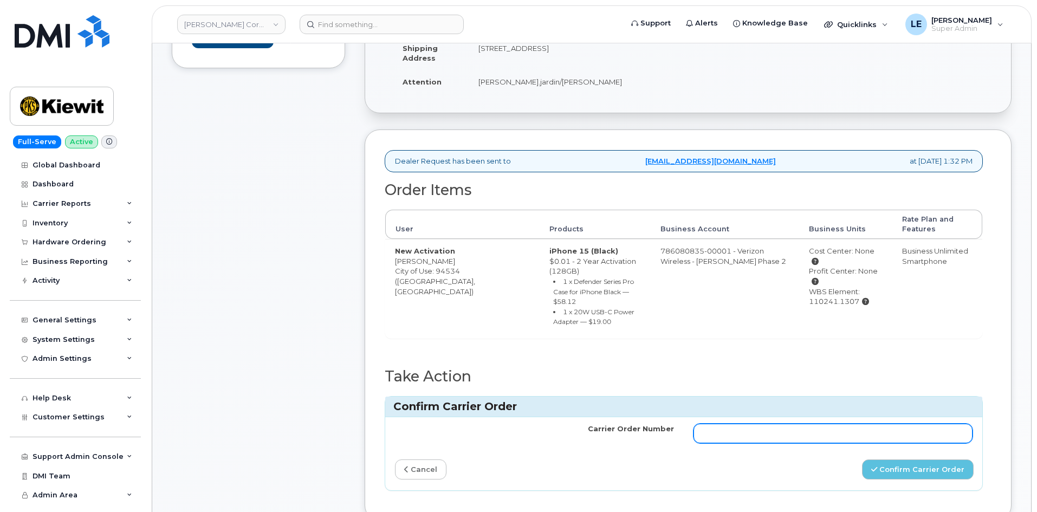
click at [757, 424] on input "Carrier Order Number" at bounding box center [833, 434] width 279 height 20
paste input "MB1000507280118"
type input "MB1000507280118"
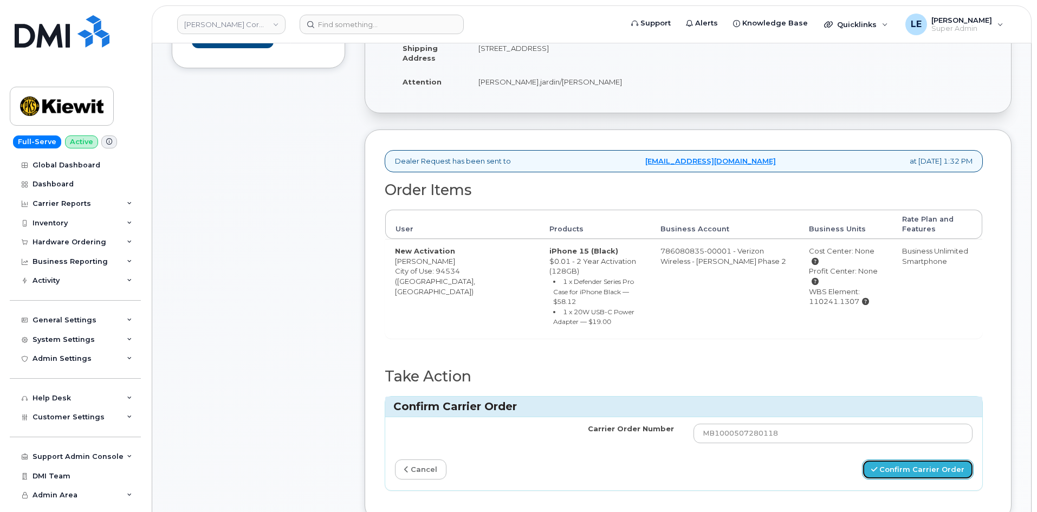
click at [906, 460] on button "Confirm Carrier Order" at bounding box center [918, 470] width 112 height 20
